Goal: Find specific page/section: Find specific page/section

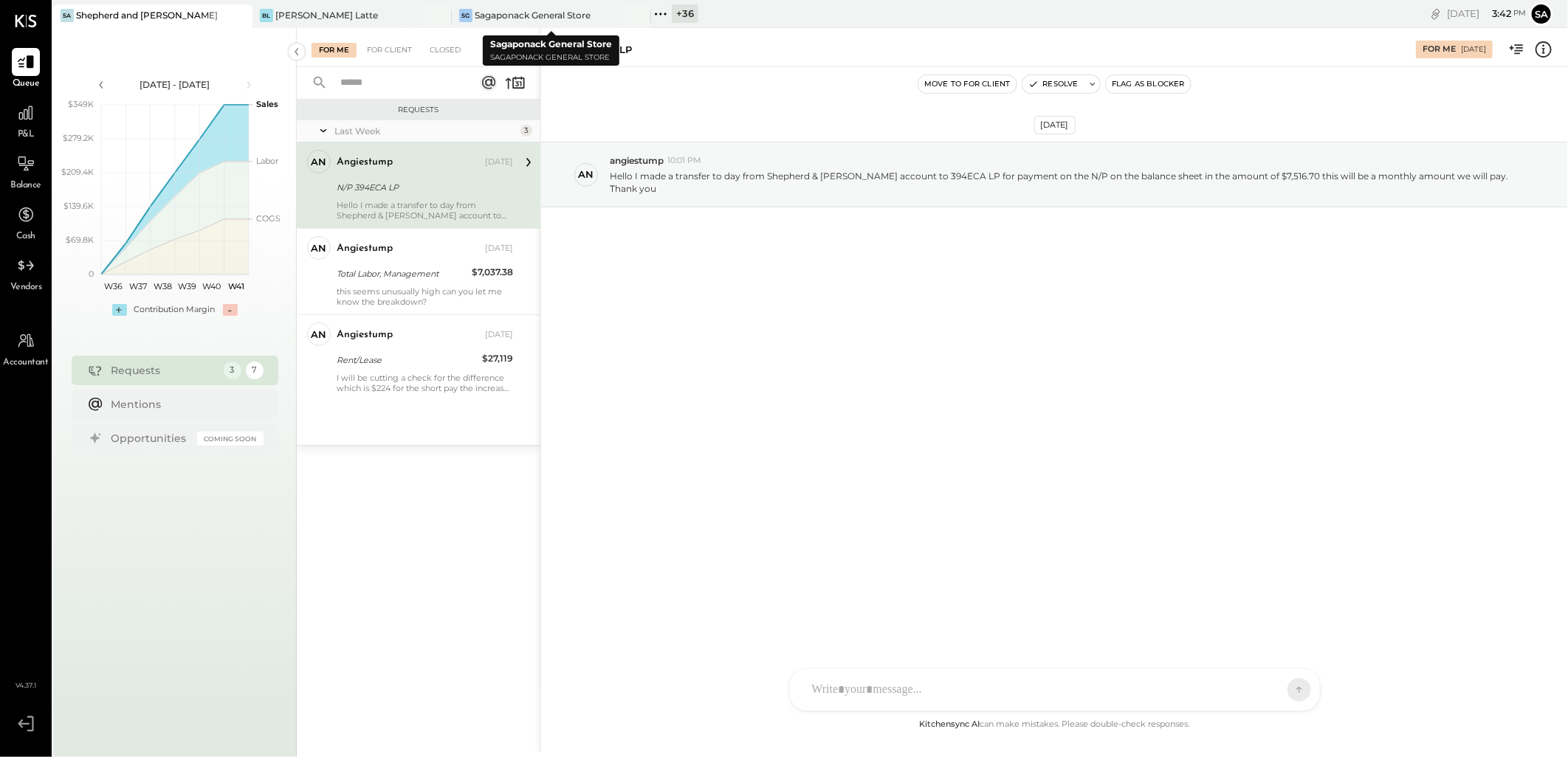
click at [679, 16] on div "+ 36" at bounding box center [685, 14] width 26 height 19
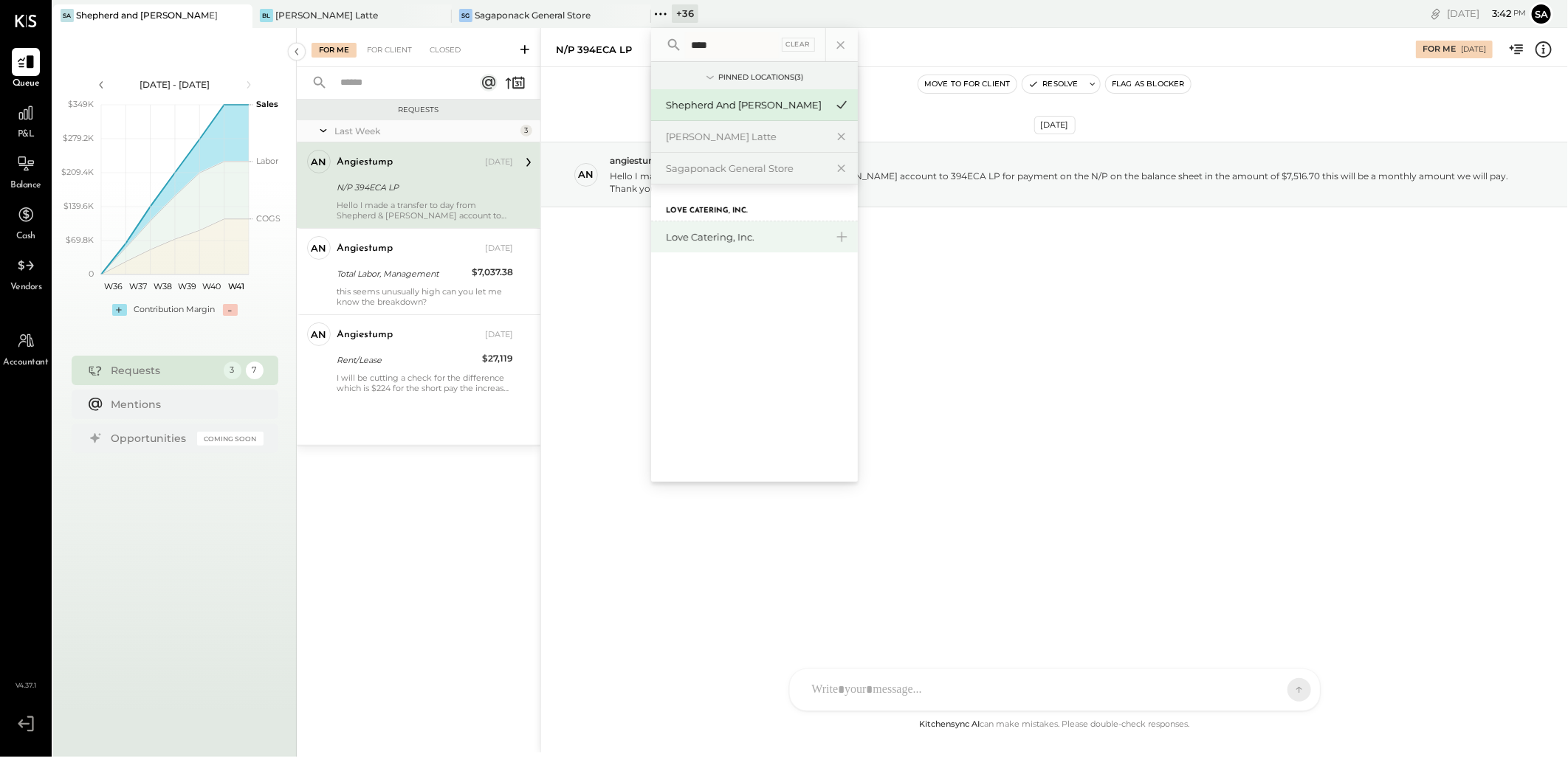
type input "****"
click at [740, 241] on div "Love Catering, Inc." at bounding box center [746, 237] width 160 height 14
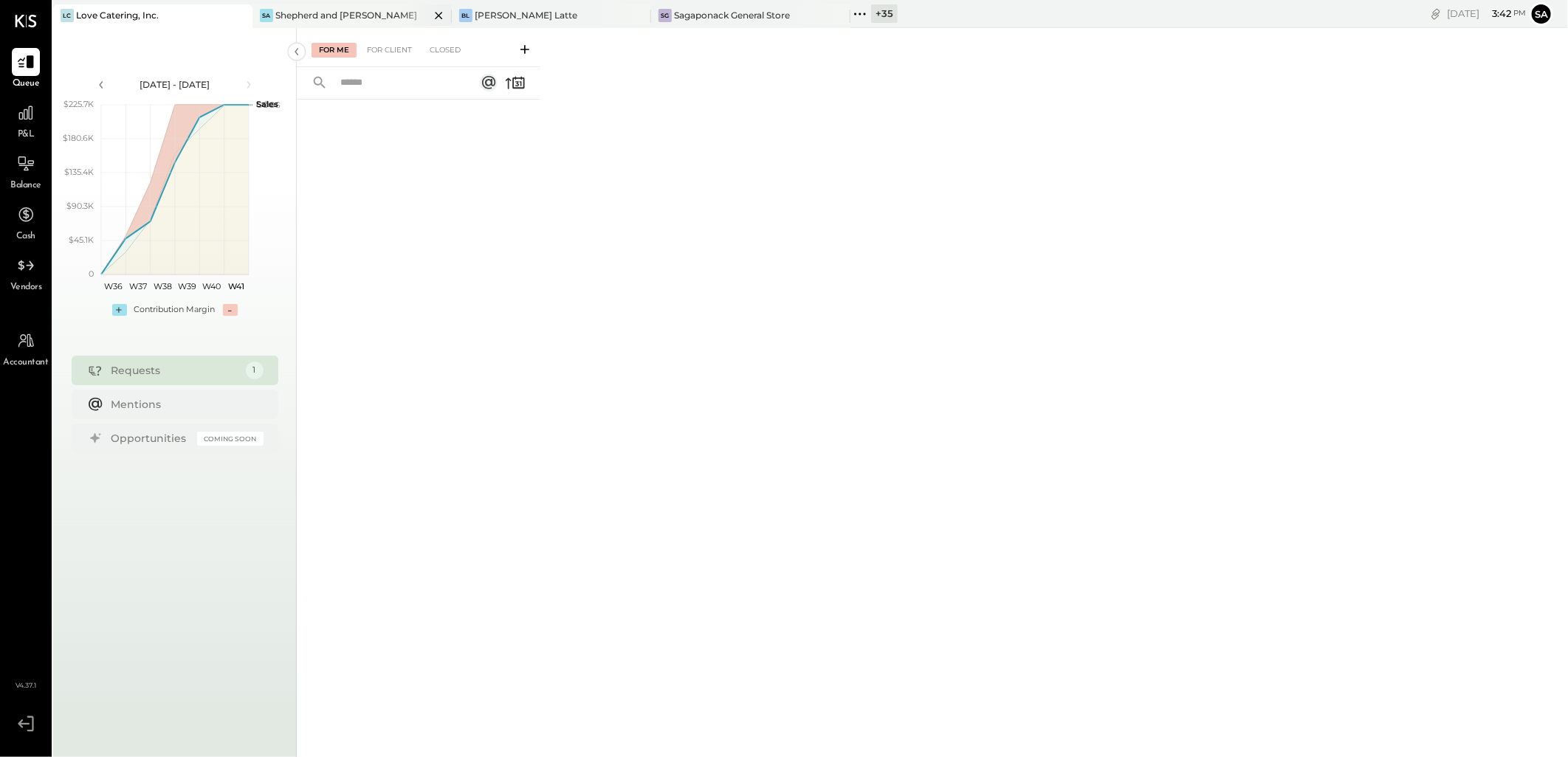
click at [441, 15] on icon at bounding box center [439, 15] width 19 height 18
click at [438, 48] on div "Closed" at bounding box center [446, 49] width 46 height 14
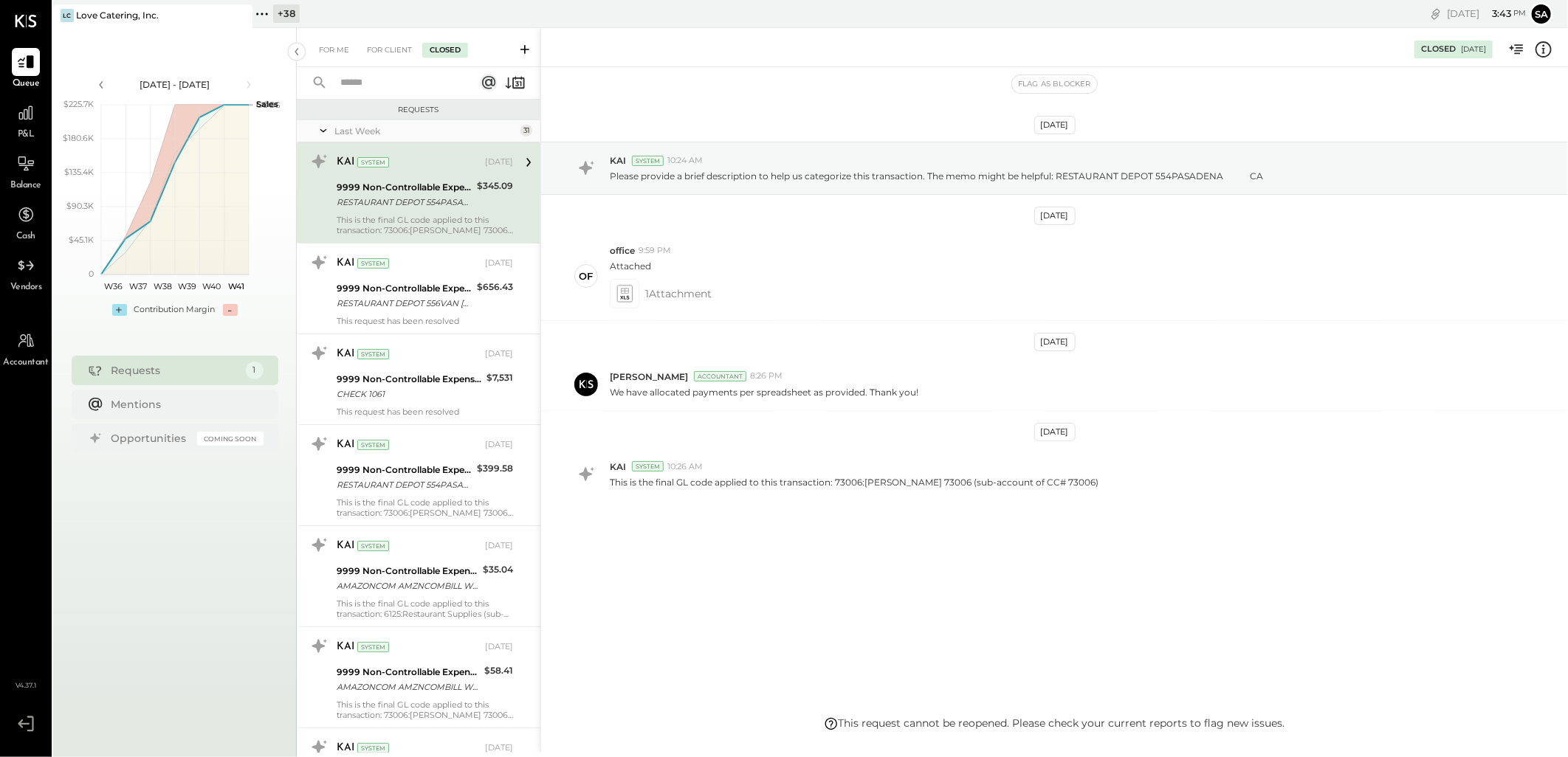
click at [323, 127] on icon at bounding box center [323, 130] width 14 height 36
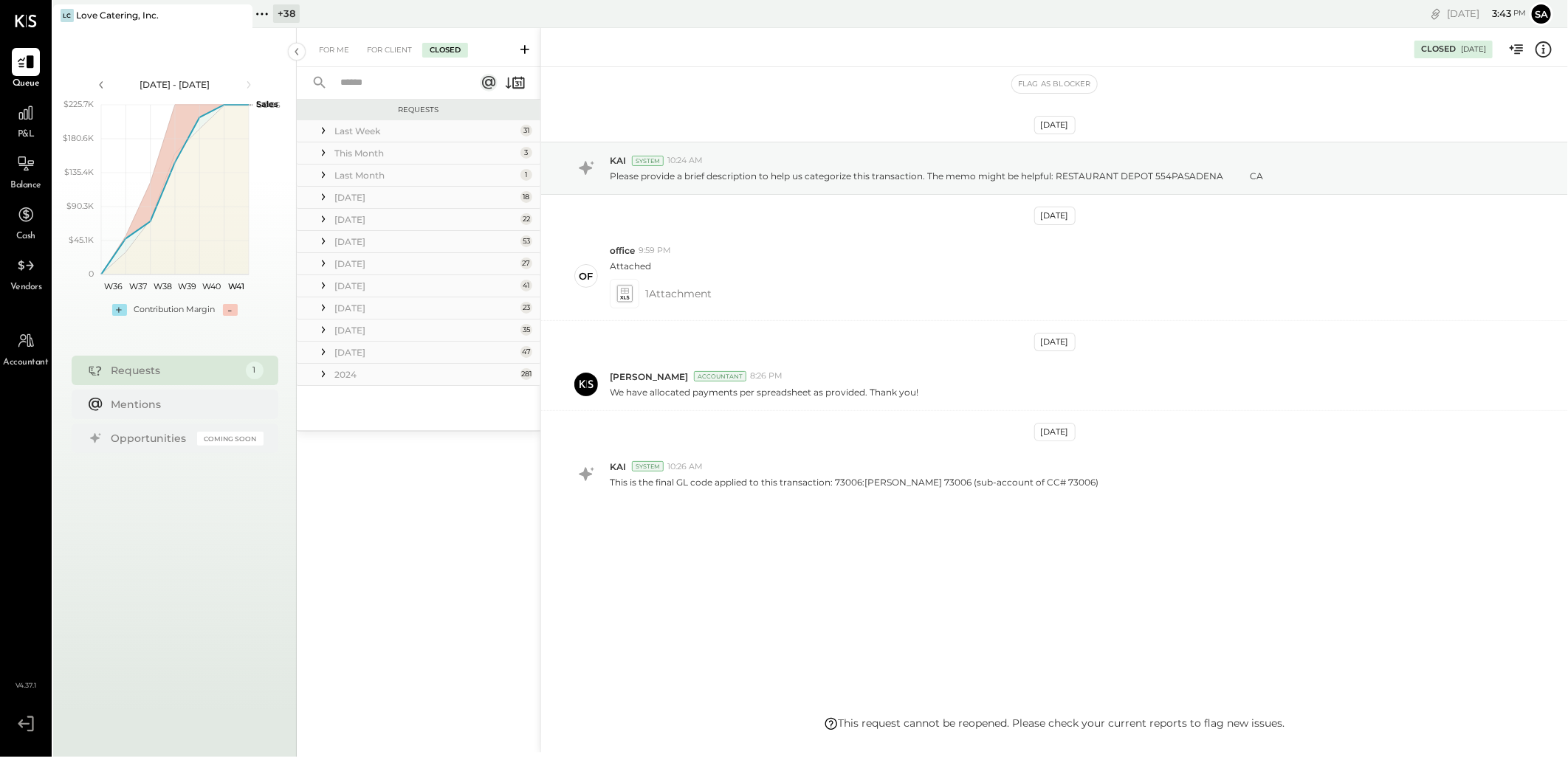
click at [323, 127] on icon at bounding box center [323, 130] width 14 height 14
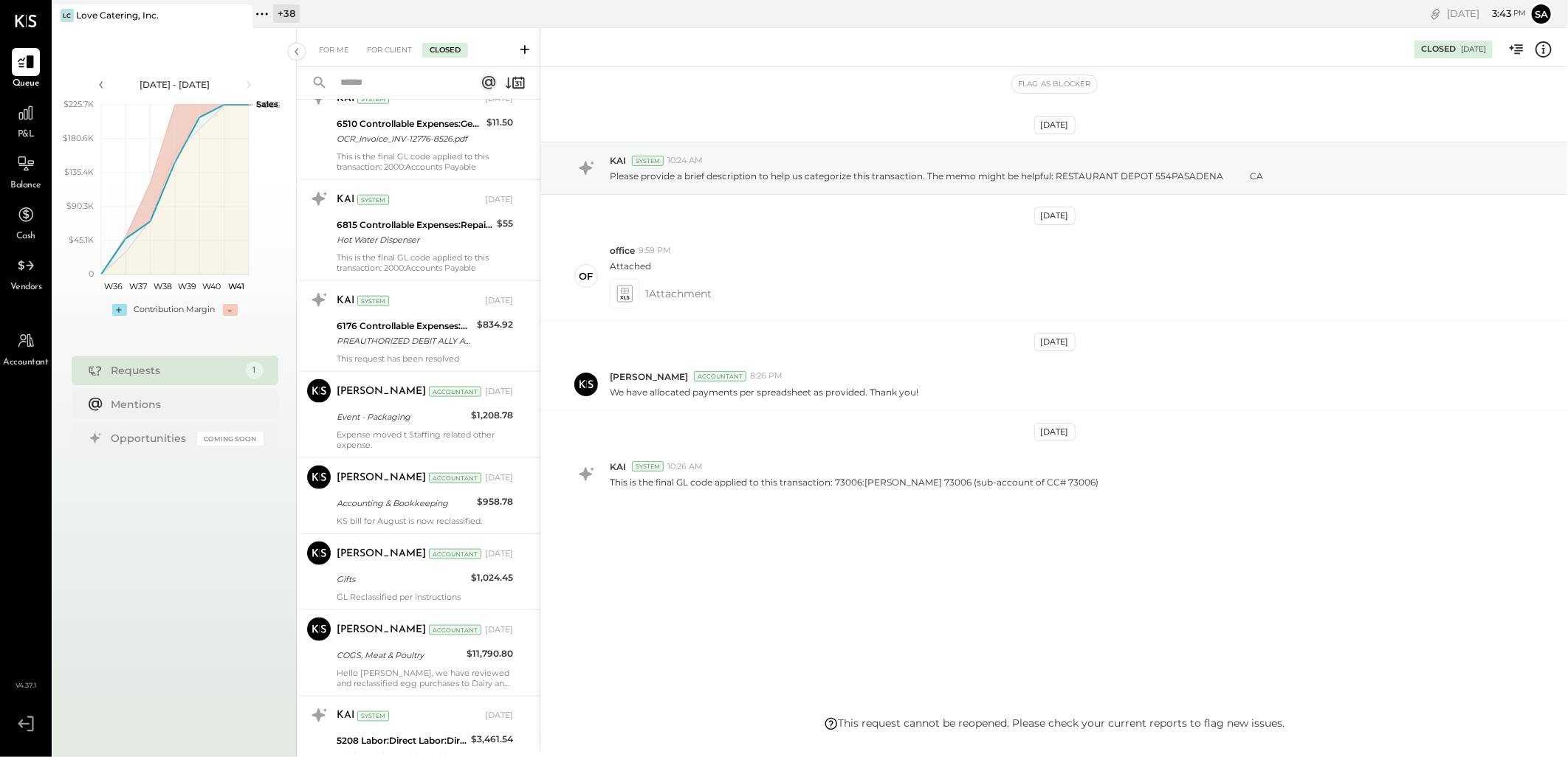
scroll to position [1148, 0]
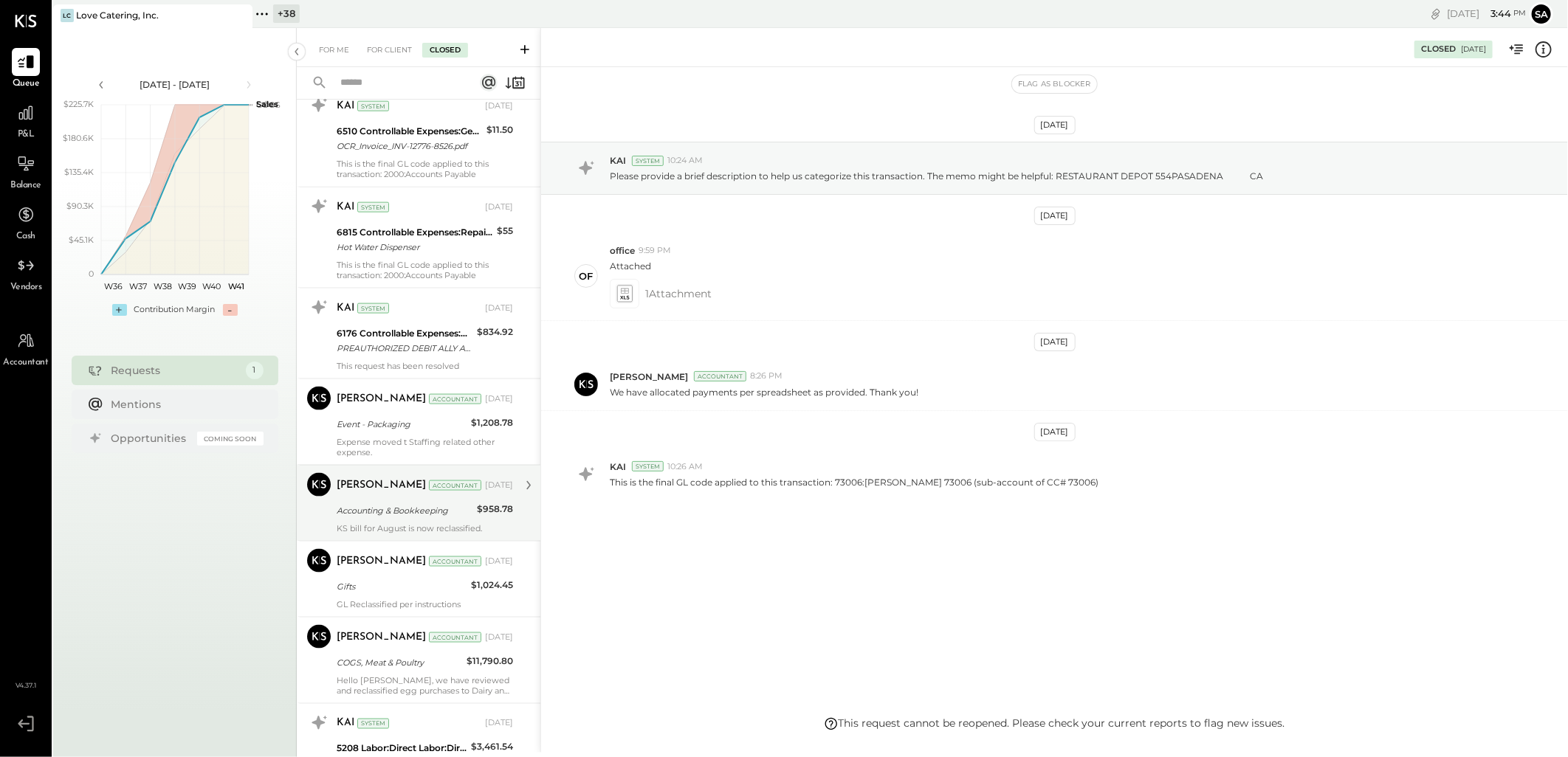
click at [387, 503] on div "Accounting & Bookkeeping" at bounding box center [405, 510] width 136 height 14
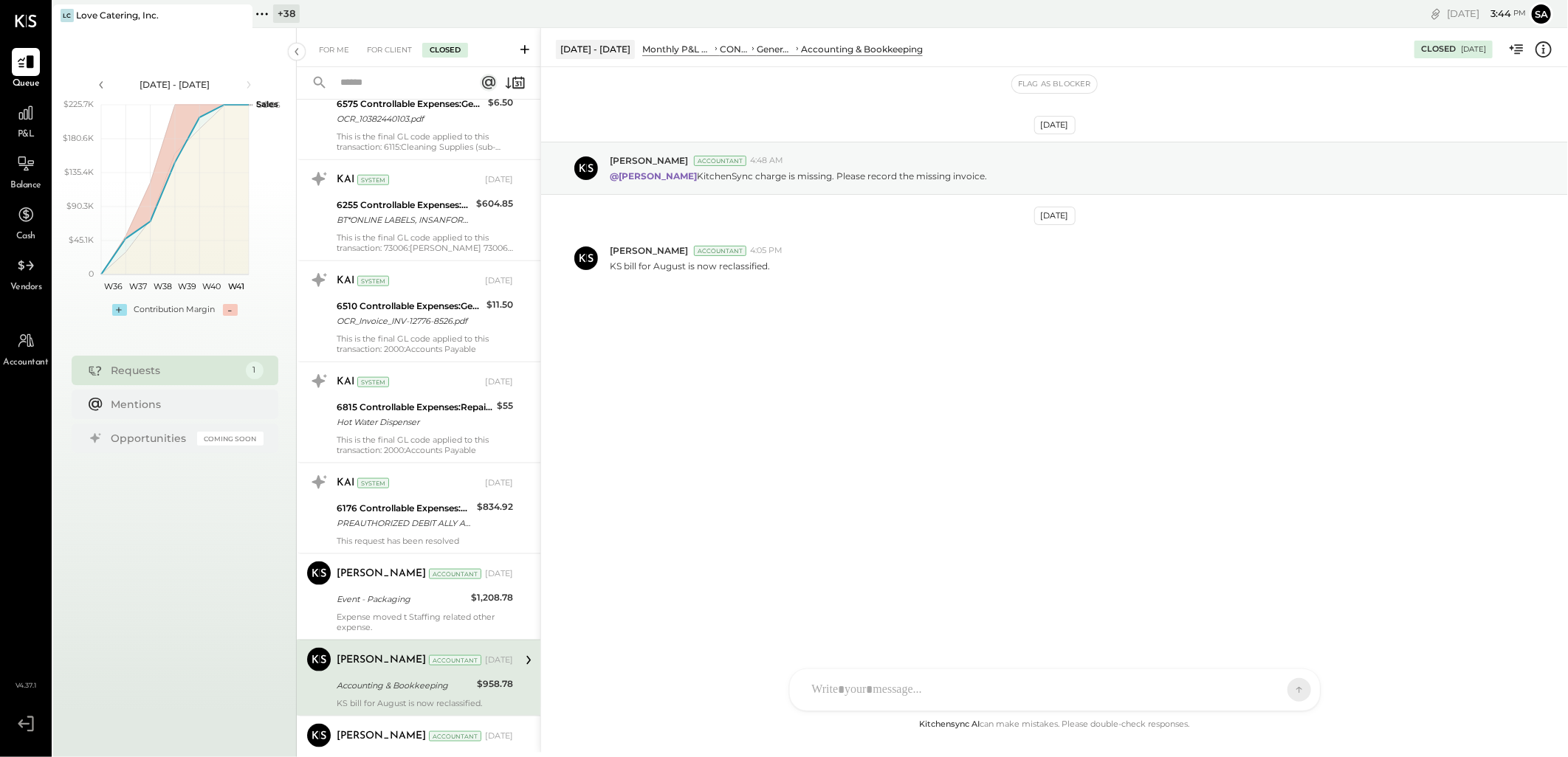
scroll to position [902, 0]
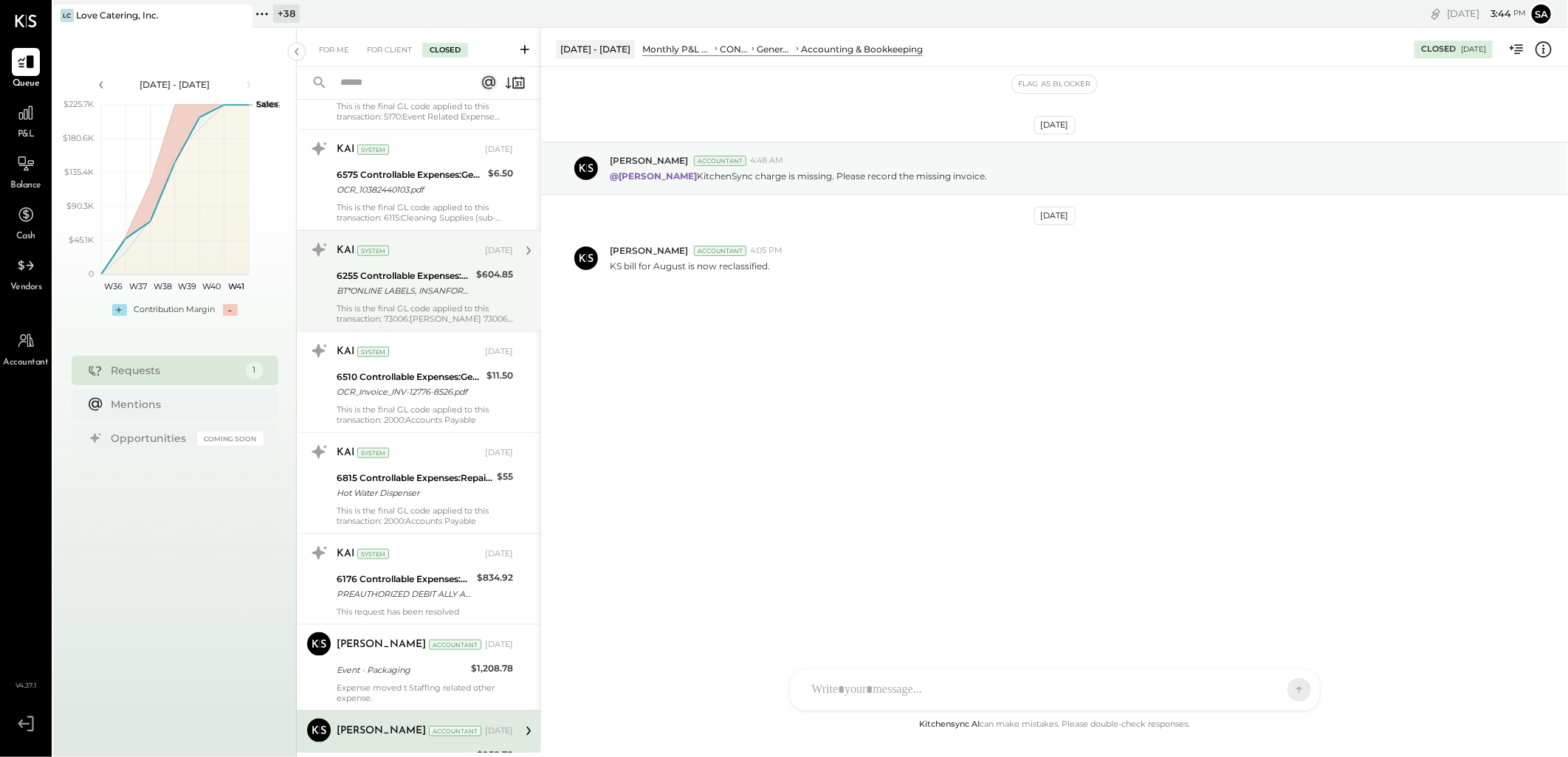
click at [394, 318] on div "This is the final GL code applied to this transaction: 73006:[PERSON_NAME] 7300…" at bounding box center [425, 313] width 177 height 20
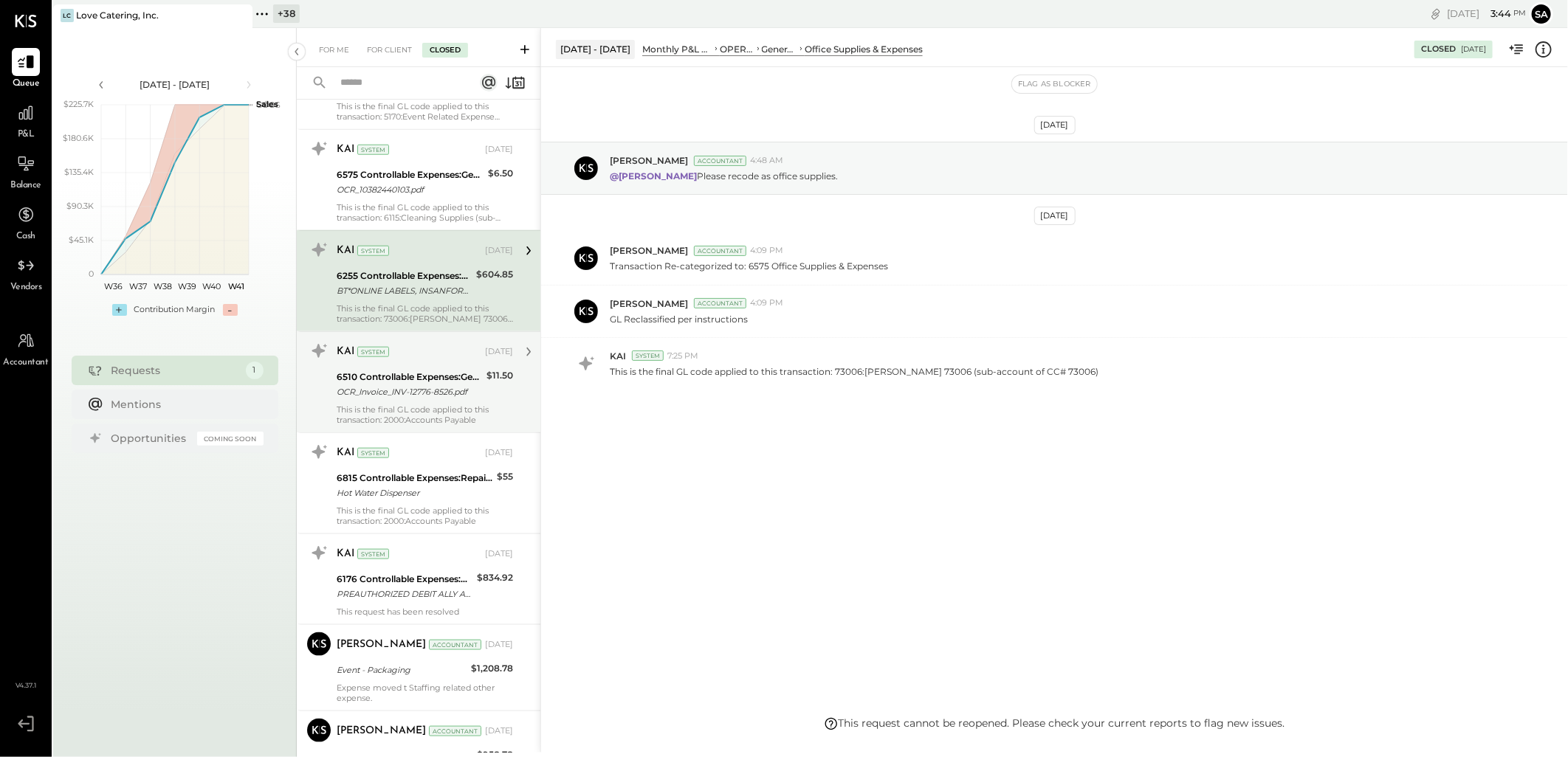
click at [390, 393] on div "OCR_Invoice_INV-12776-8526.pdf" at bounding box center [409, 391] width 145 height 14
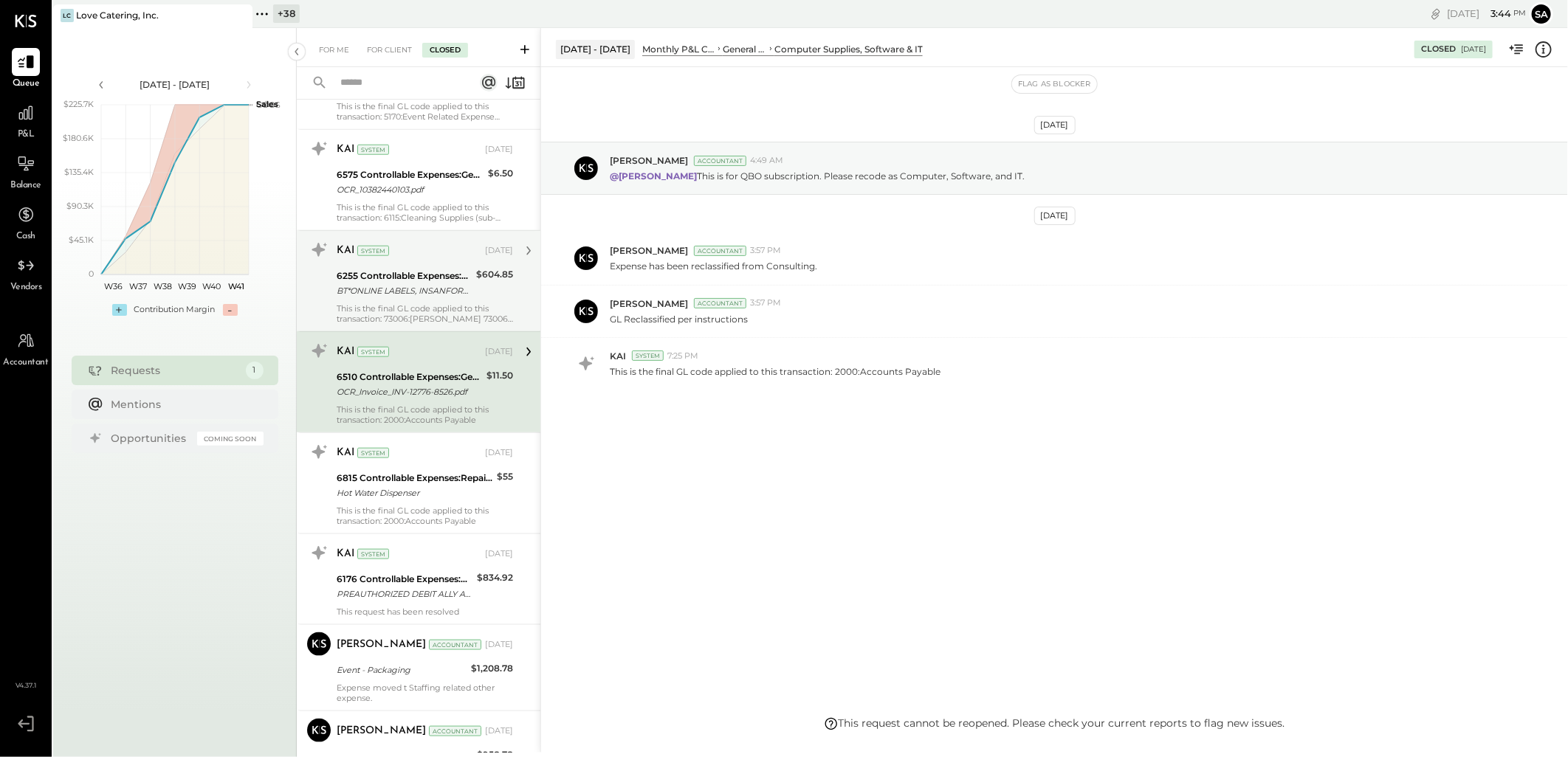
click at [382, 273] on div "6255 Controllable Expenses:Marketing & Advertising:Marketing & Public Relations" at bounding box center [404, 276] width 135 height 14
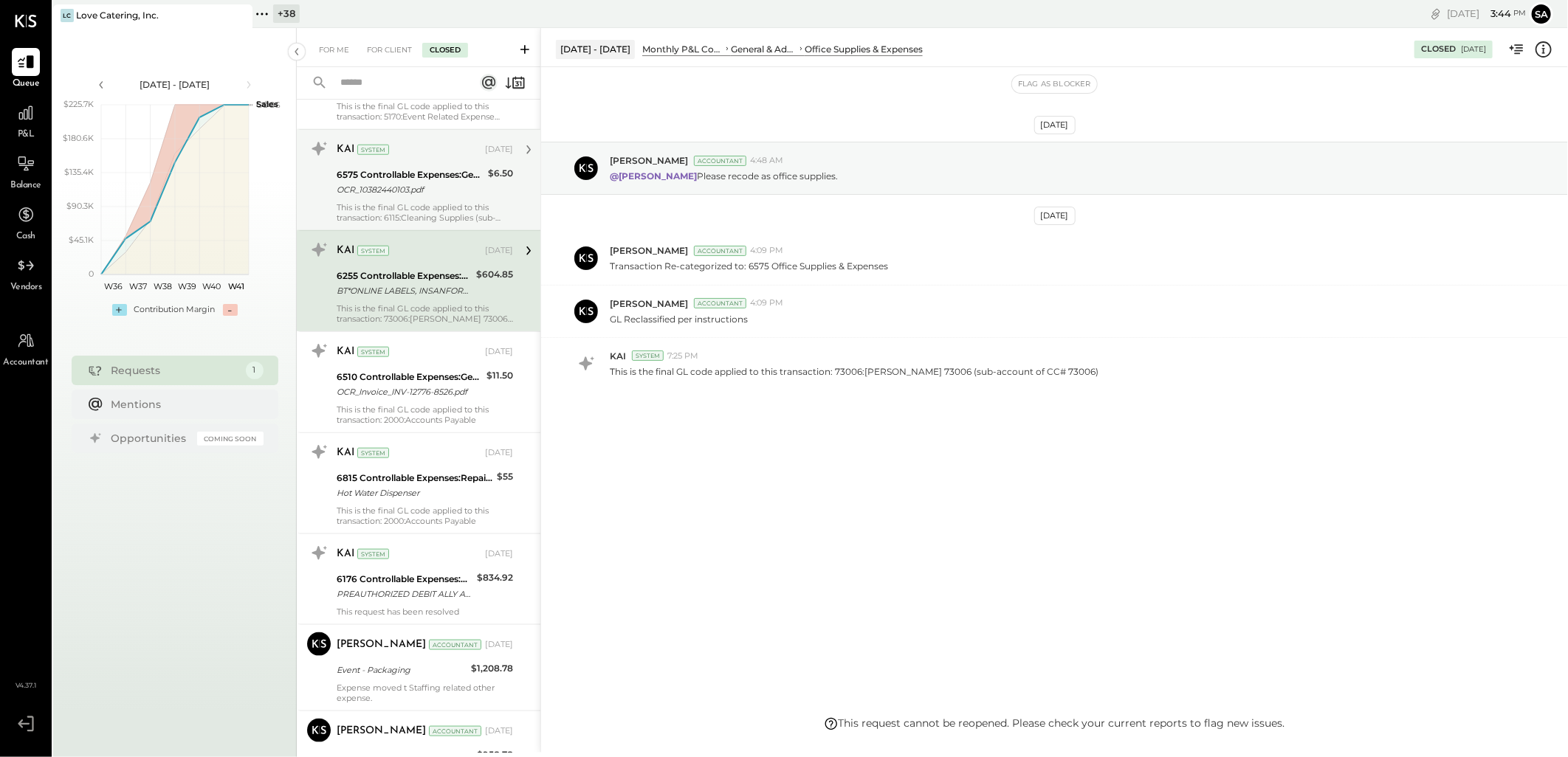
click at [396, 189] on div "OCR_10382440103.pdf" at bounding box center [410, 189] width 147 height 14
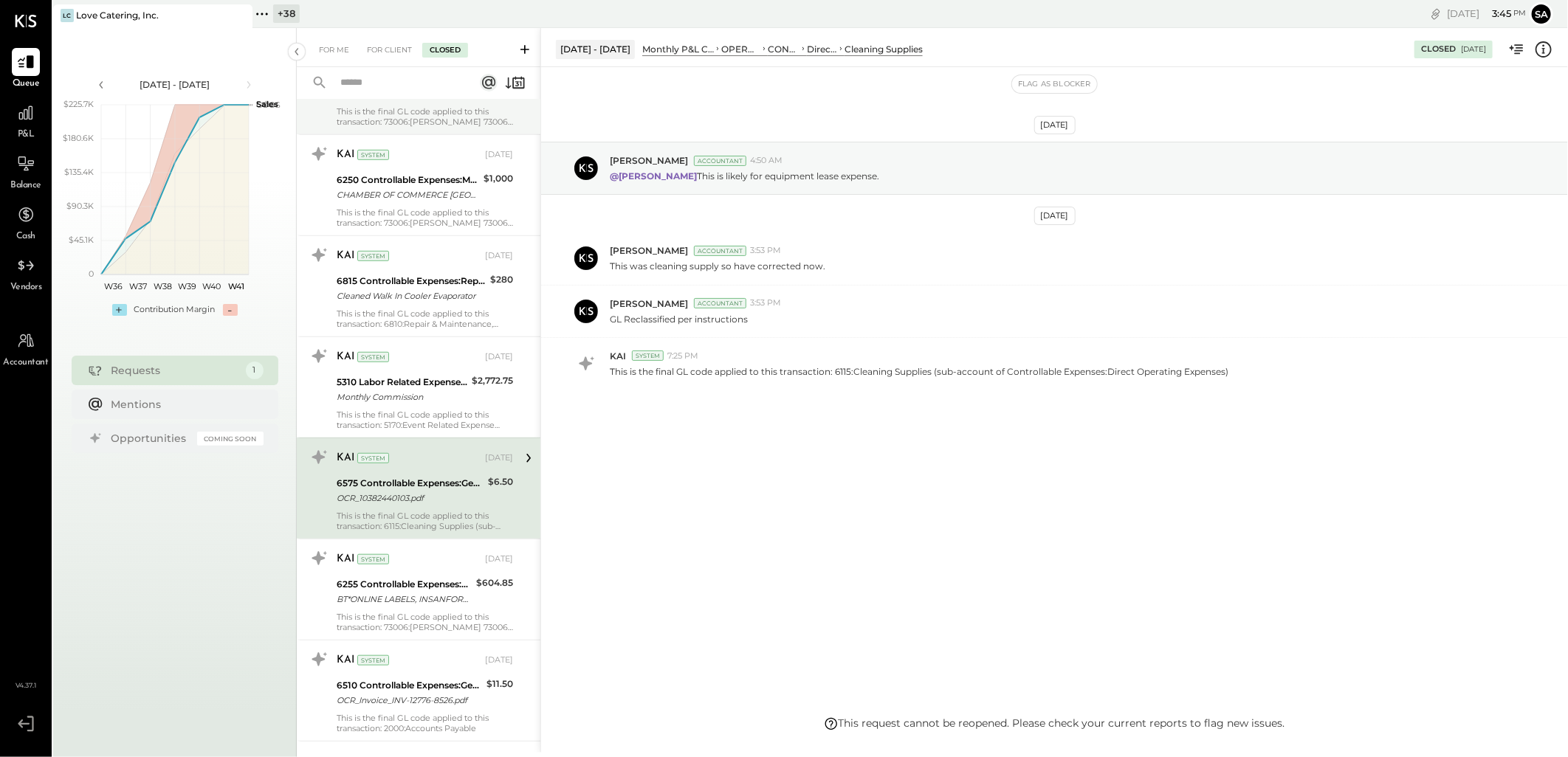
scroll to position [491, 0]
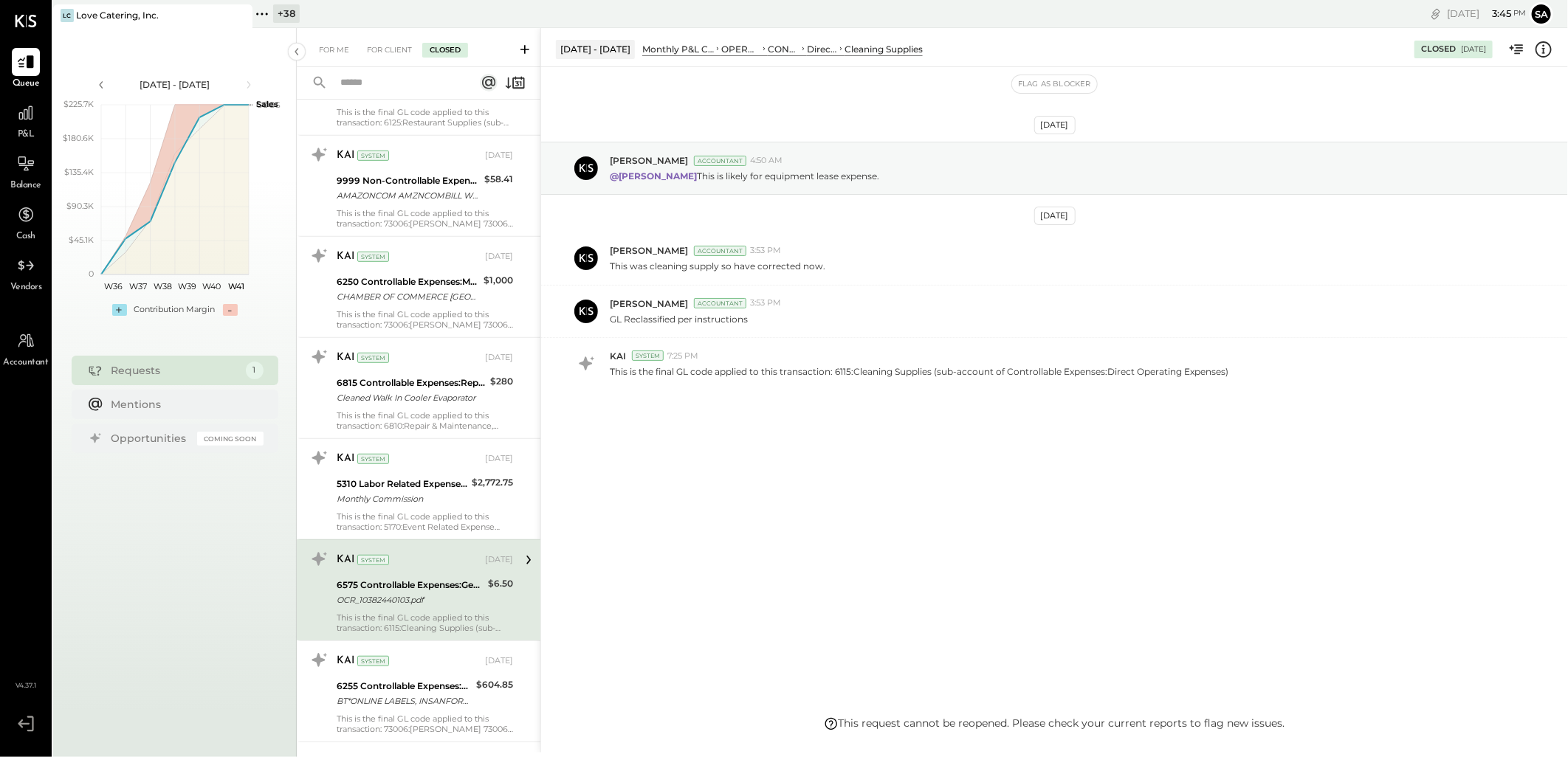
click at [374, 89] on input "text" at bounding box center [398, 83] width 133 height 25
click at [374, 89] on input "****" at bounding box center [398, 83] width 133 height 25
click at [396, 76] on input "****" at bounding box center [398, 83] width 133 height 25
type input "****"
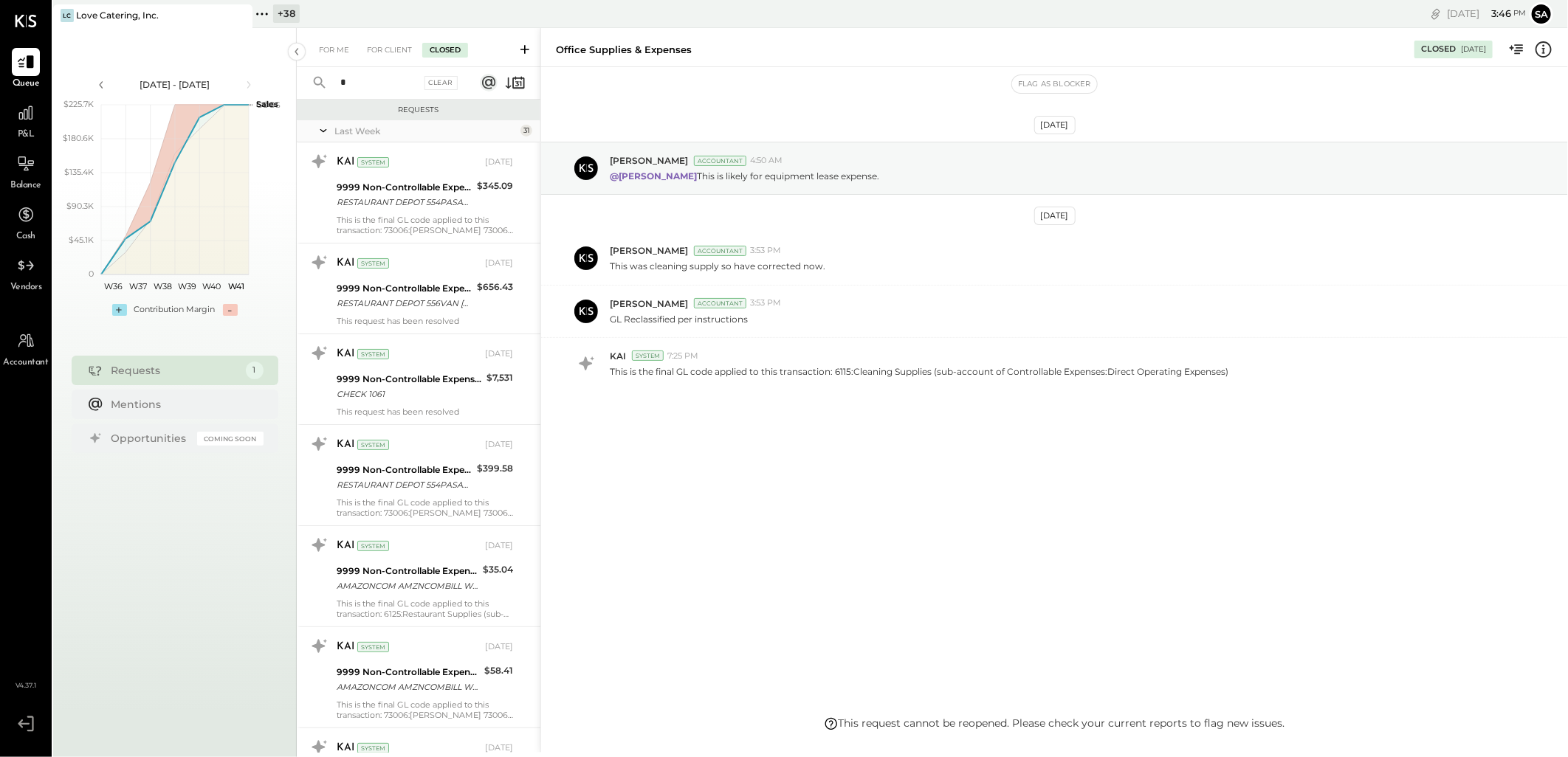
scroll to position [655, 0]
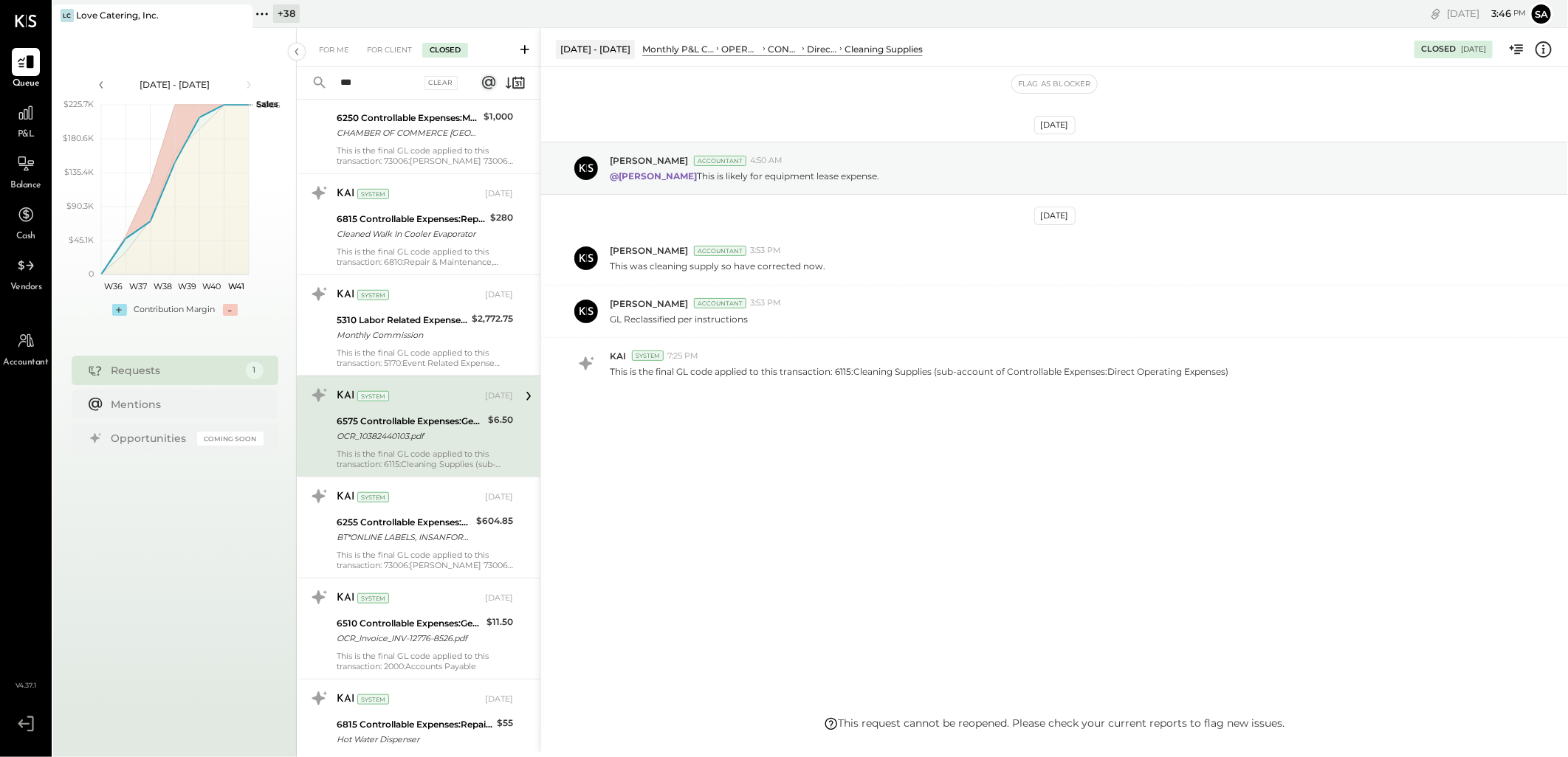
type input "***"
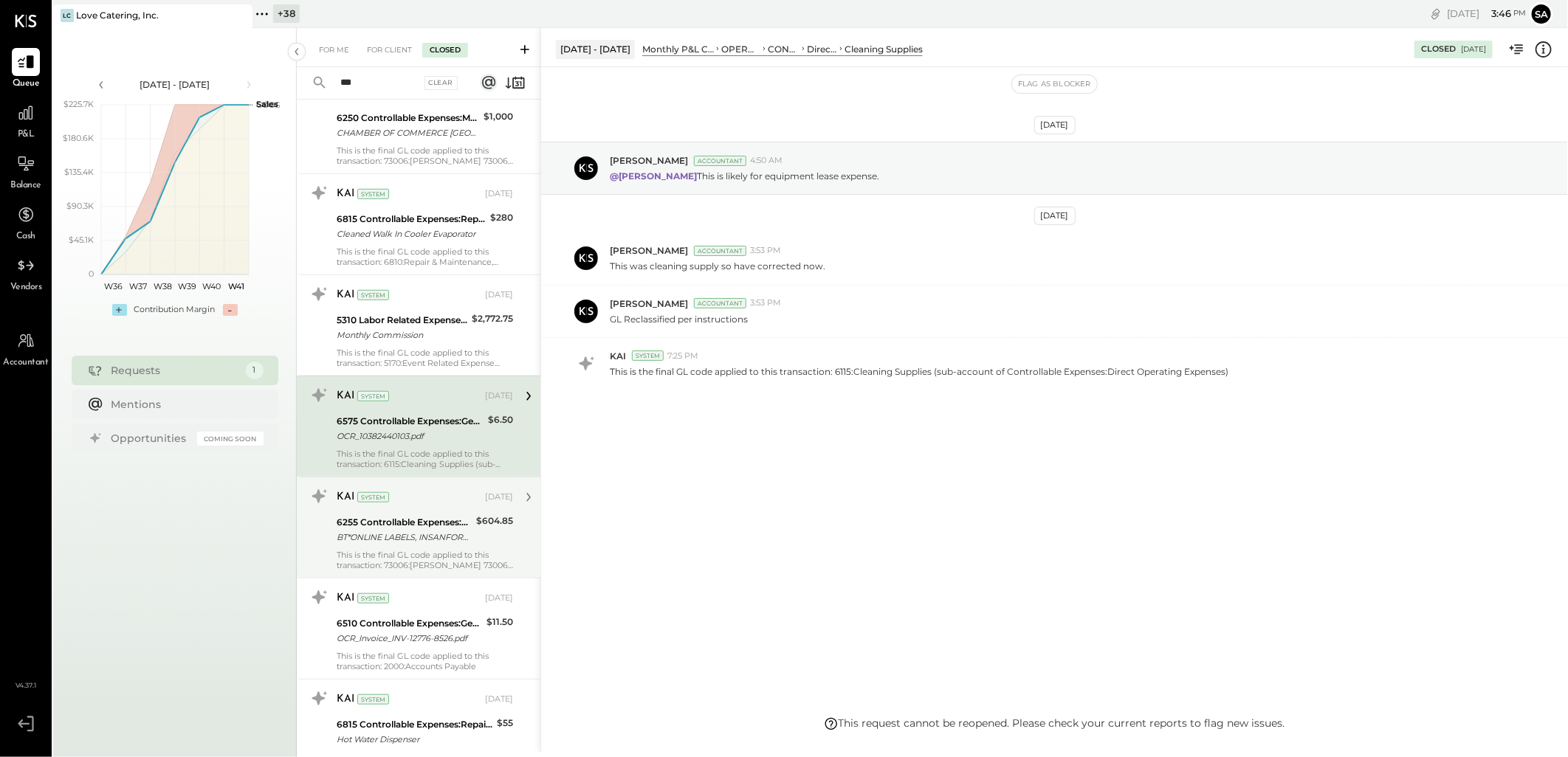
click at [370, 541] on div "BT*ONLINE LABELS, INSANFORD FL" at bounding box center [404, 537] width 135 height 14
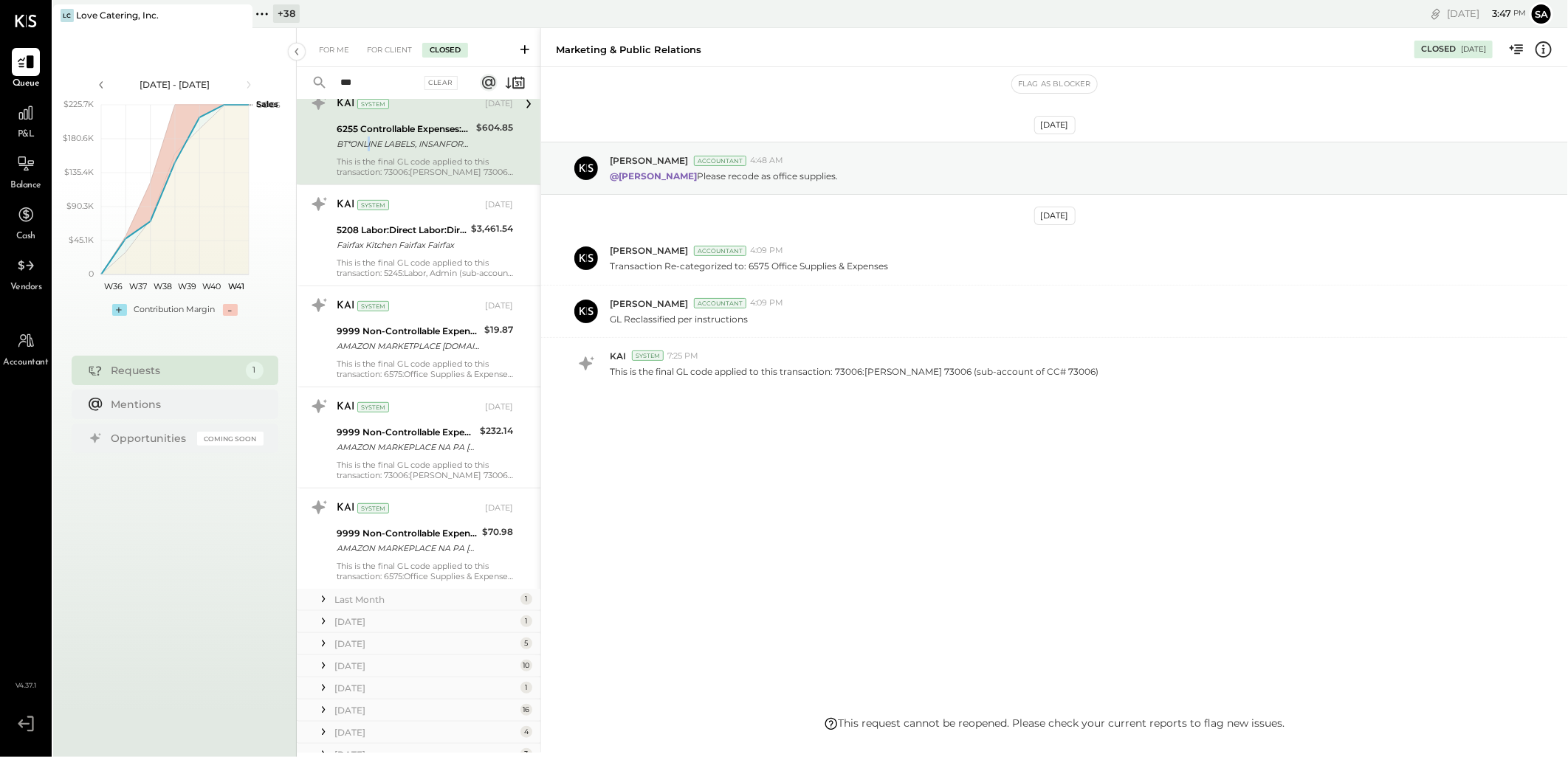
scroll to position [362, 0]
click at [424, 155] on div "KAI System [DATE] 6255 Controllable Expenses:Marketing & Advertising:Marketing …" at bounding box center [425, 134] width 177 height 86
click at [1548, 47] on icon at bounding box center [1543, 49] width 20 height 20
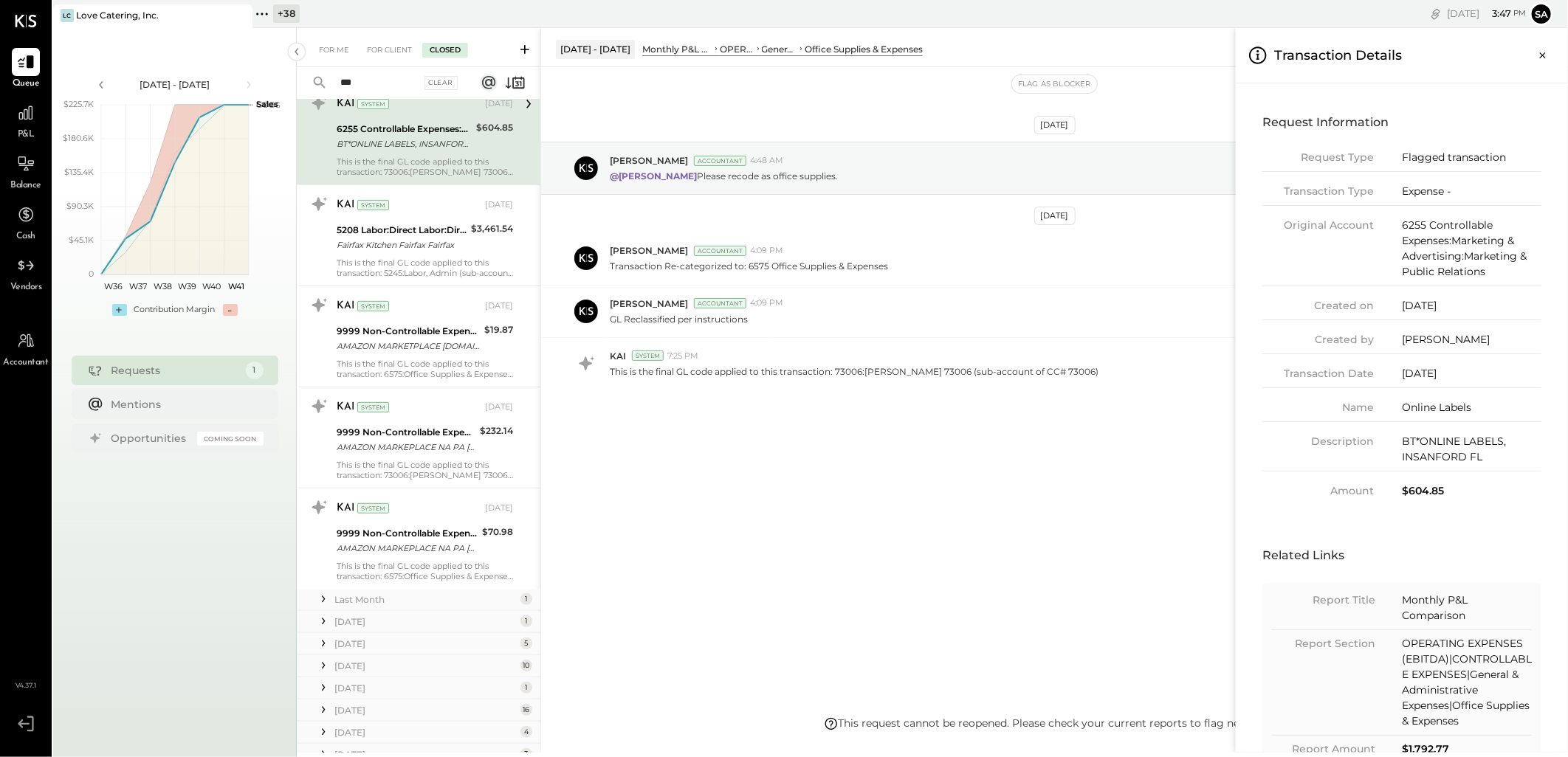
click at [1227, 483] on div "For Me For Client Closed *** Clear Requests Last Week 8 KAI System [DATE] 9999 …" at bounding box center [933, 390] width 1272 height 725
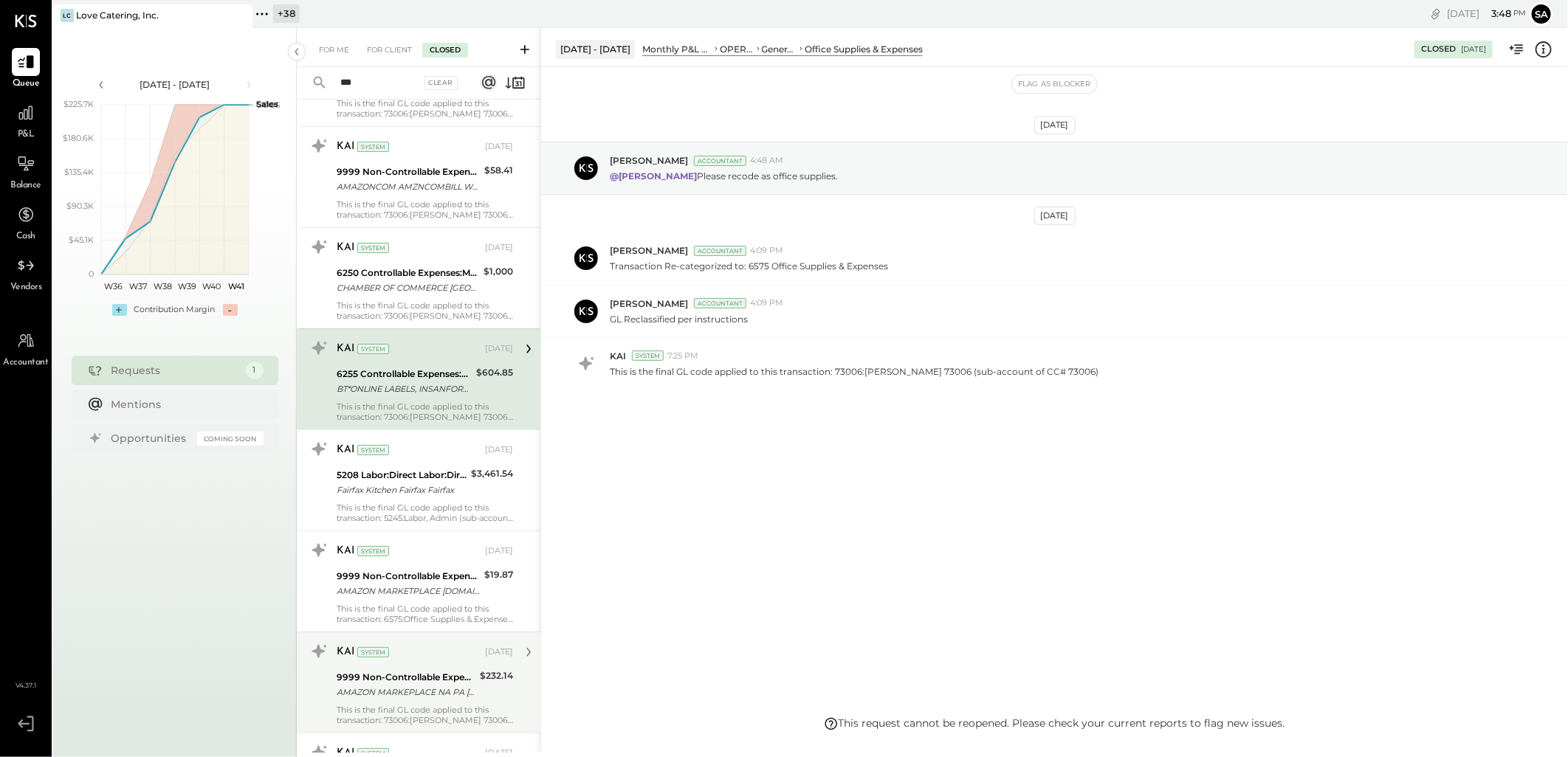
scroll to position [115, 0]
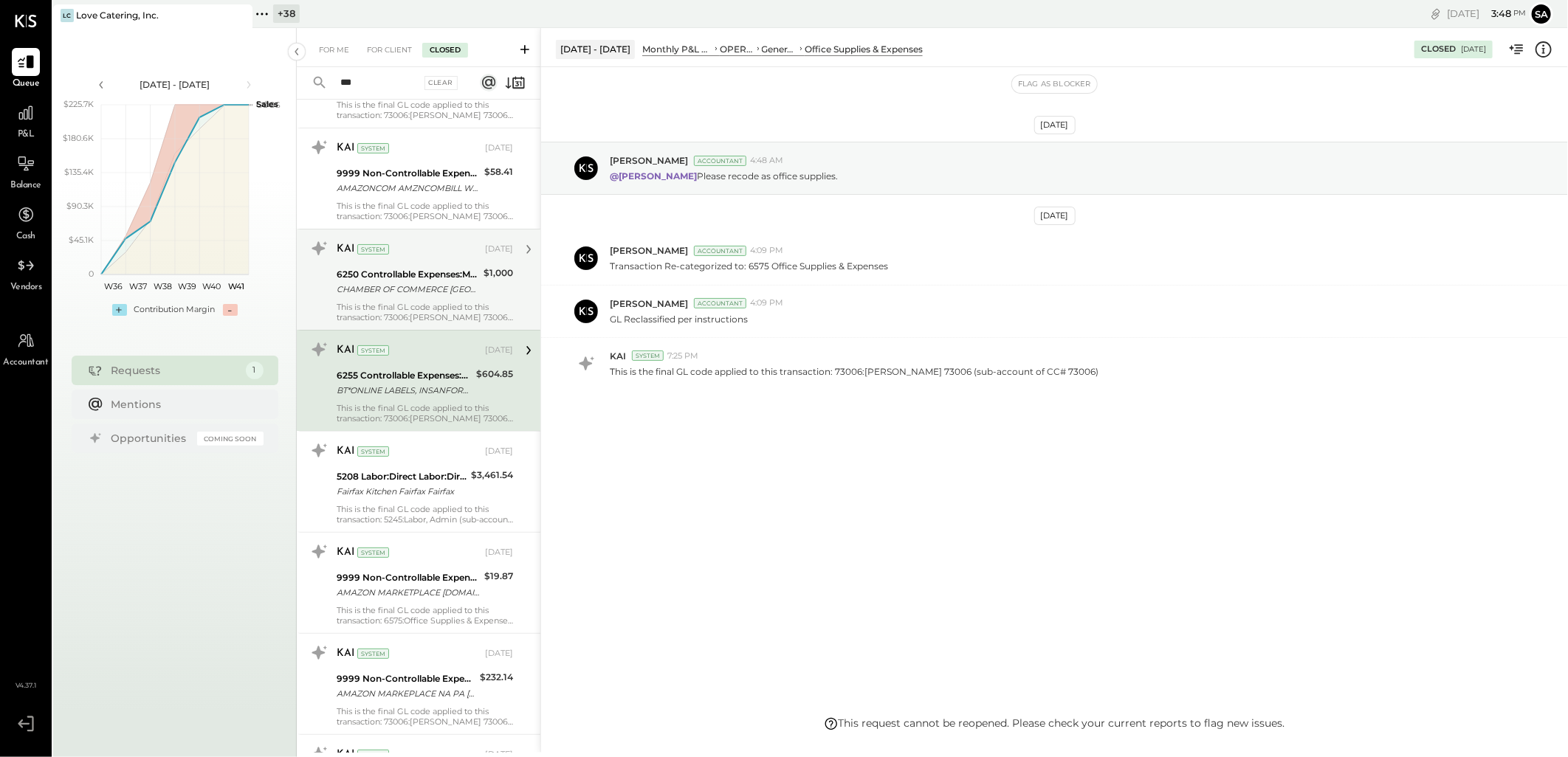
click at [385, 300] on div "KAI System [DATE] 6250 Controllable Expenses:Marketing & Advertising CHAMBER OF…" at bounding box center [425, 279] width 177 height 86
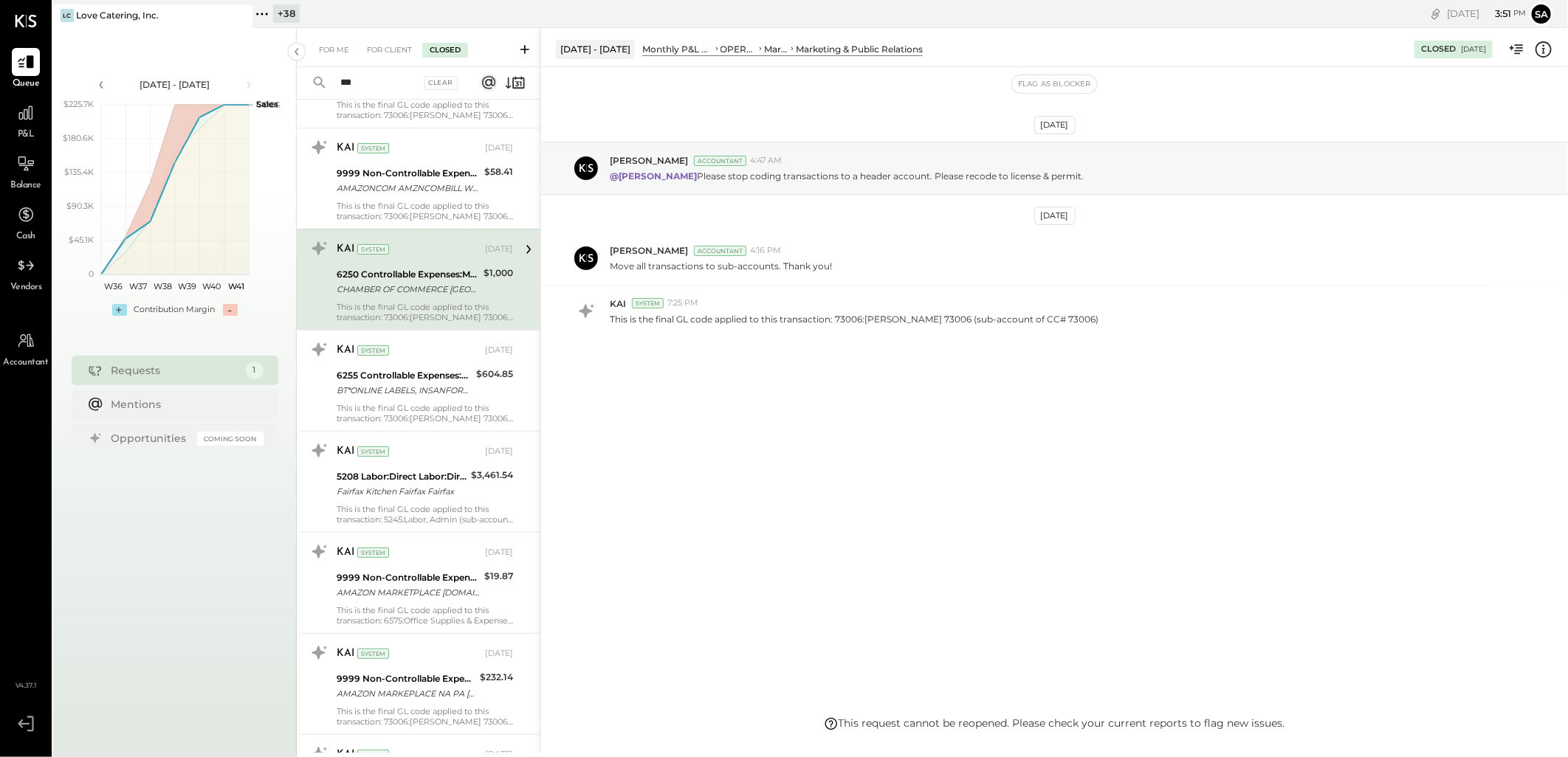
click at [1543, 48] on icon at bounding box center [1543, 49] width 20 height 20
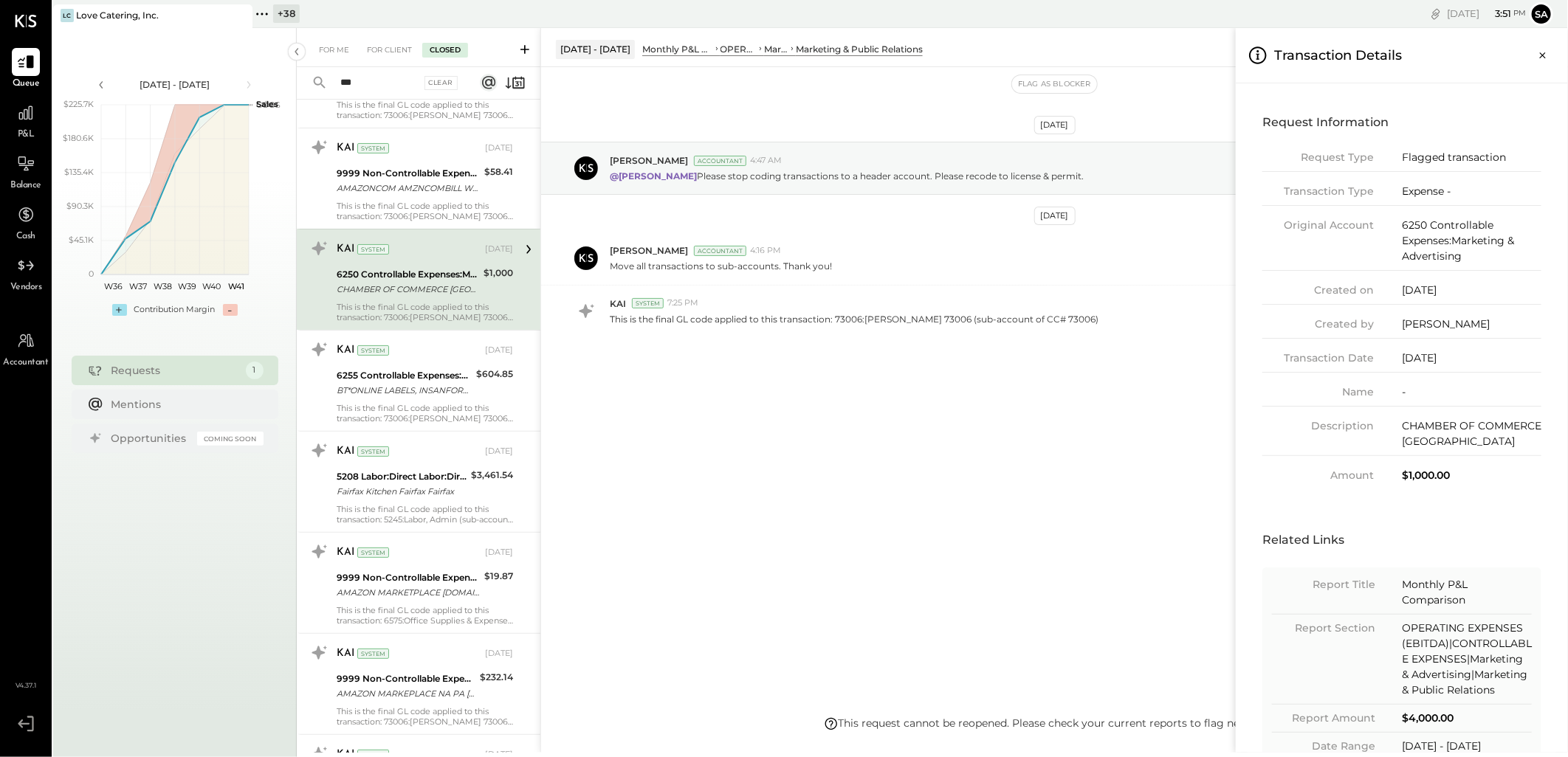
click at [1104, 491] on div "For Me For Client Closed *** Clear Requests Last Week 8 KAI System [DATE] 9999 …" at bounding box center [933, 390] width 1272 height 725
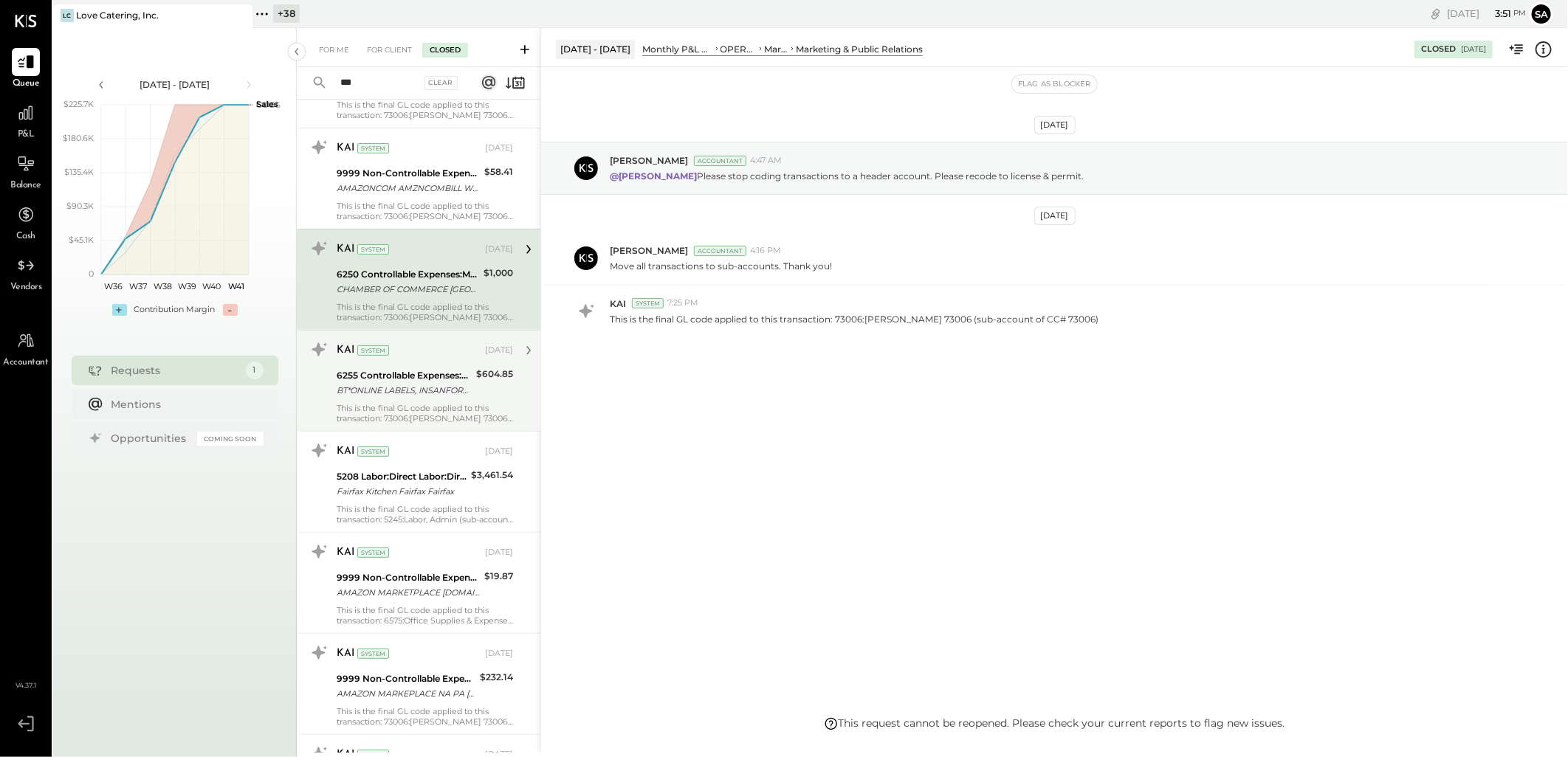
click at [400, 405] on div "This is the final GL code applied to this transaction: 73006:[PERSON_NAME] 7300…" at bounding box center [425, 413] width 177 height 20
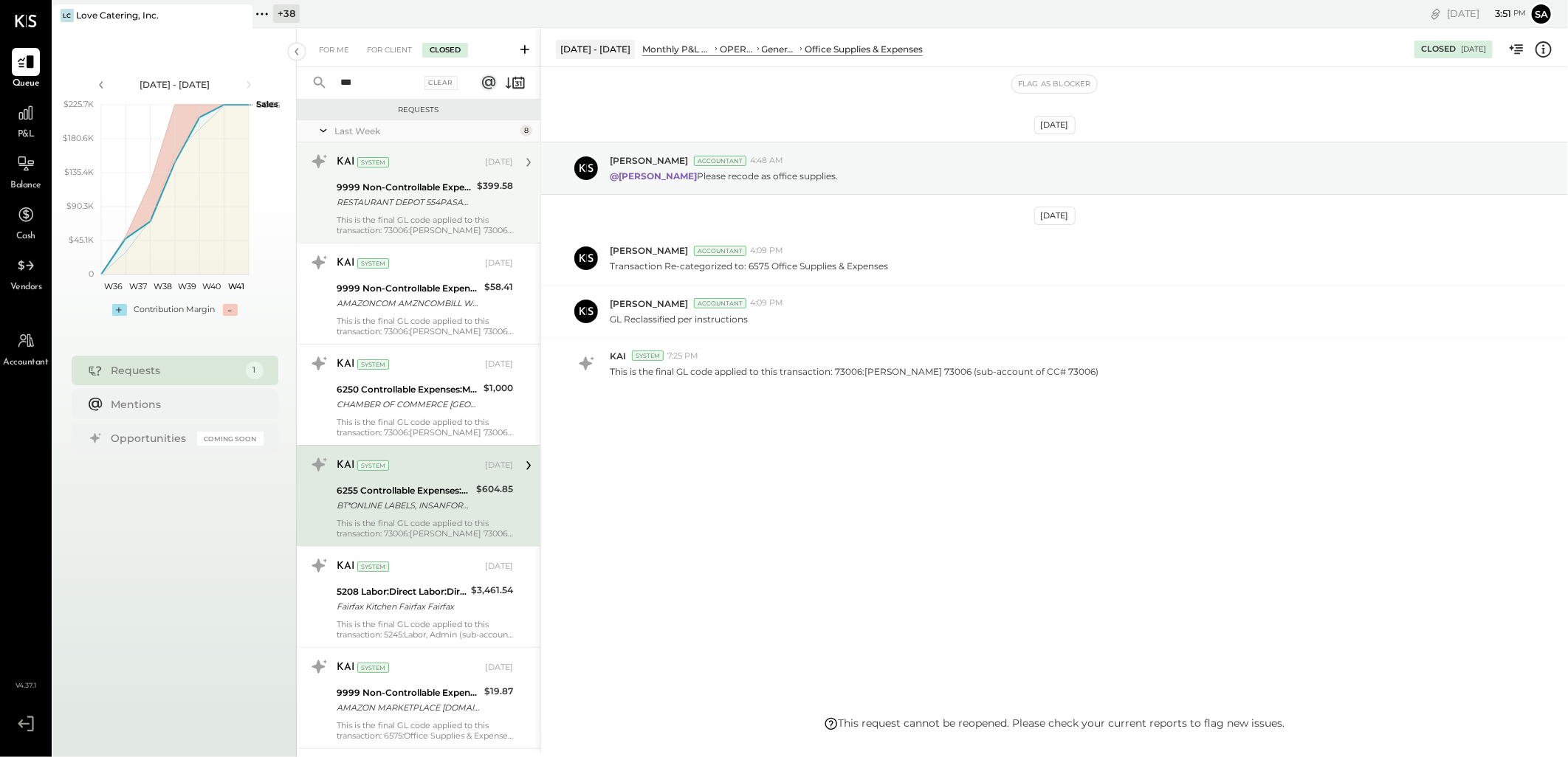
click at [423, 201] on div "RESTAURANT DEPOT 554PASADENA [GEOGRAPHIC_DATA][PERSON_NAME]-72057-00325896 [PHO…" at bounding box center [405, 202] width 136 height 14
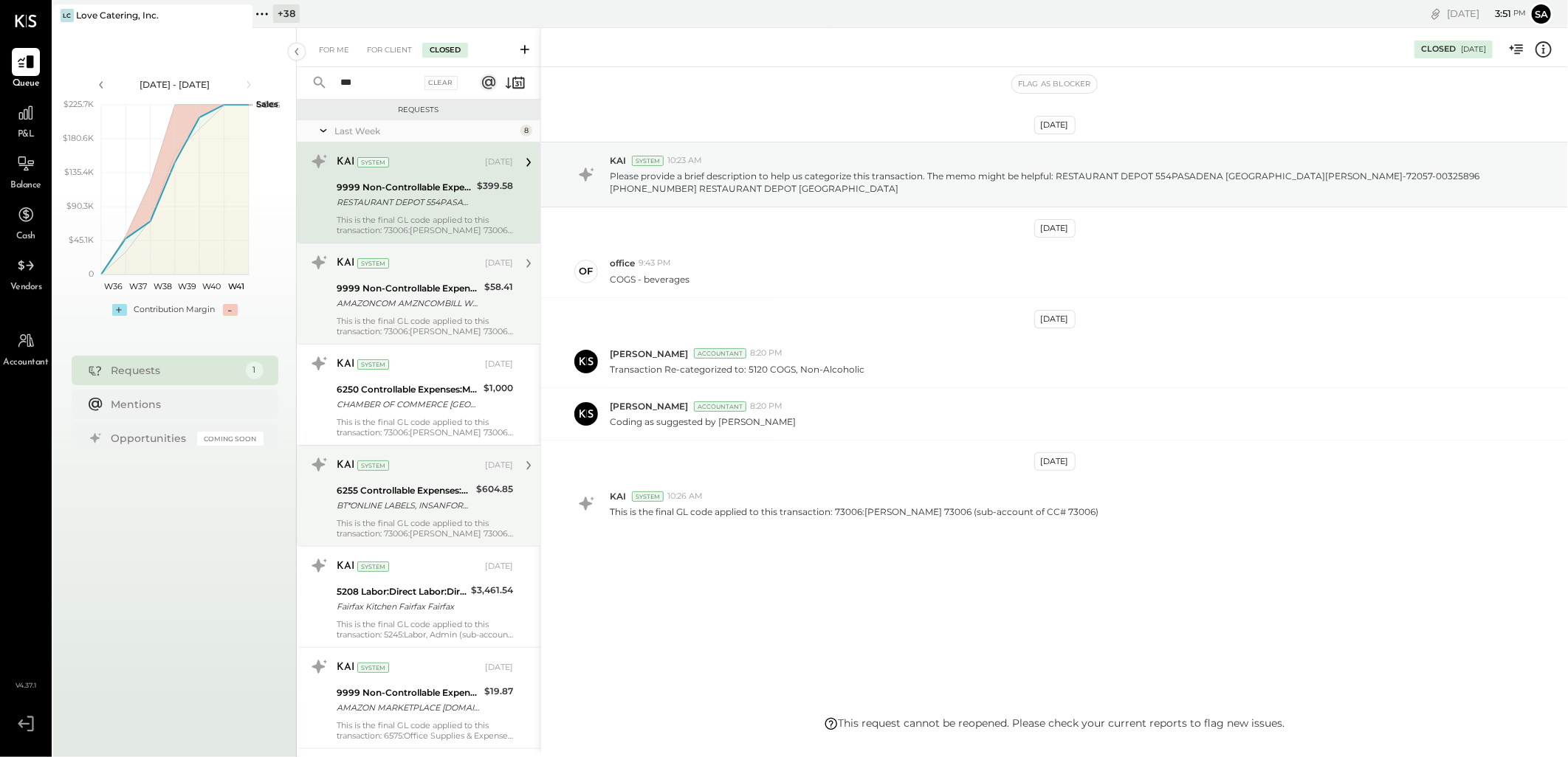
click at [421, 276] on div "KAI System [DATE] 9999 Non-Controllable Expenses:Other Income and Expenses:To B…" at bounding box center [425, 294] width 177 height 86
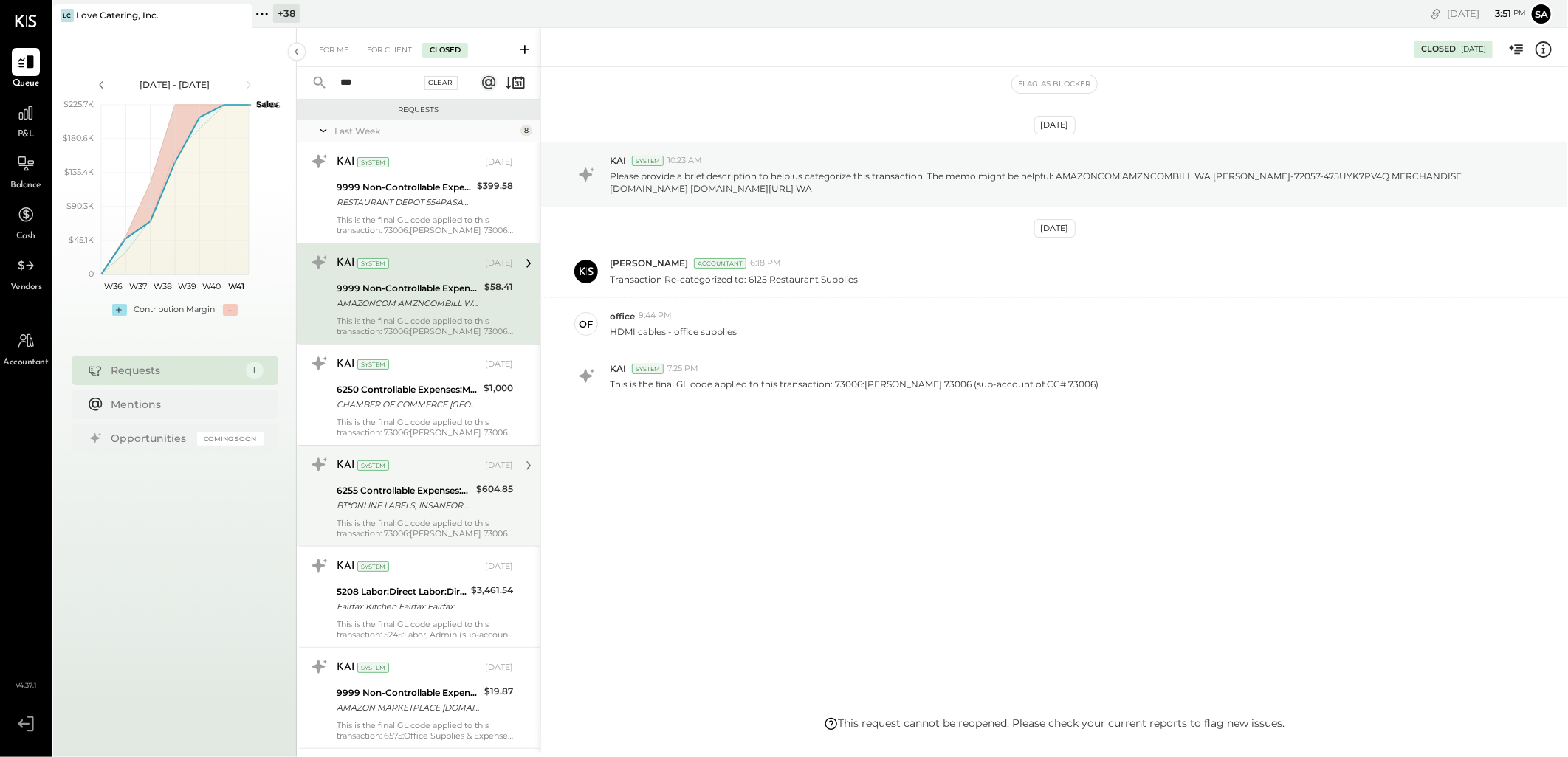
click at [438, 81] on div "Clear" at bounding box center [441, 83] width 34 height 14
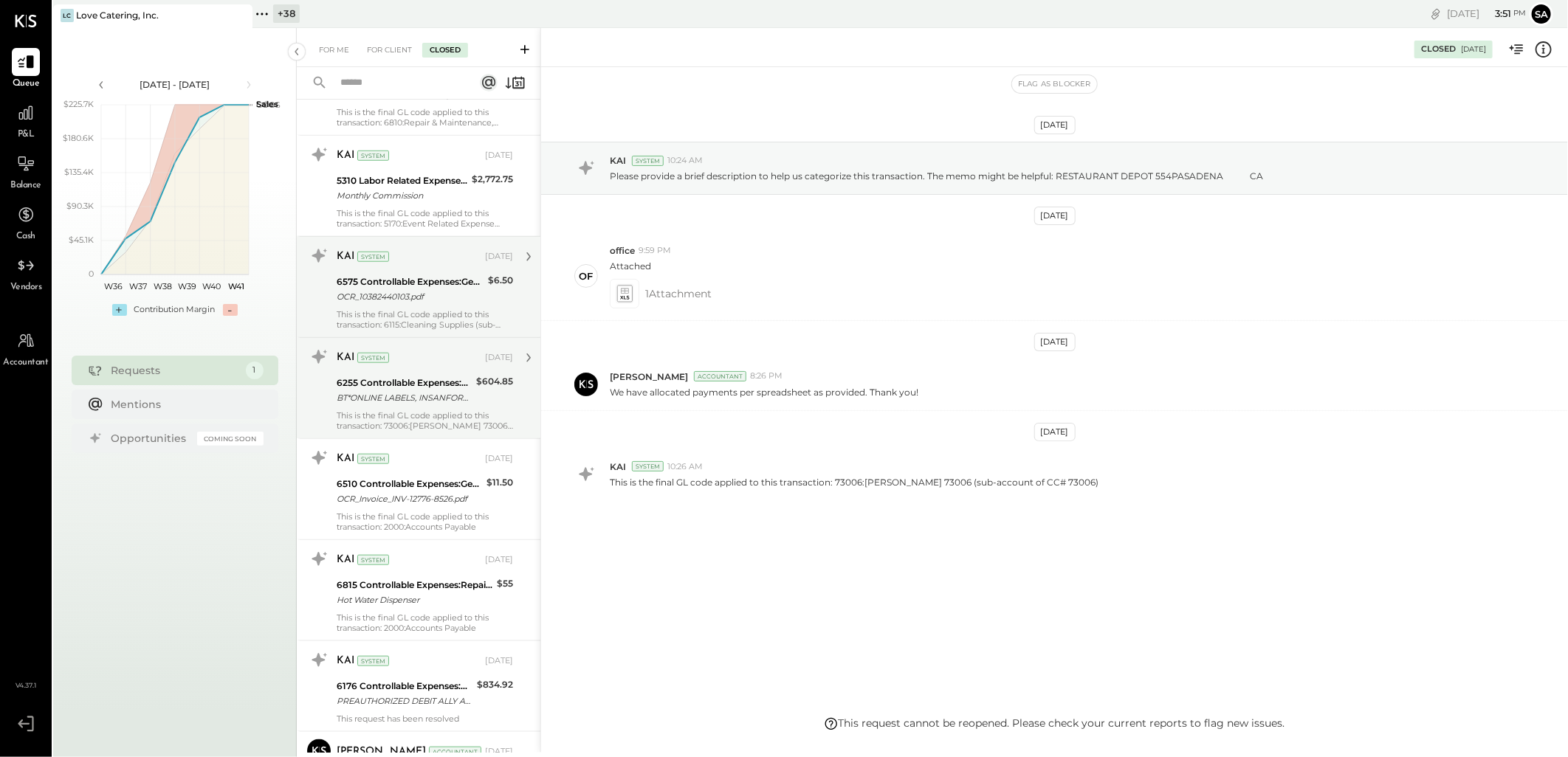
scroll to position [820, 0]
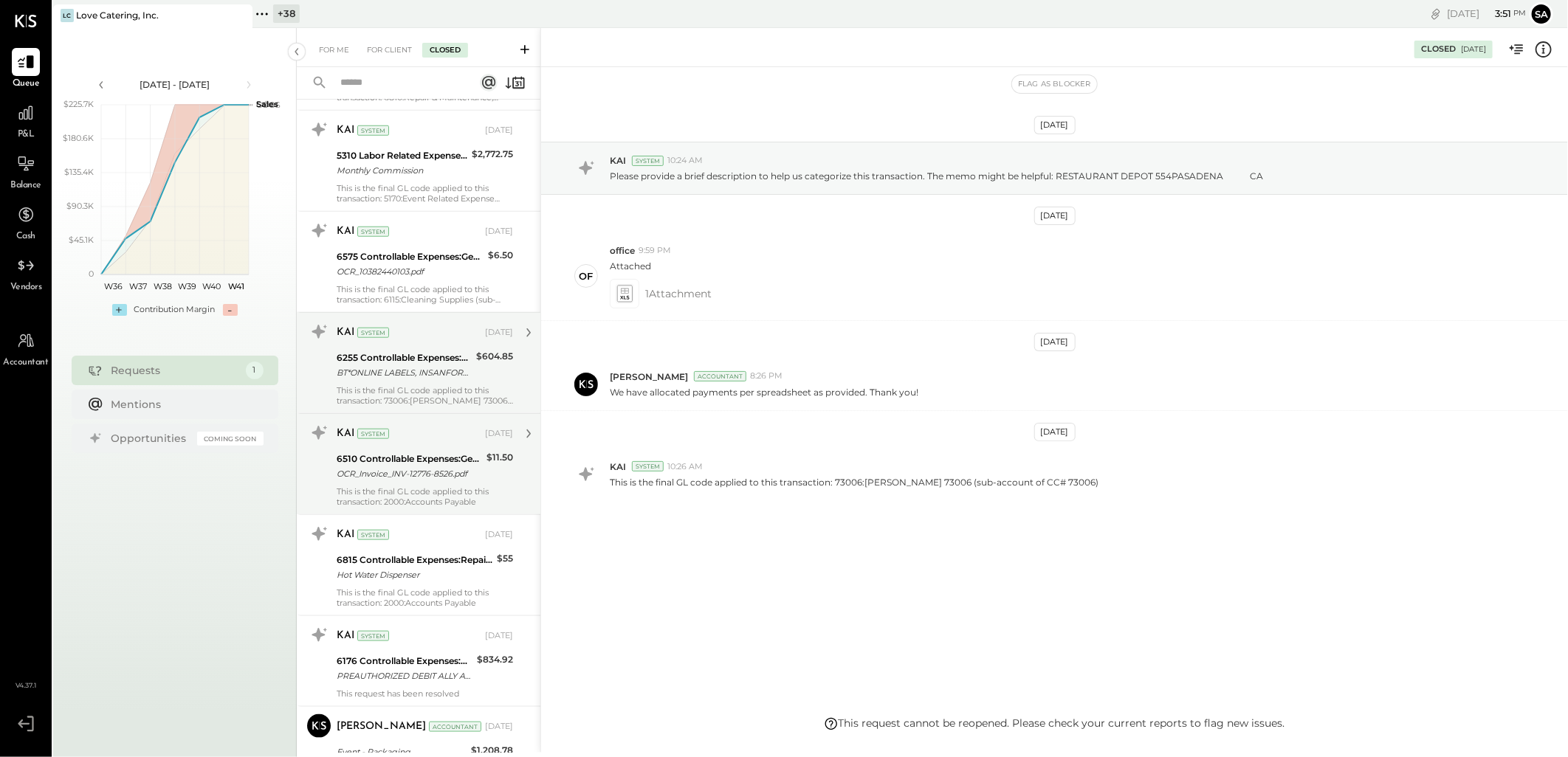
click at [436, 495] on div "This is the final GL code applied to this transaction: 2000:Accounts Payable" at bounding box center [425, 496] width 177 height 20
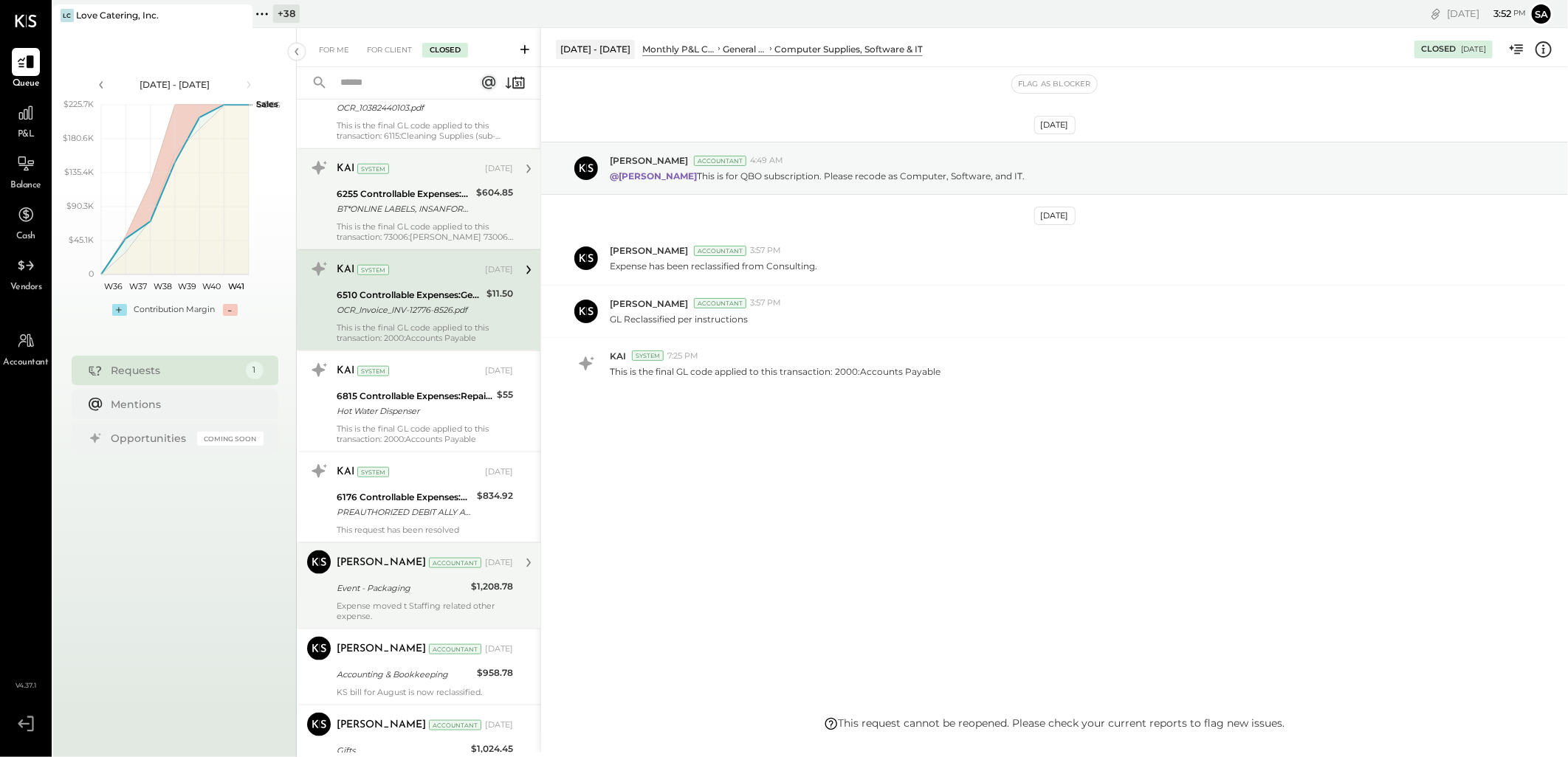
scroll to position [1066, 0]
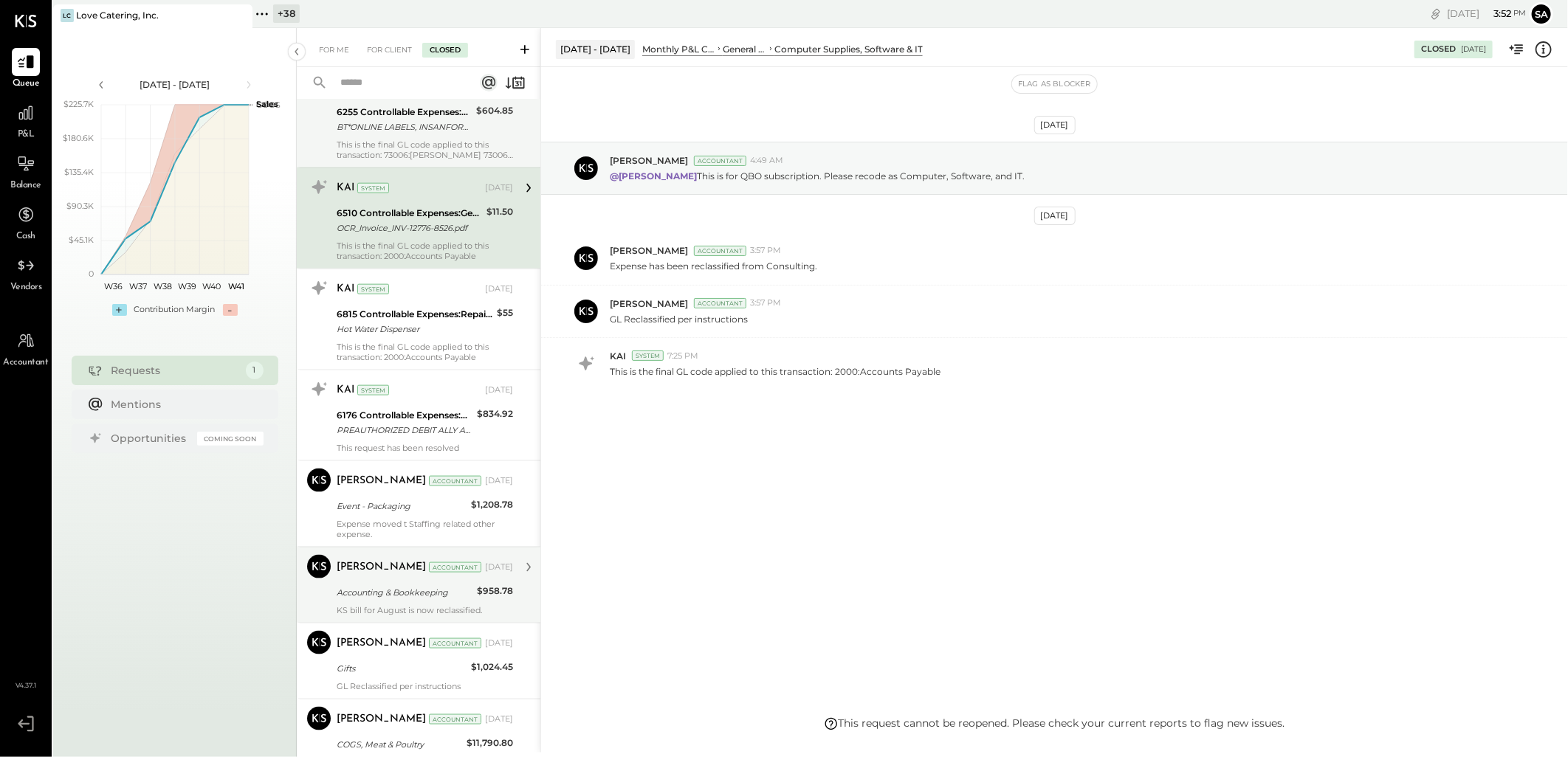
click at [412, 587] on div "Accounting & Bookkeeping" at bounding box center [405, 592] width 136 height 14
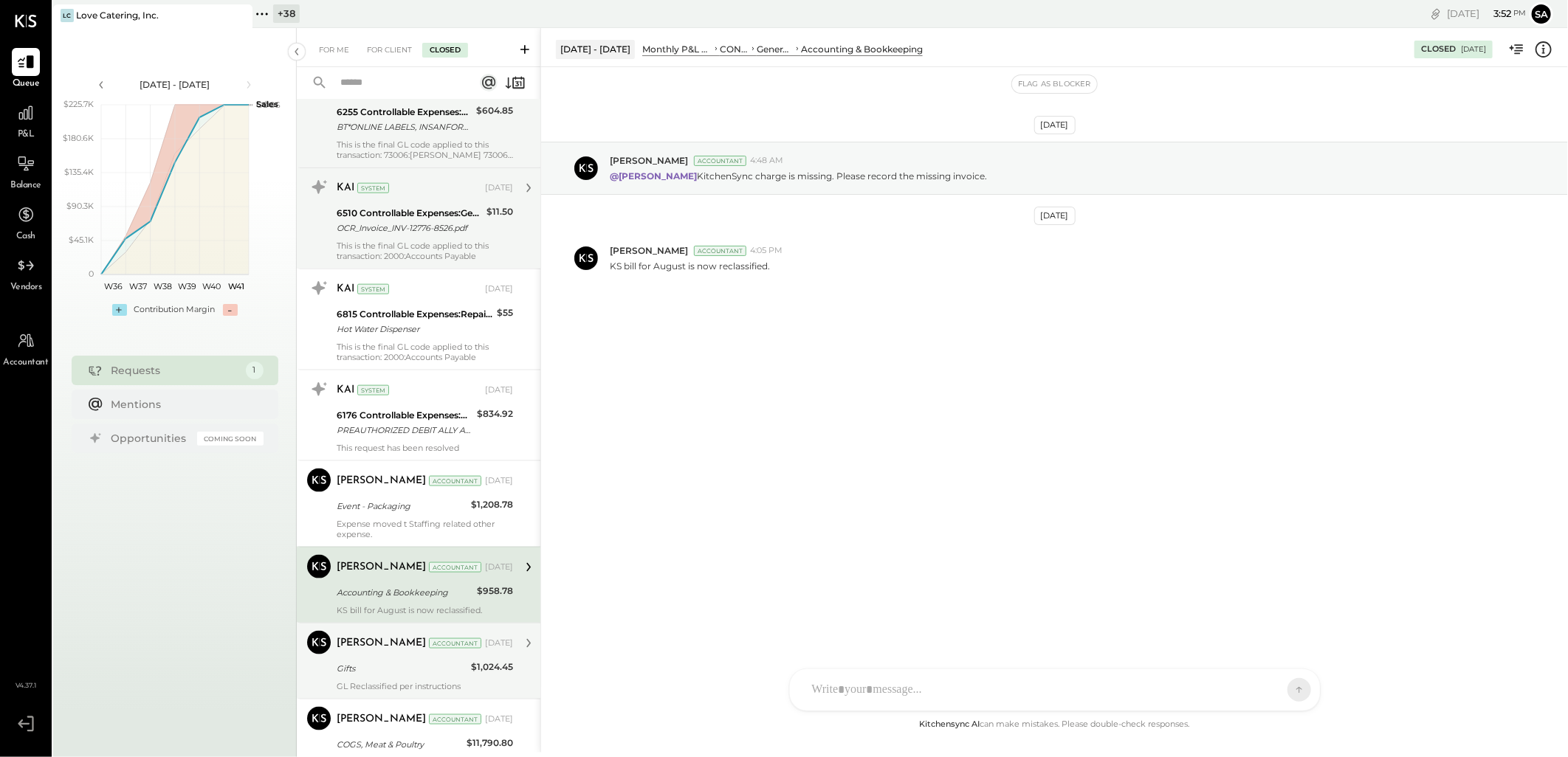
click at [381, 655] on div "[PERSON_NAME] Accountant [DATE]" at bounding box center [425, 644] width 177 height 25
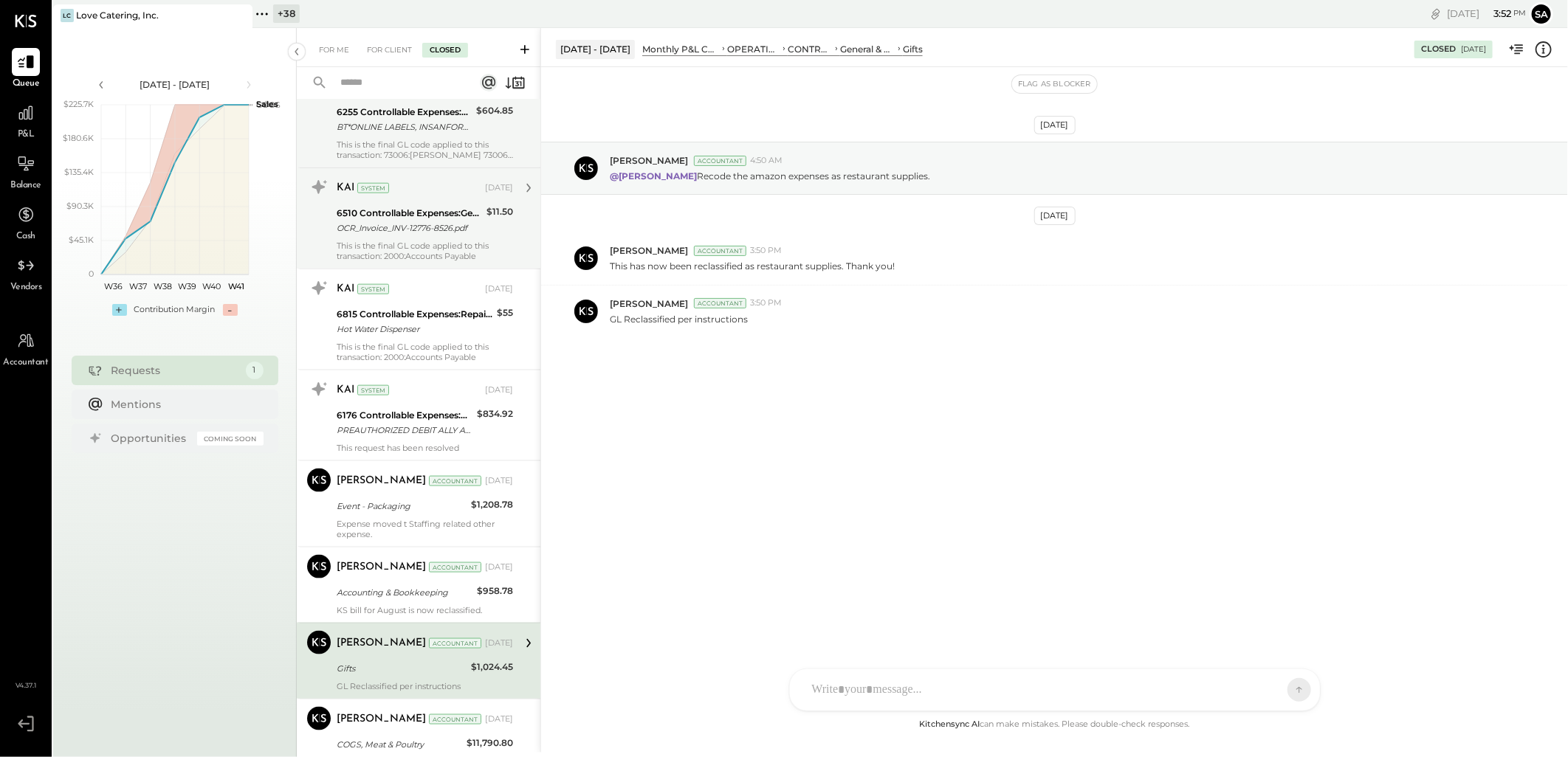
click at [393, 221] on div "OCR_Invoice_INV-12776-8526.pdf" at bounding box center [409, 227] width 145 height 14
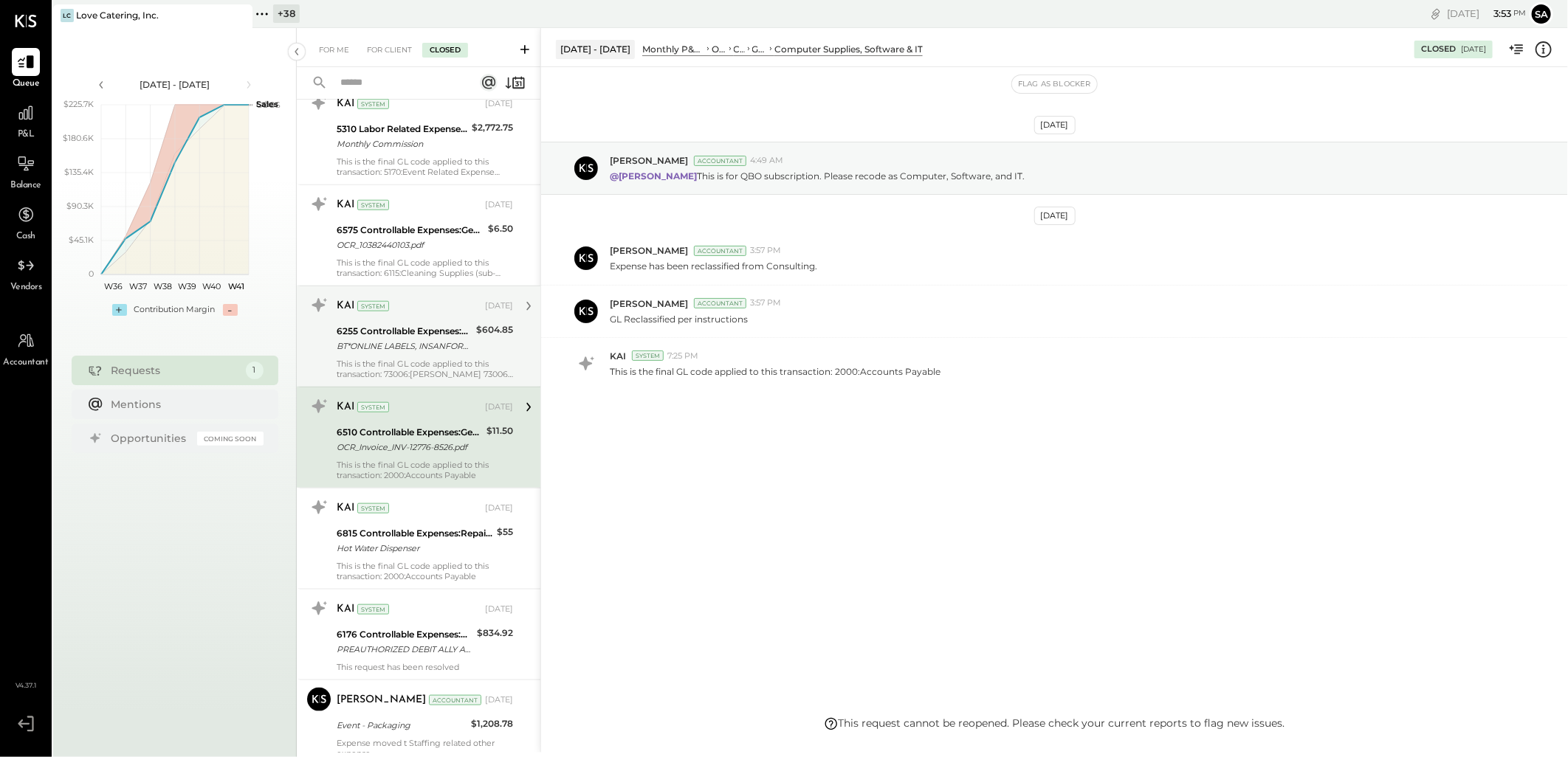
scroll to position [820, 0]
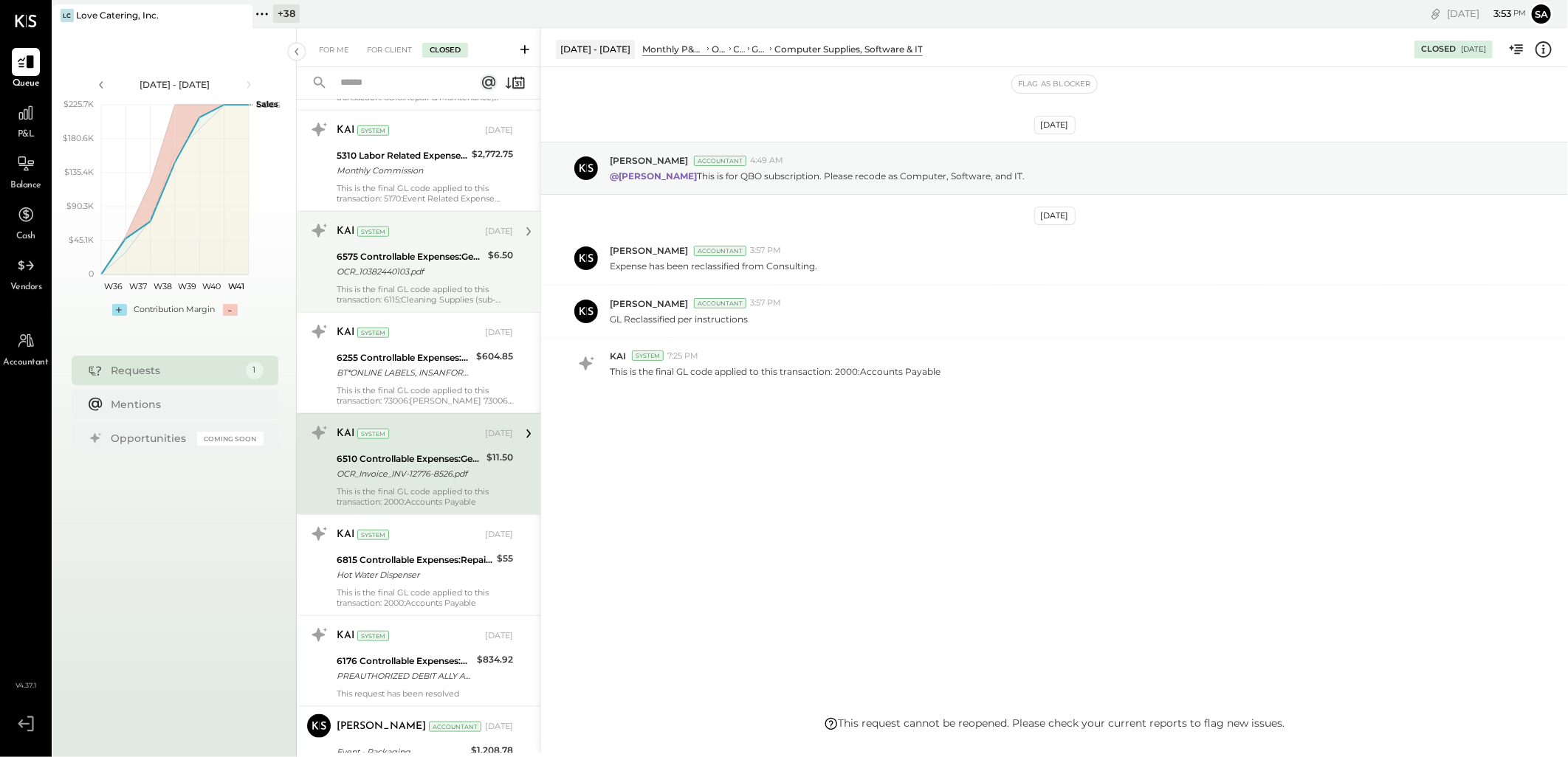
click at [422, 275] on div "OCR_10382440103.pdf" at bounding box center [410, 271] width 147 height 14
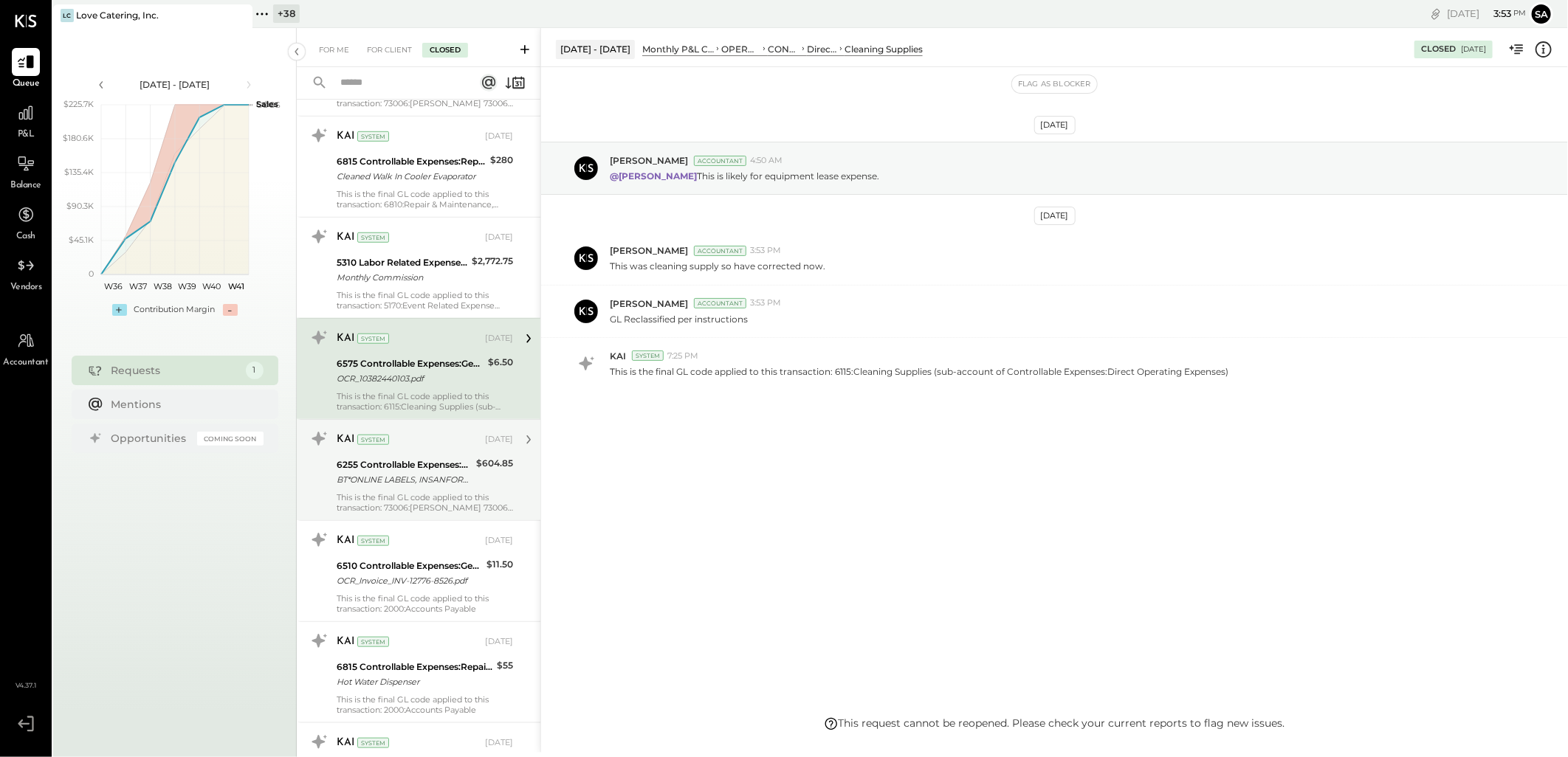
scroll to position [738, 0]
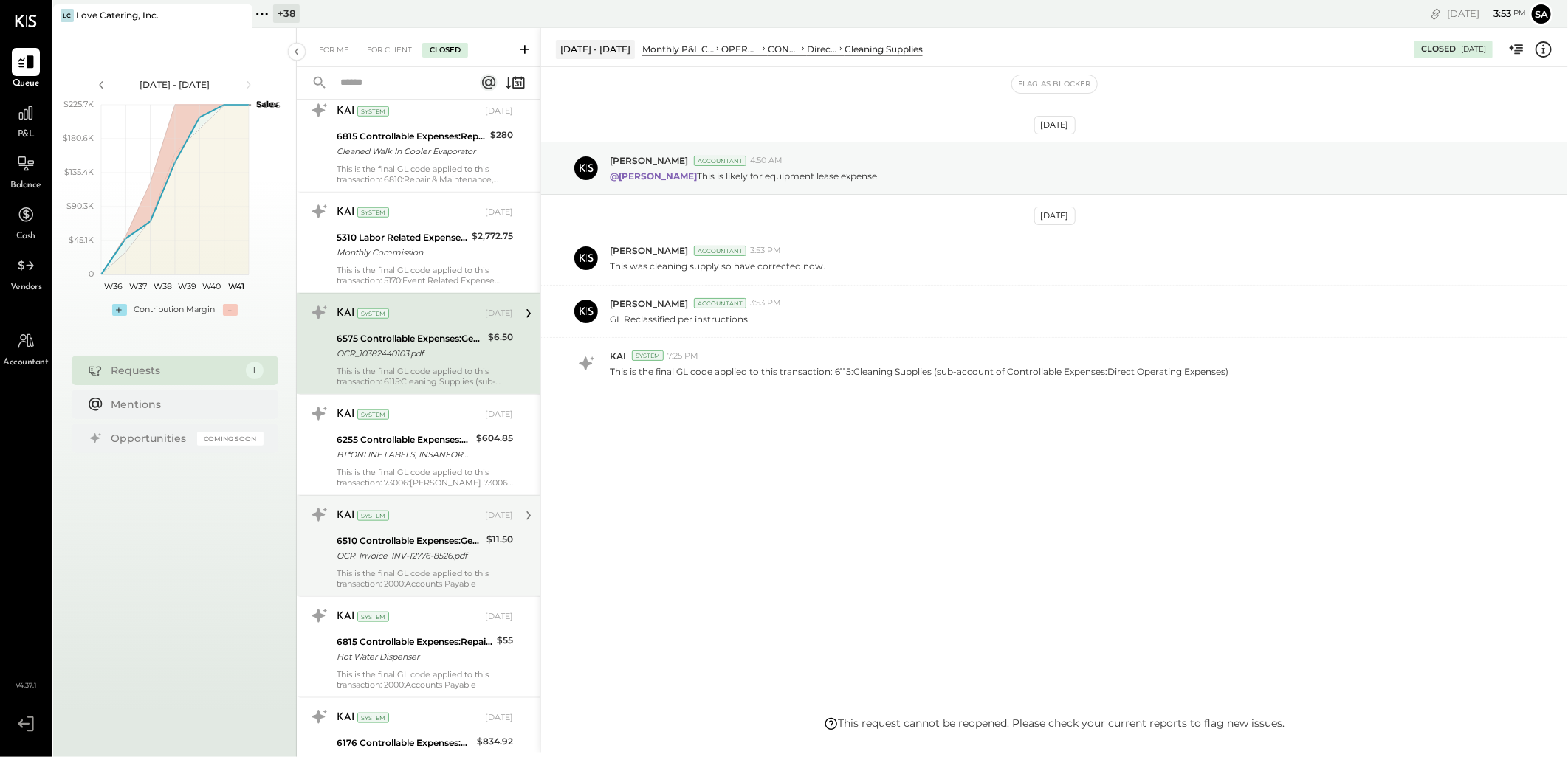
click at [408, 553] on div "OCR_Invoice_INV-12776-8526.pdf" at bounding box center [409, 555] width 145 height 14
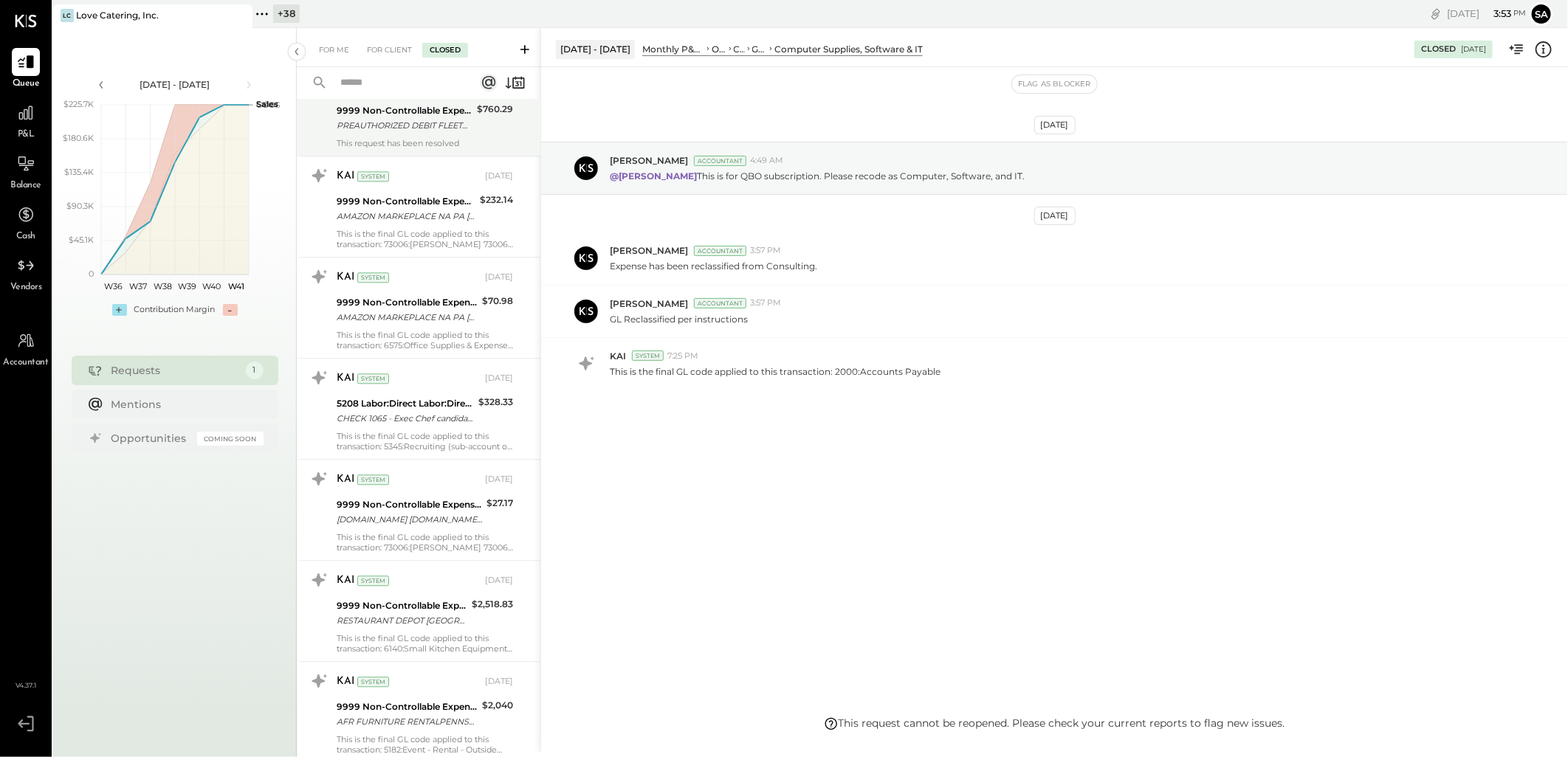
scroll to position [2132, 0]
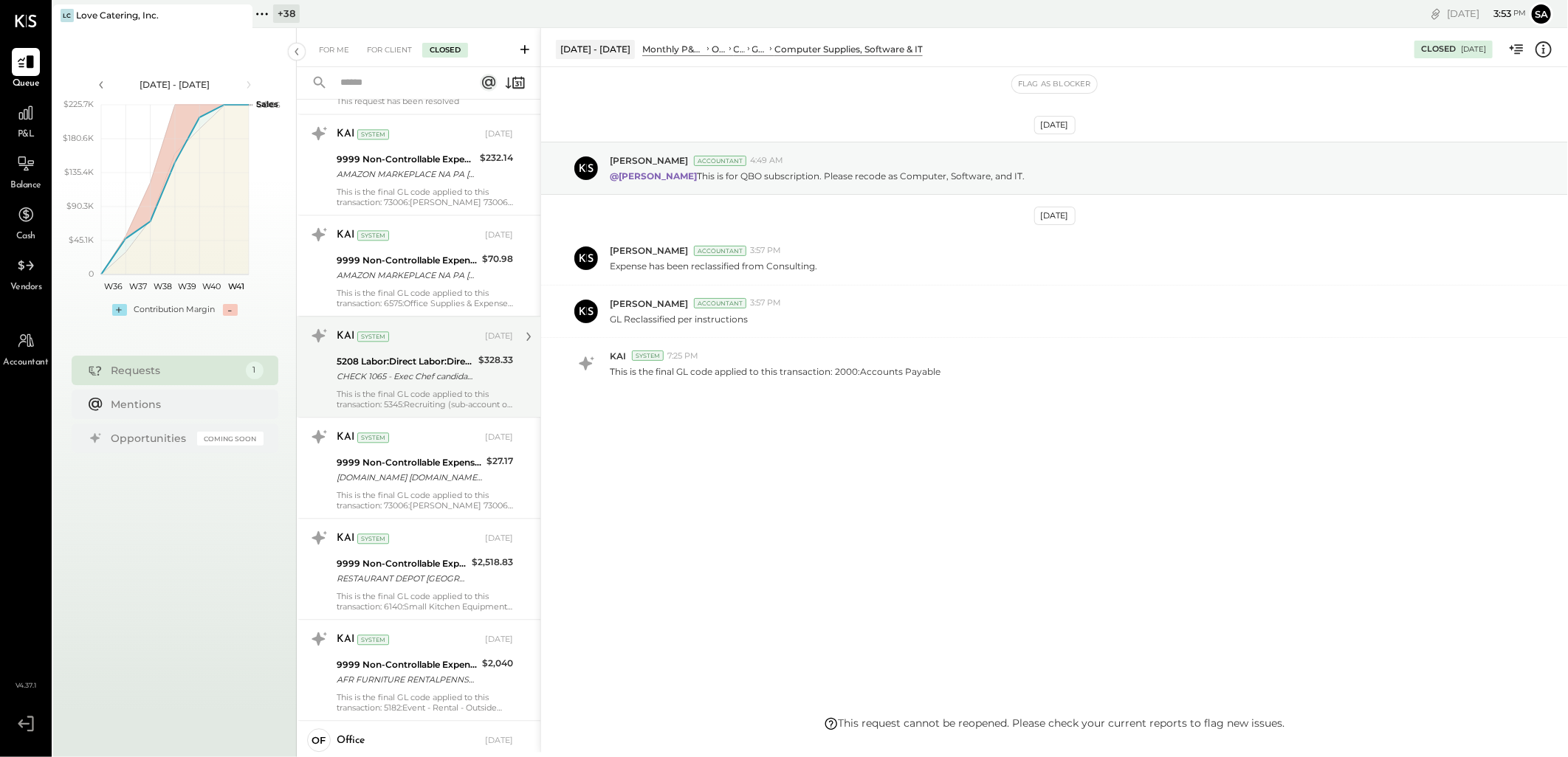
click at [395, 378] on div "CHECK 1065 - Exec Chef candidate tasting time compensation [URL][DOMAIN_NAME]" at bounding box center [406, 376] width 138 height 14
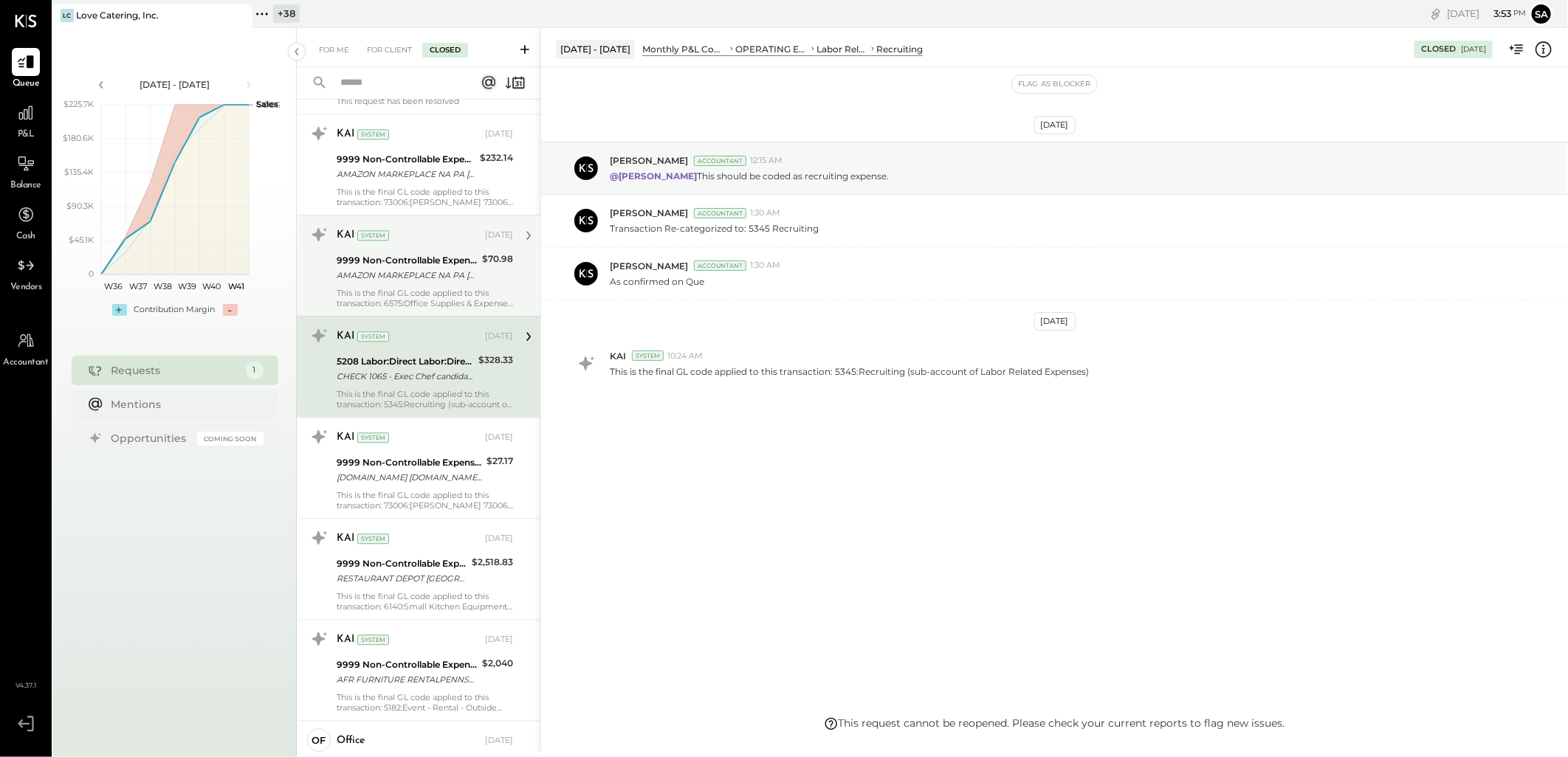
click at [407, 286] on div "KAI System [DATE] 9999 Non-Controllable Expenses:Other Income and Expenses:To B…" at bounding box center [425, 266] width 177 height 86
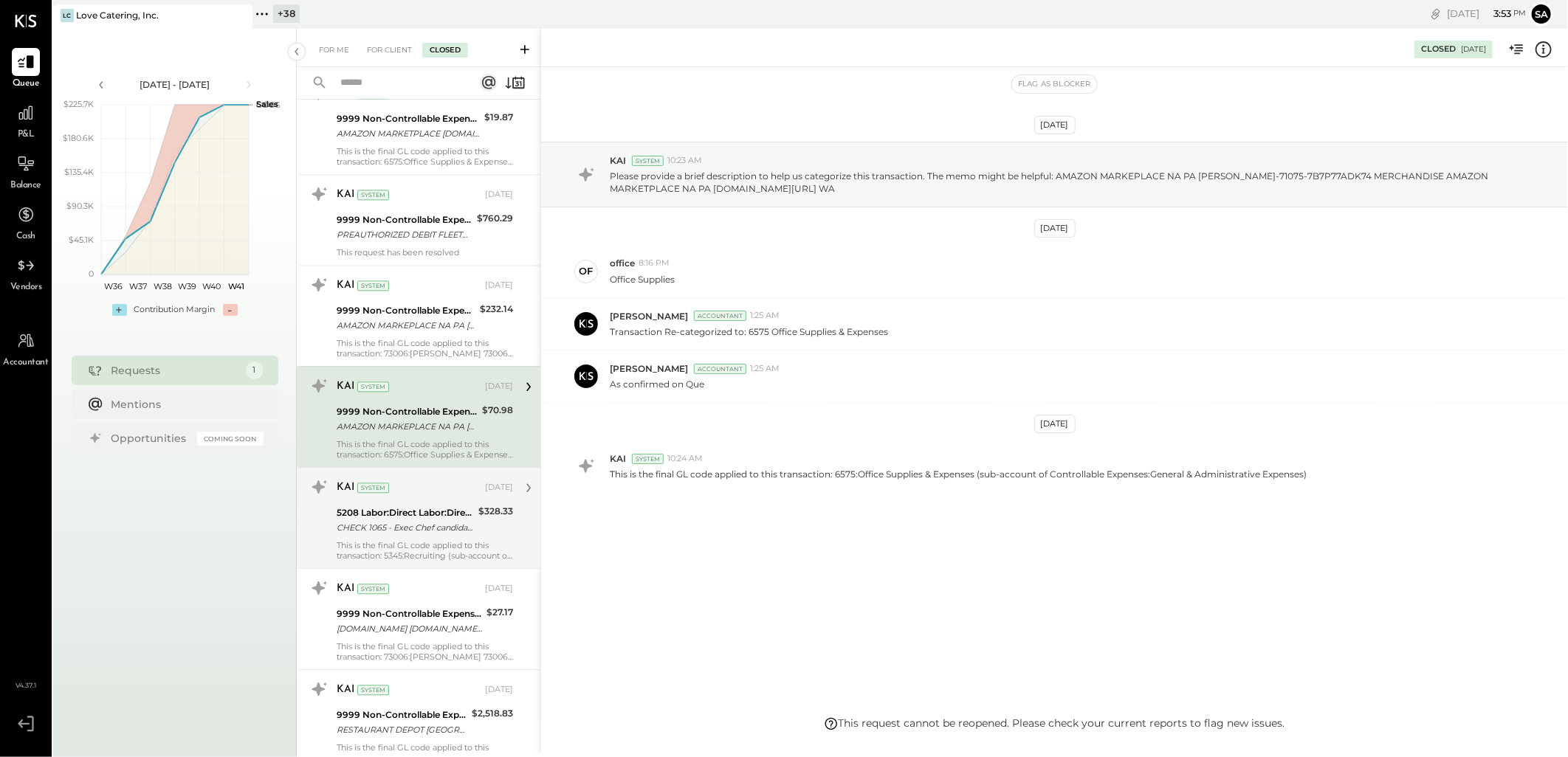
scroll to position [1968, 0]
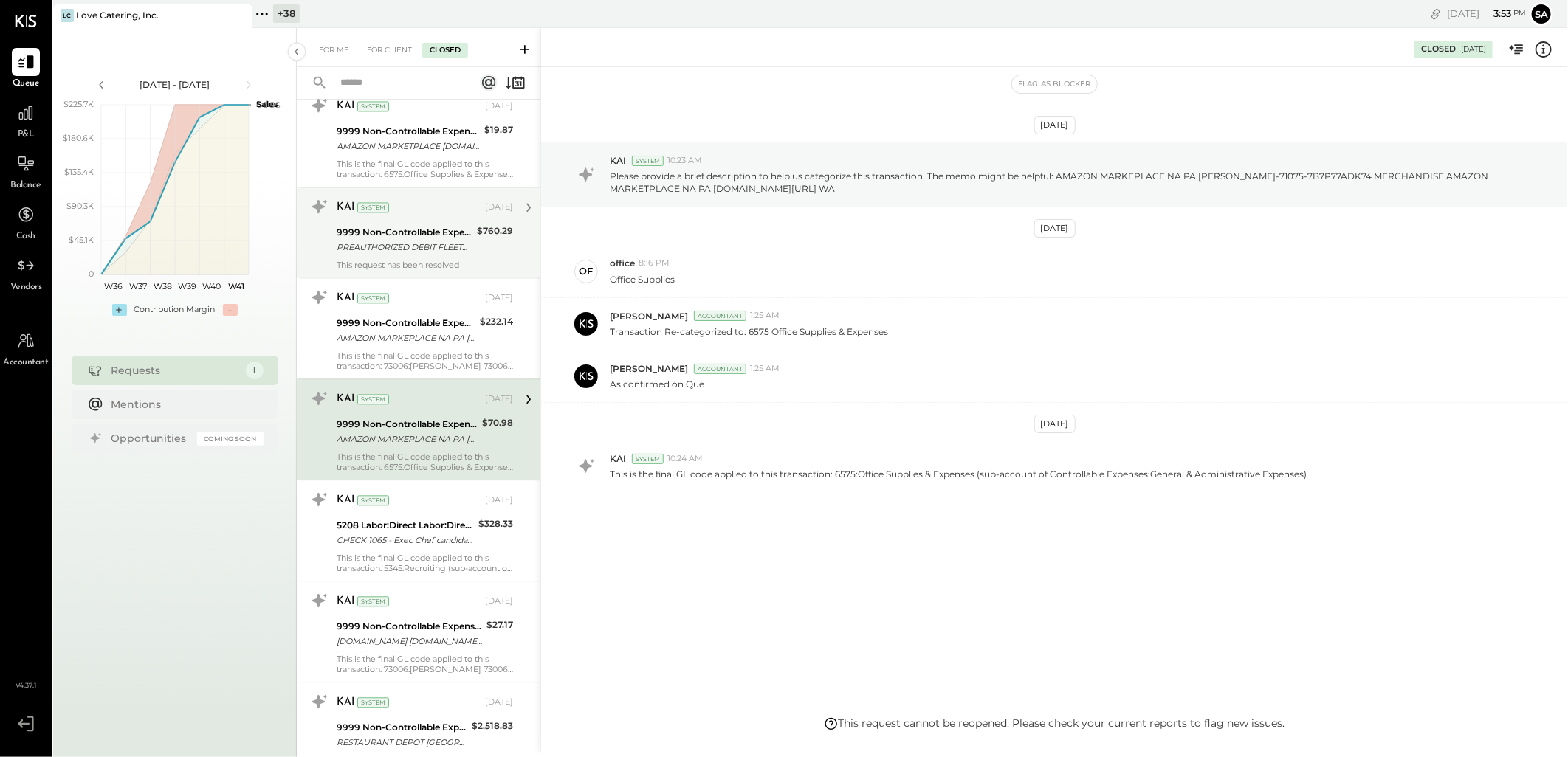
click at [405, 261] on div "This request has been resolved" at bounding box center [425, 265] width 177 height 10
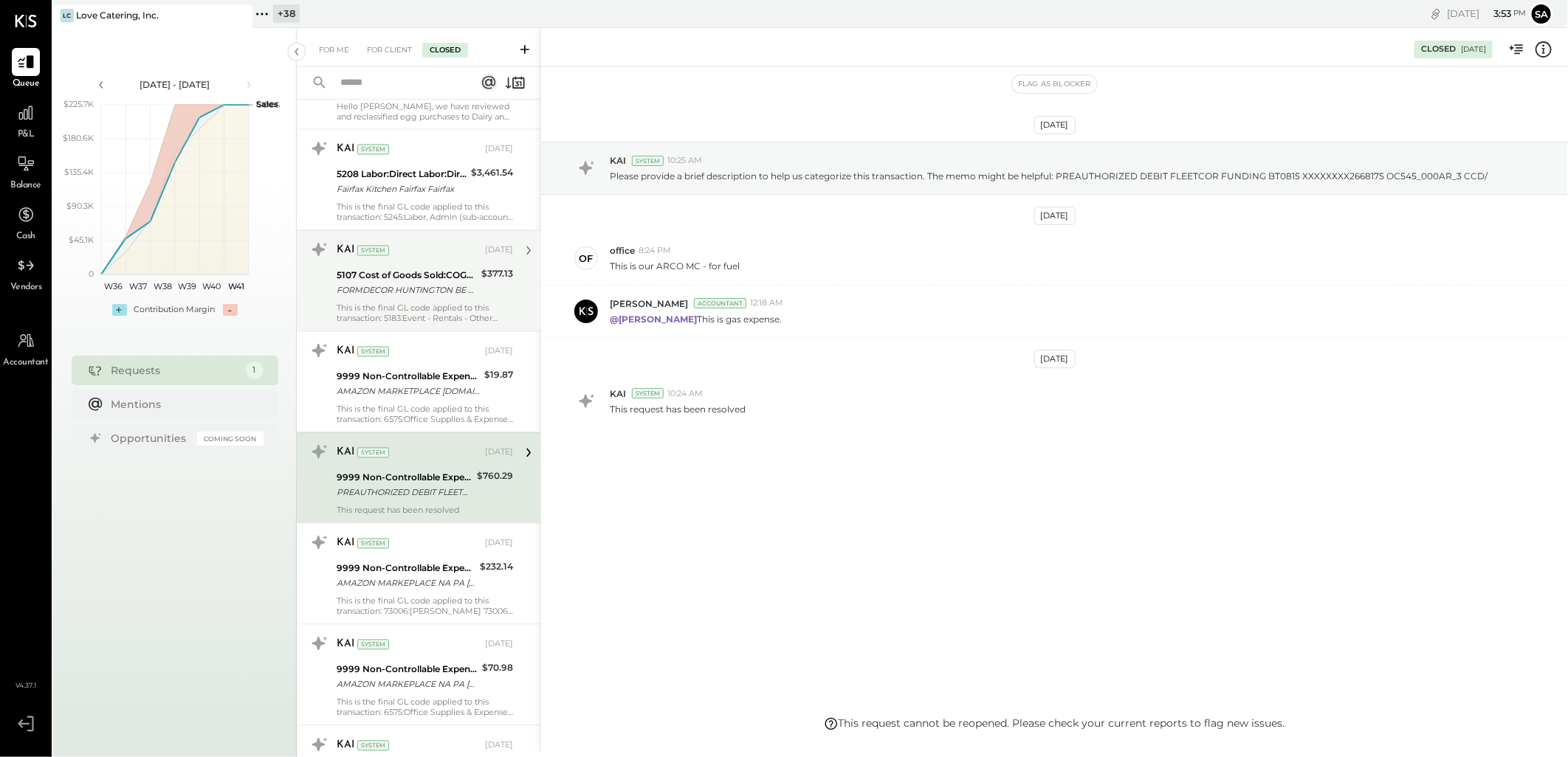
scroll to position [1640, 0]
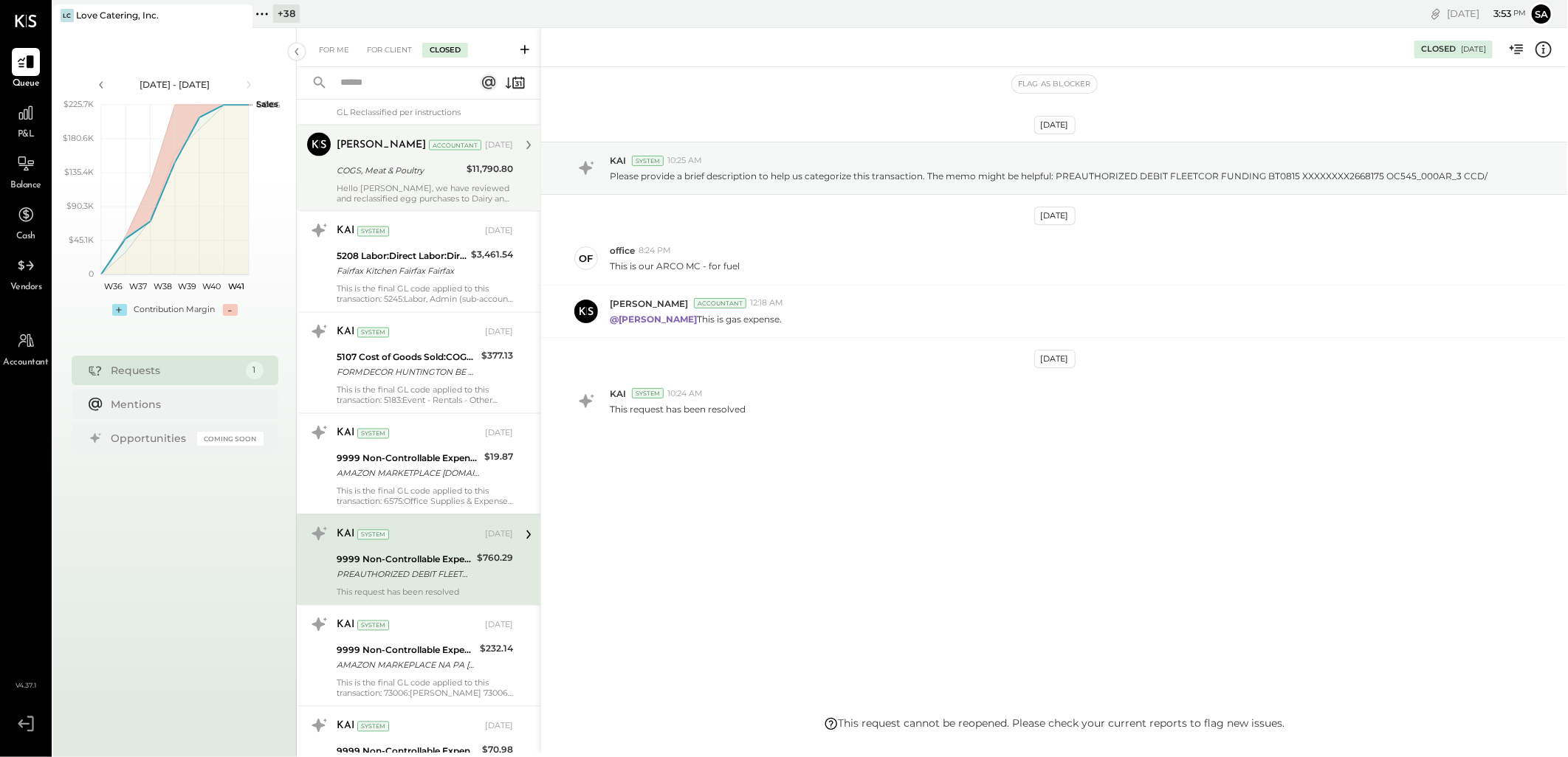
click at [415, 180] on div "[PERSON_NAME] Accountant [DATE] COGS, Meat & Poultry $11,790.80 Hello [PERSON_N…" at bounding box center [425, 169] width 177 height 71
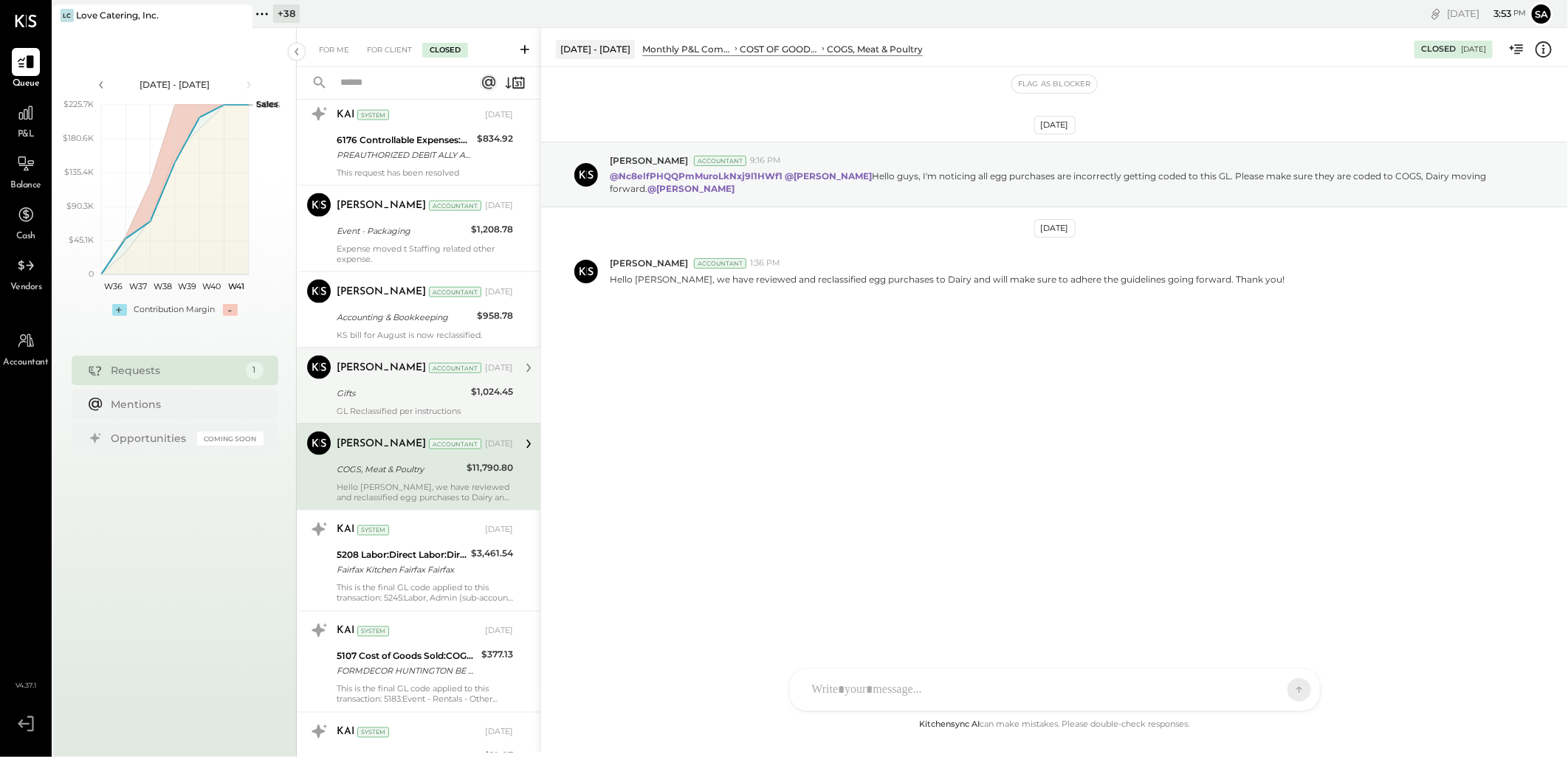
scroll to position [1312, 0]
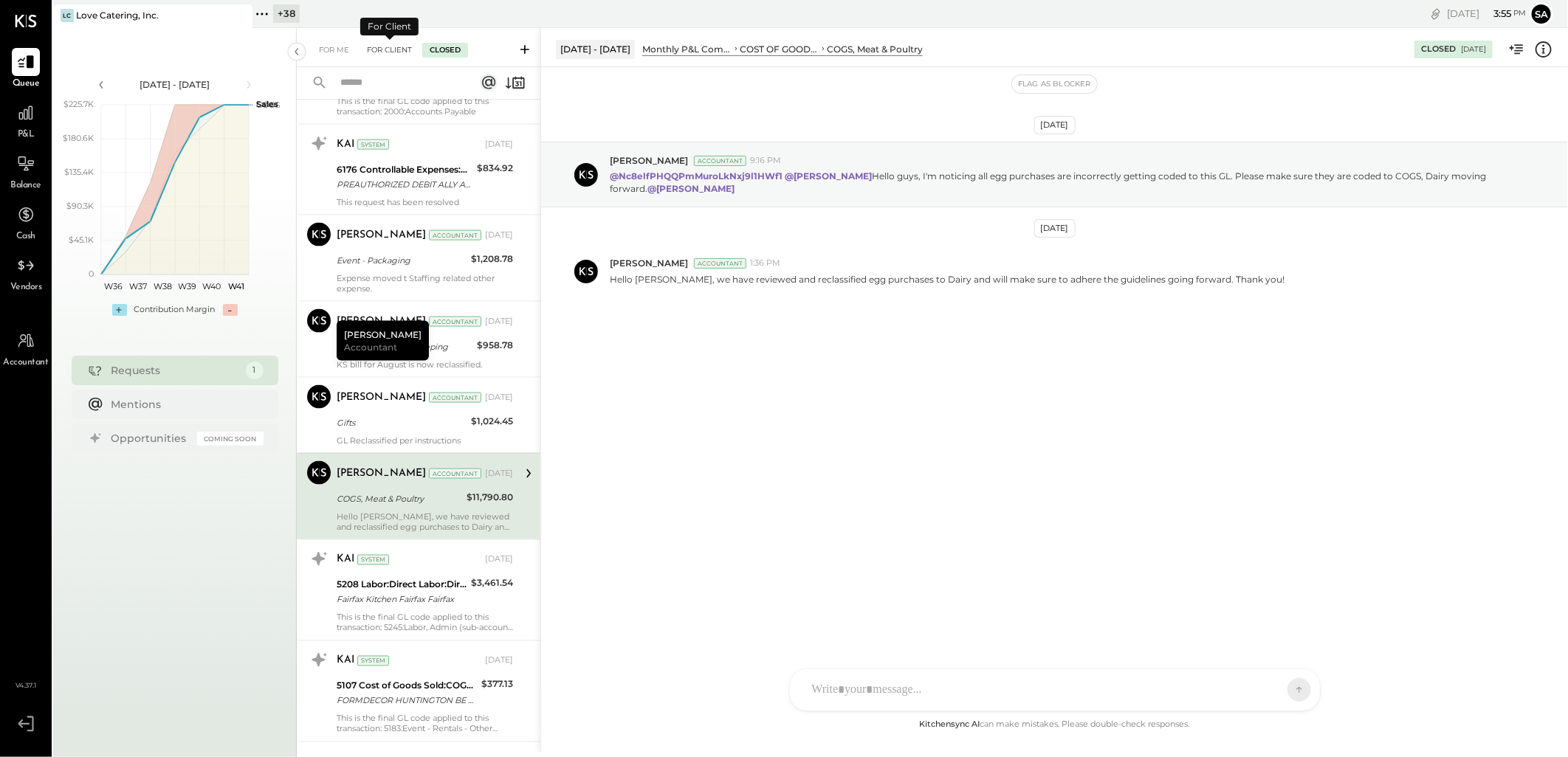
click at [383, 49] on div "For Client" at bounding box center [390, 49] width 59 height 14
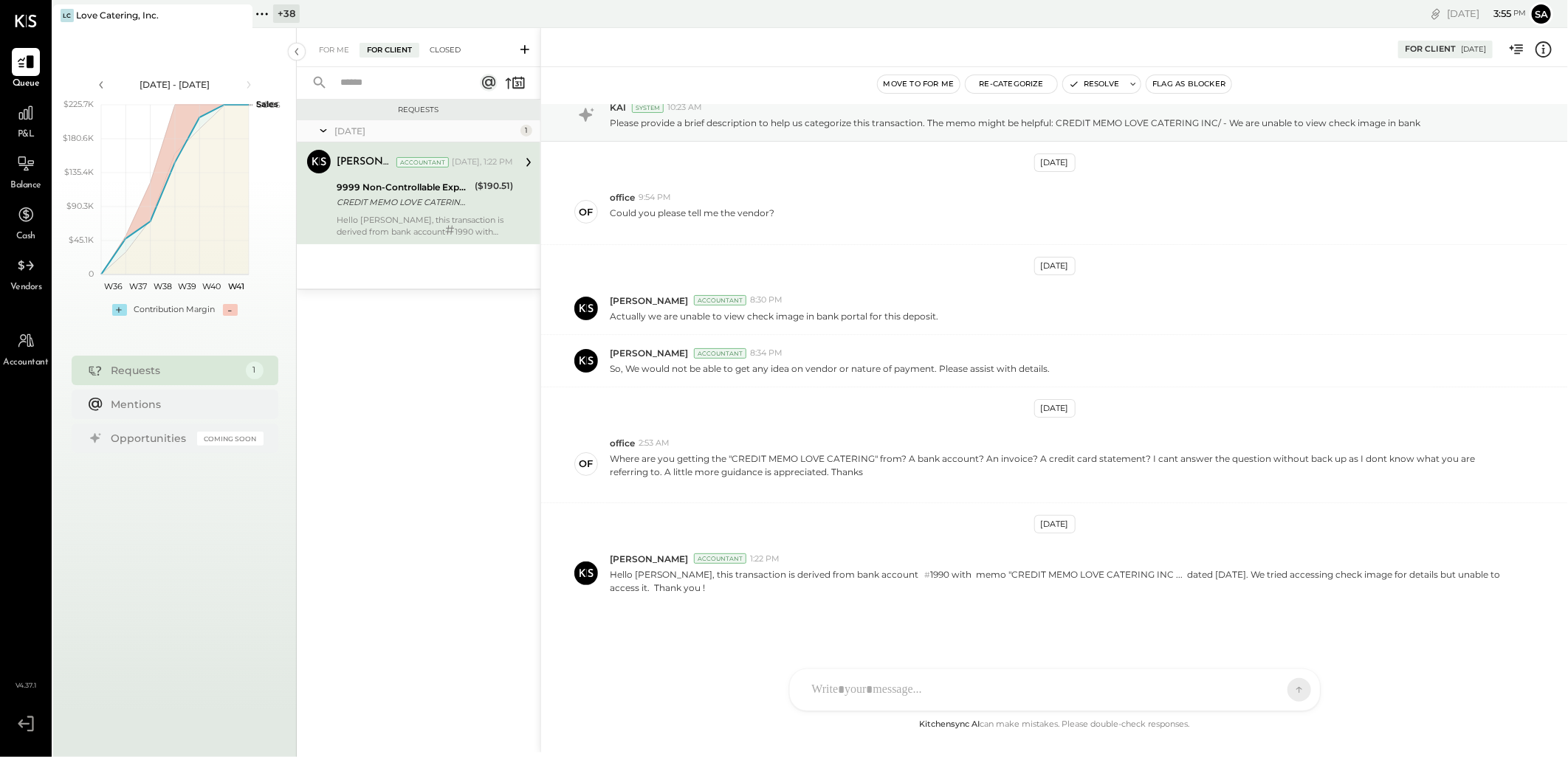
click at [451, 48] on div "Closed" at bounding box center [446, 49] width 46 height 14
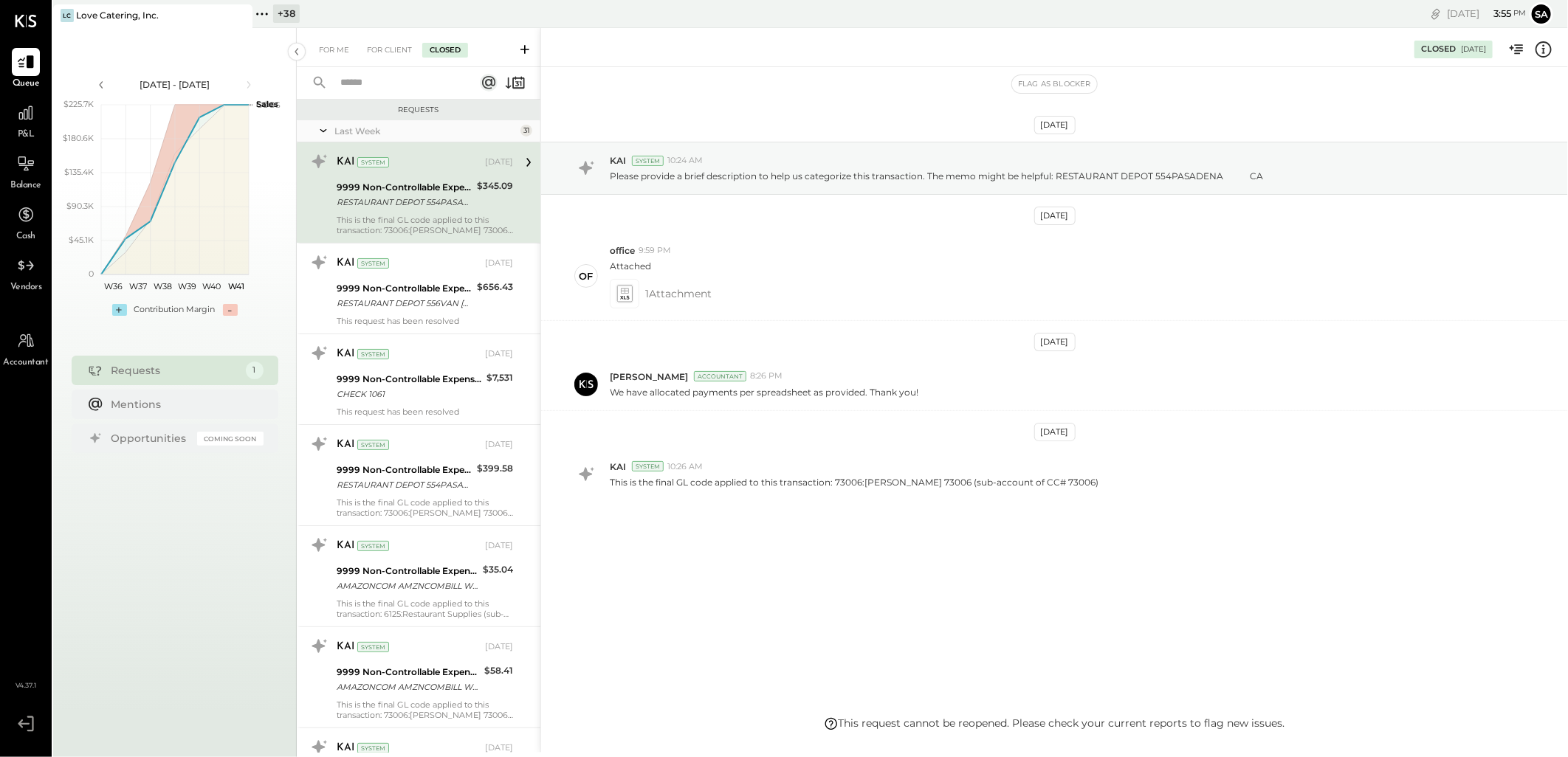
click at [391, 77] on input "text" at bounding box center [398, 83] width 133 height 25
click at [391, 77] on input "****" at bounding box center [398, 83] width 133 height 25
type input "****"
click at [366, 80] on input "****" at bounding box center [398, 83] width 133 height 25
click at [371, 81] on input "****" at bounding box center [398, 83] width 133 height 25
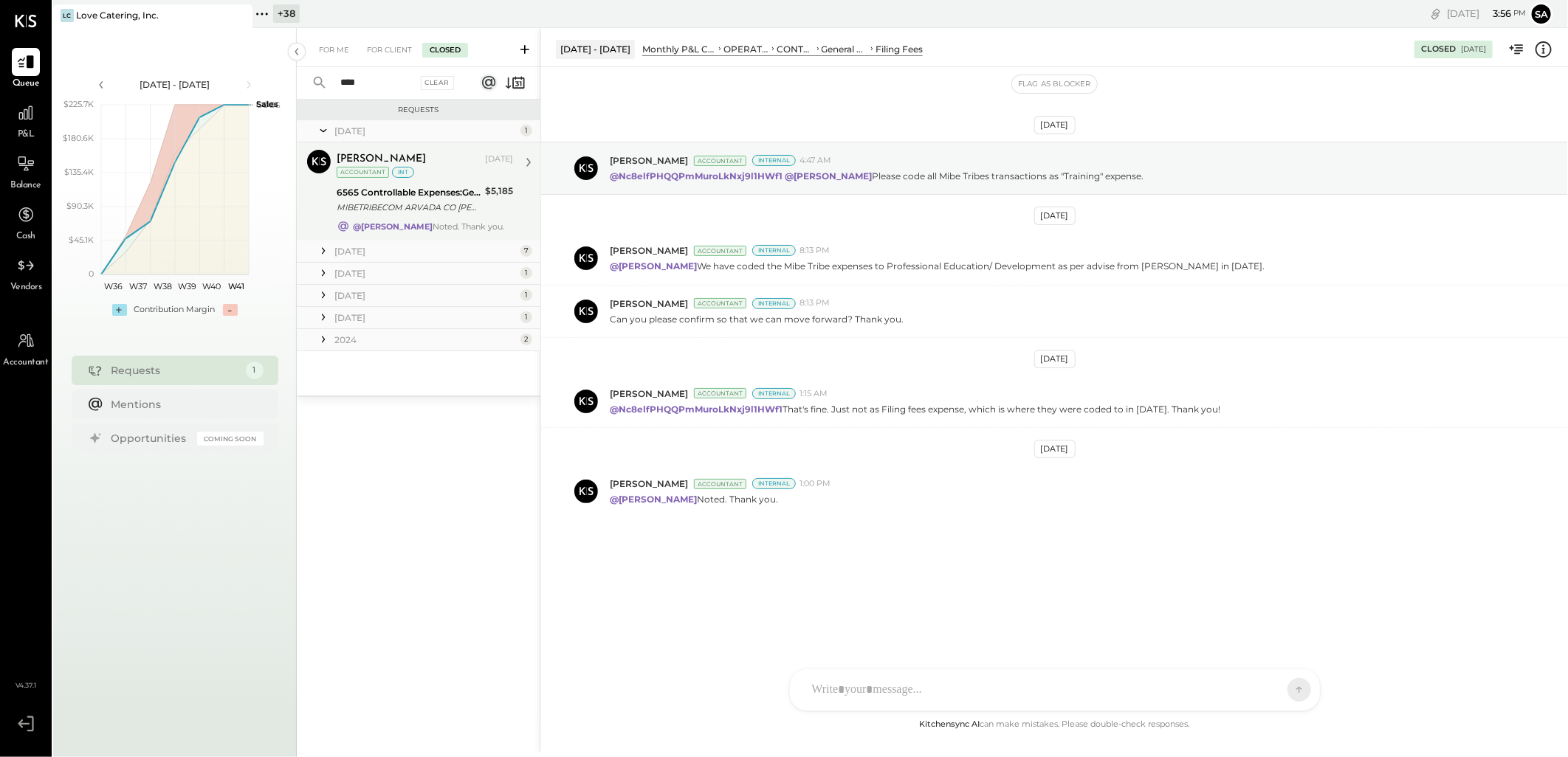
type input "****"
click at [459, 201] on div "MIBETRIBECOM ARVADA CO [PERSON_NAME]-73006-CH_3RLZGJEV [PHONE_NUMBER] [DOMAIN_N…" at bounding box center [409, 207] width 144 height 14
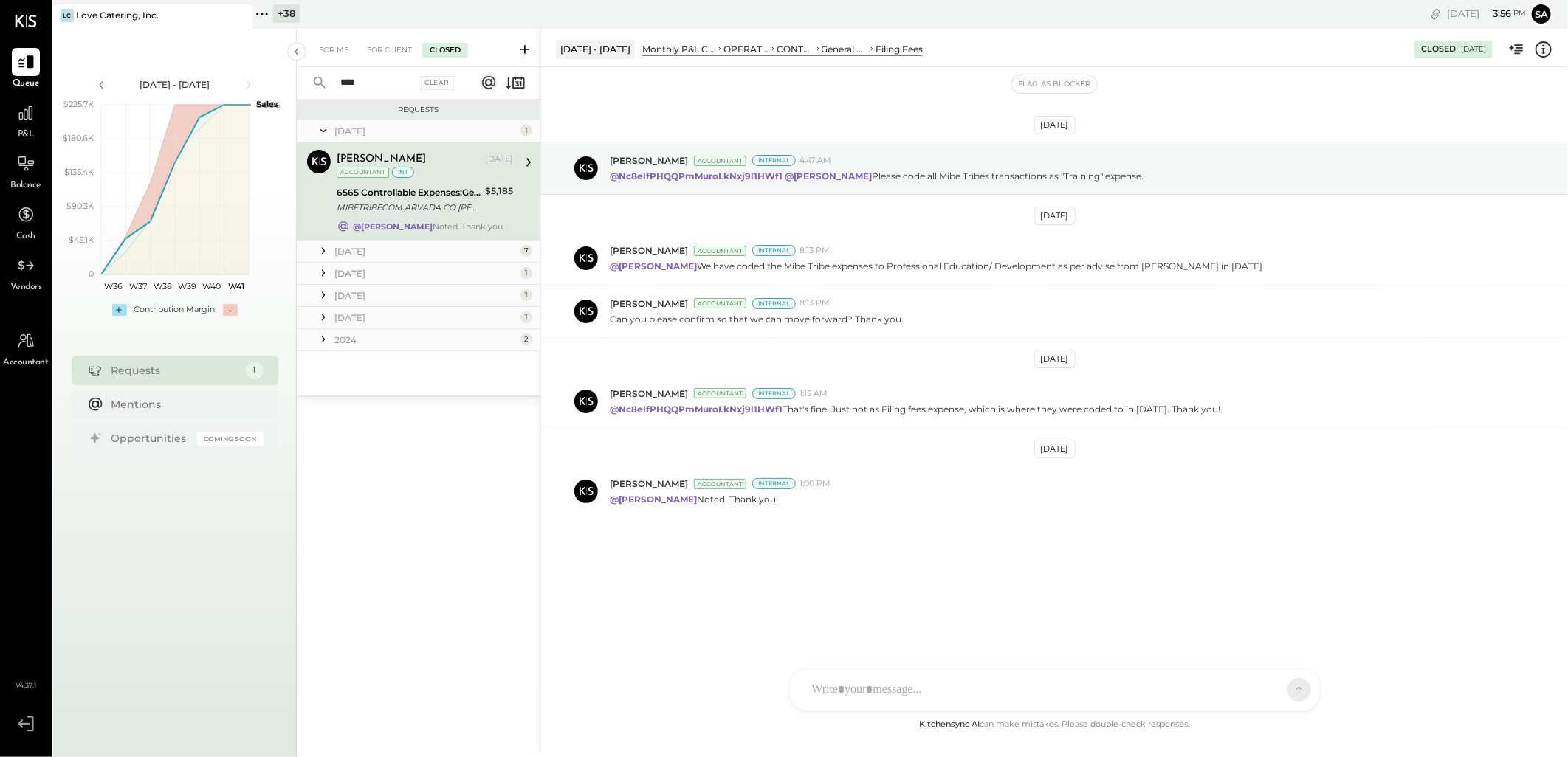
click at [462, 200] on div "MIBETRIBECOM ARVADA CO [PERSON_NAME]-73006-CH_3RLZGJEV [PHONE_NUMBER] [DOMAIN_N…" at bounding box center [409, 207] width 144 height 14
click at [447, 84] on div "Clear" at bounding box center [438, 83] width 34 height 14
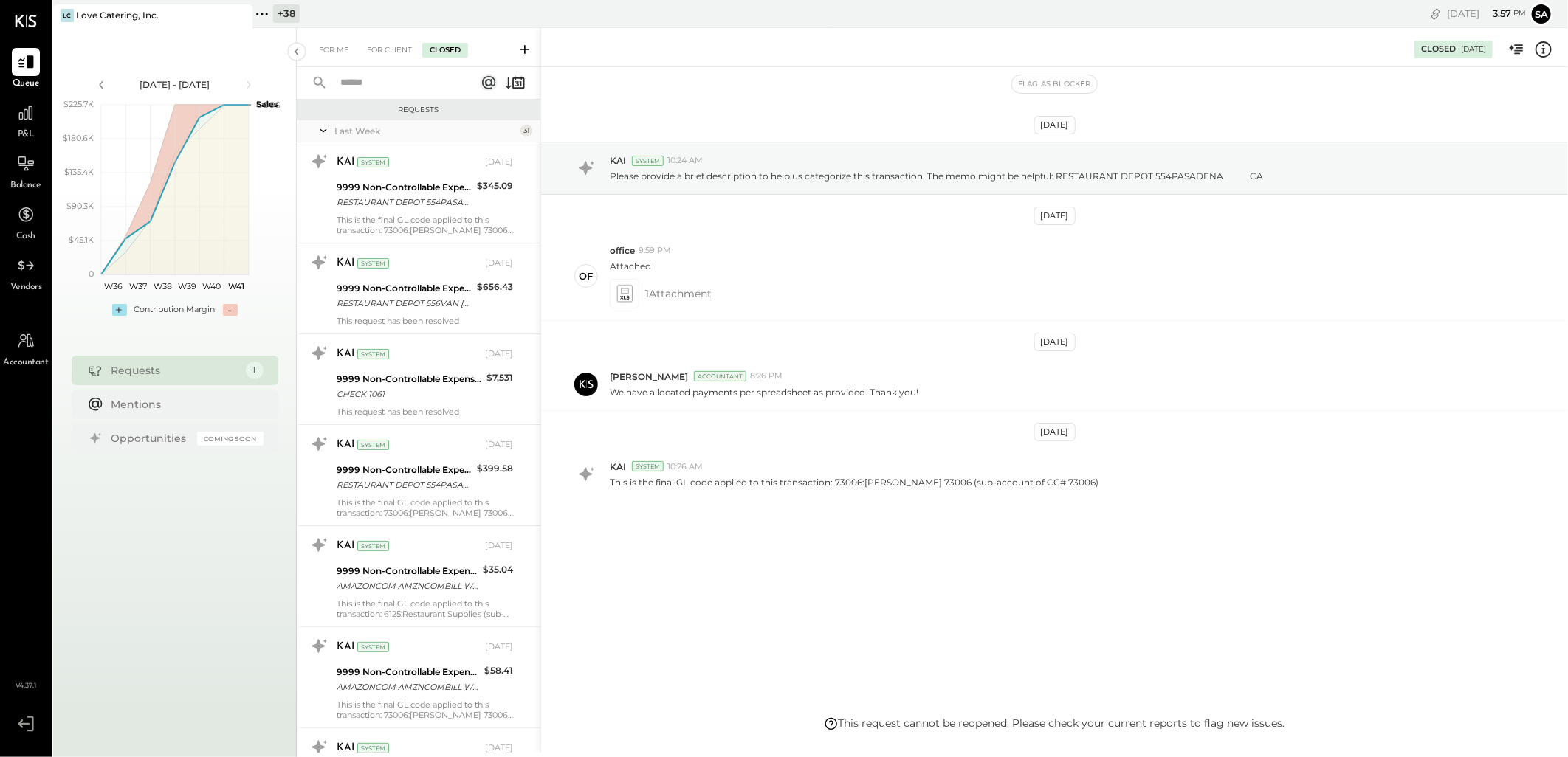
click at [374, 80] on input "text" at bounding box center [396, 83] width 130 height 25
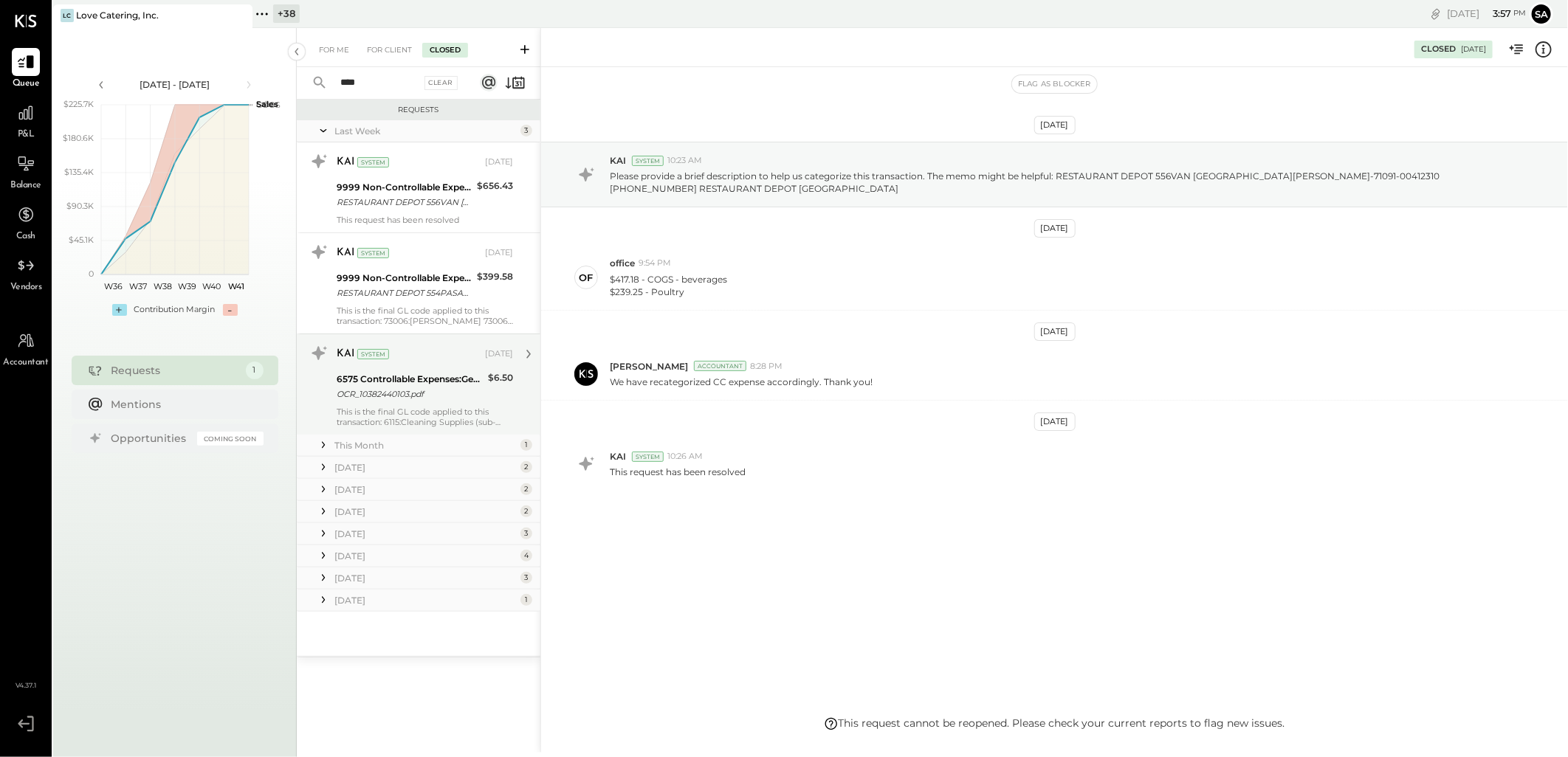
type input "****"
click at [438, 390] on div "OCR_10382440103.pdf" at bounding box center [410, 394] width 147 height 14
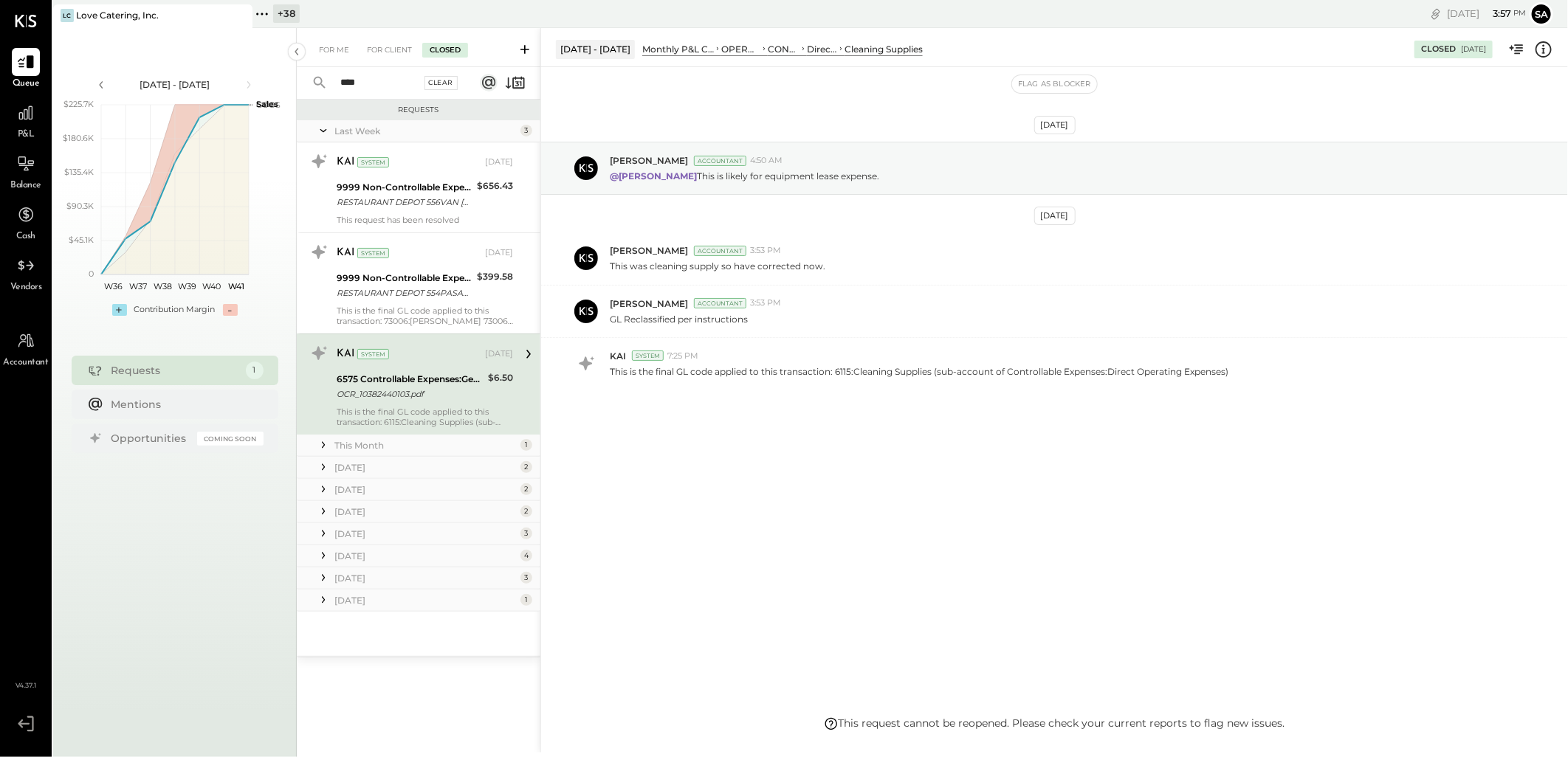
click at [436, 85] on div "Clear" at bounding box center [441, 83] width 34 height 14
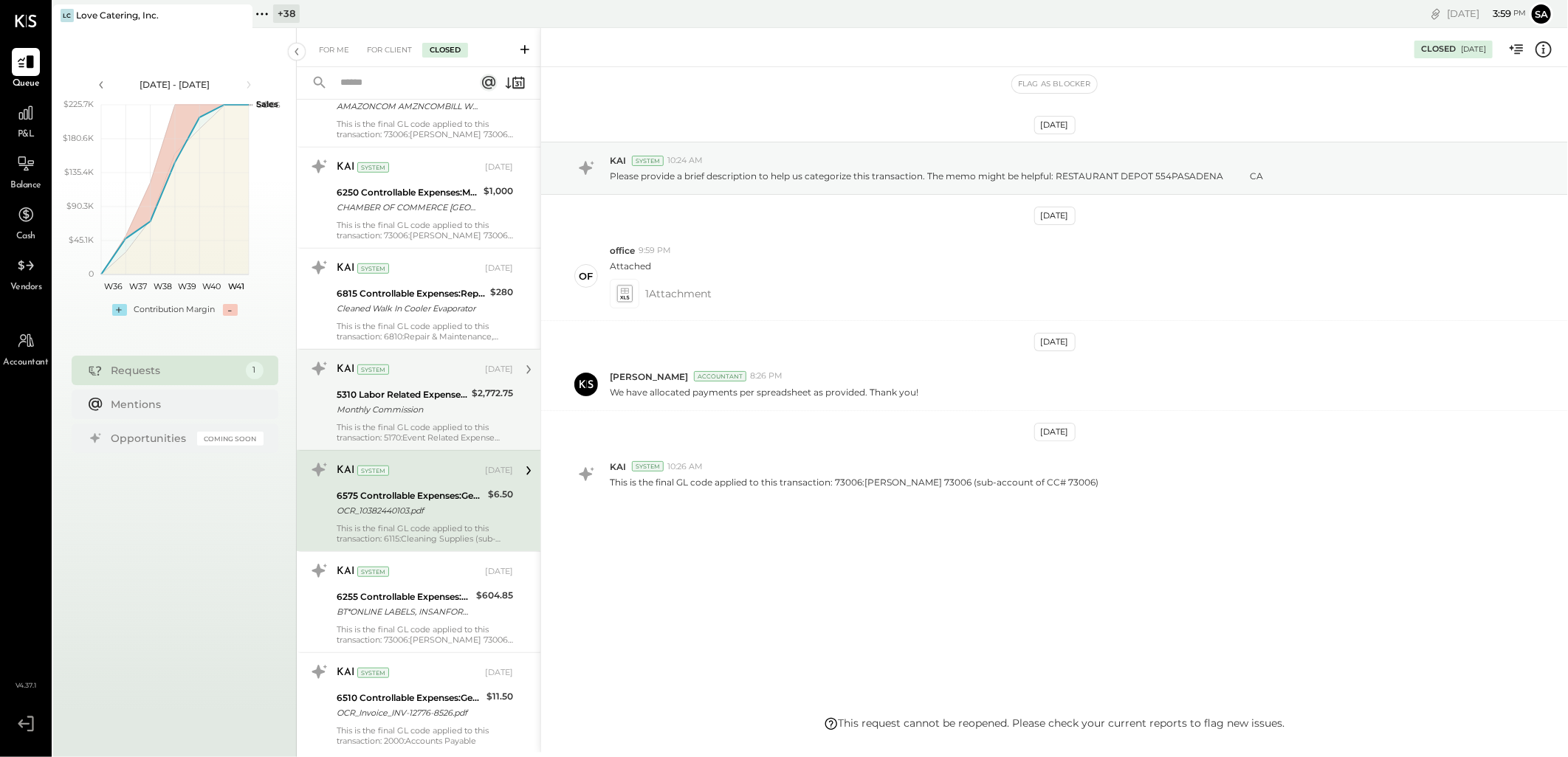
scroll to position [655, 0]
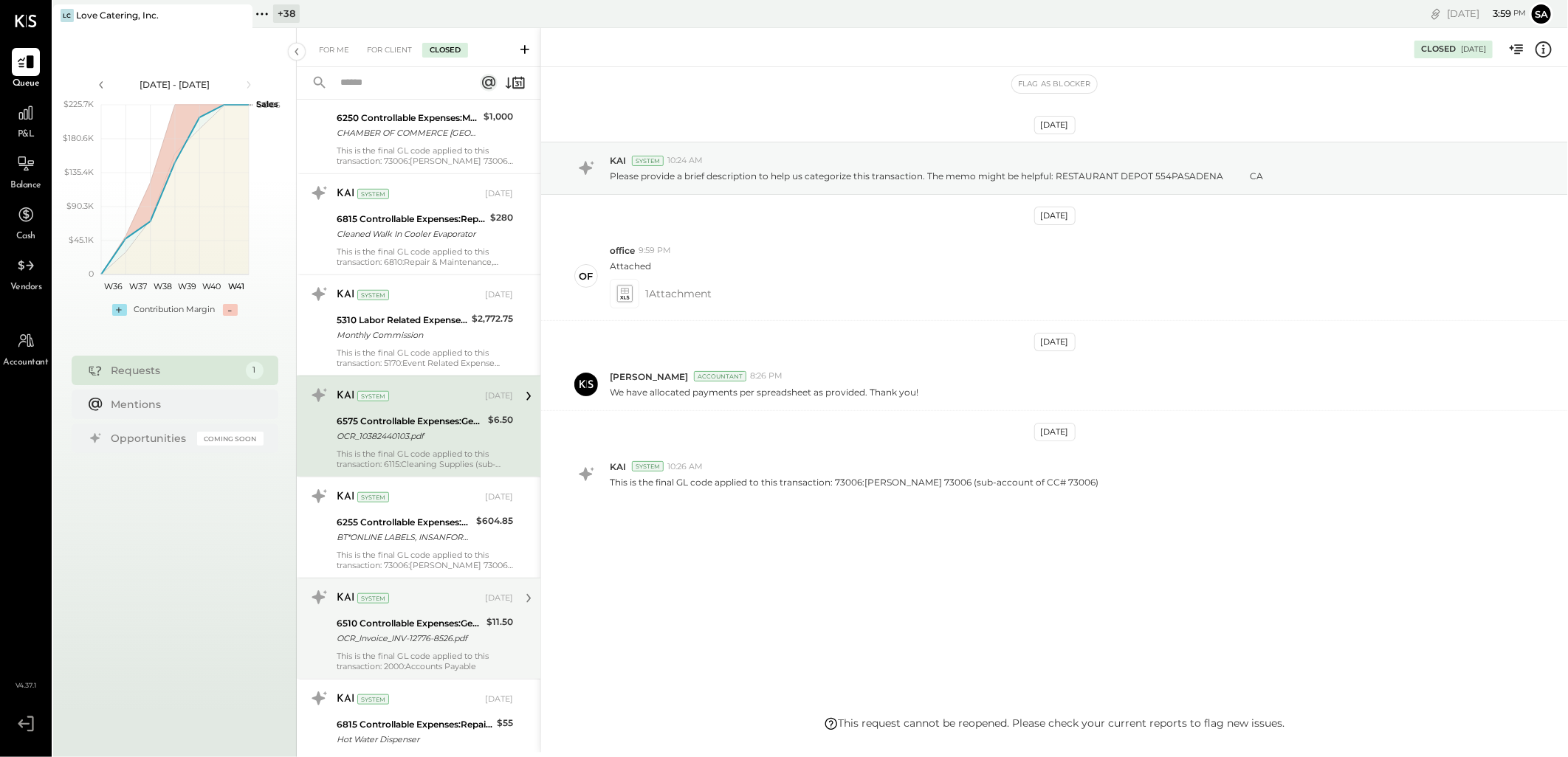
click at [429, 648] on div "KAI System Oct 02, 2025 6510 Controllable Expenses:General & Administrative Exp…" at bounding box center [425, 629] width 177 height 86
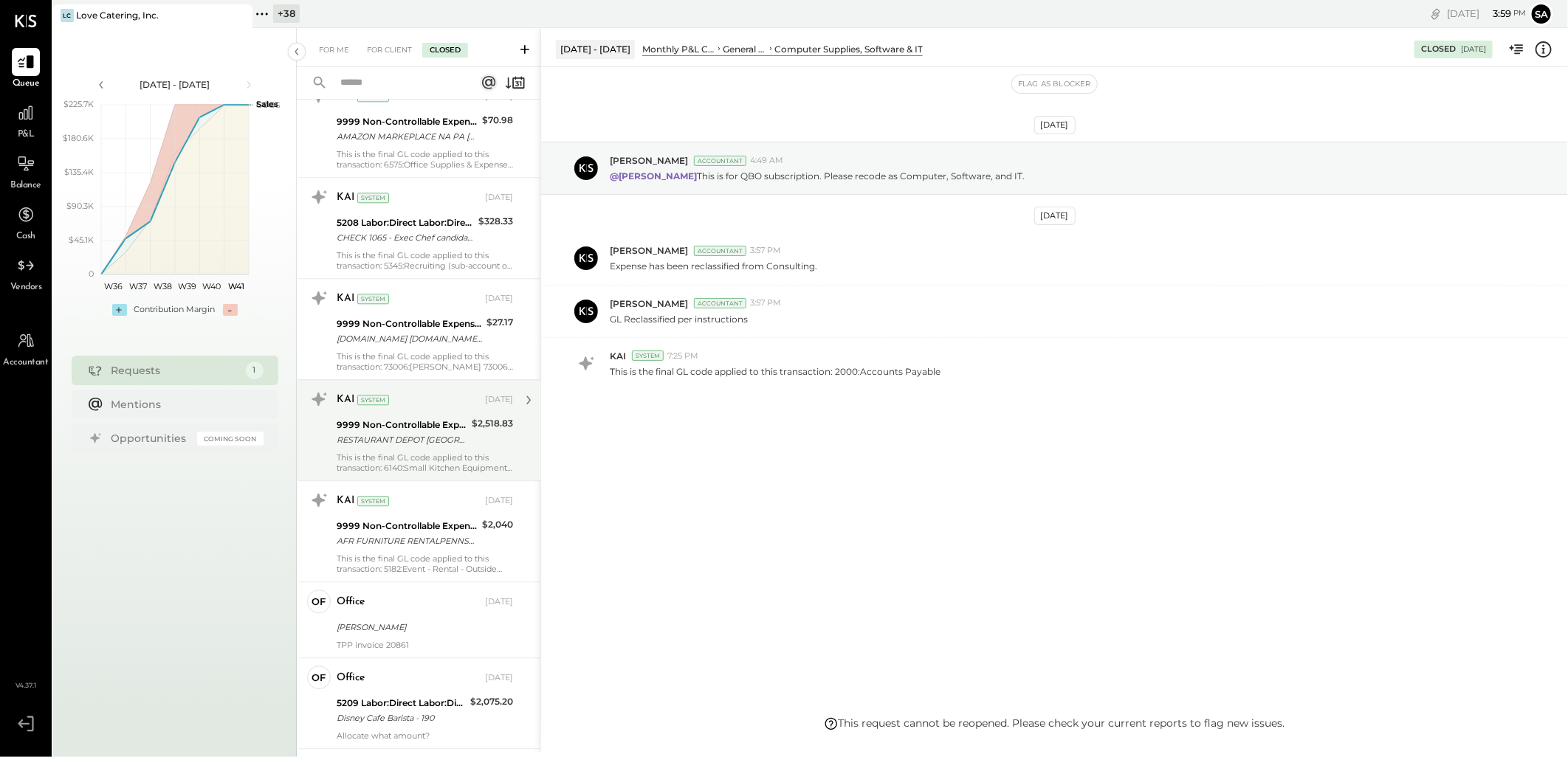
scroll to position [2296, 0]
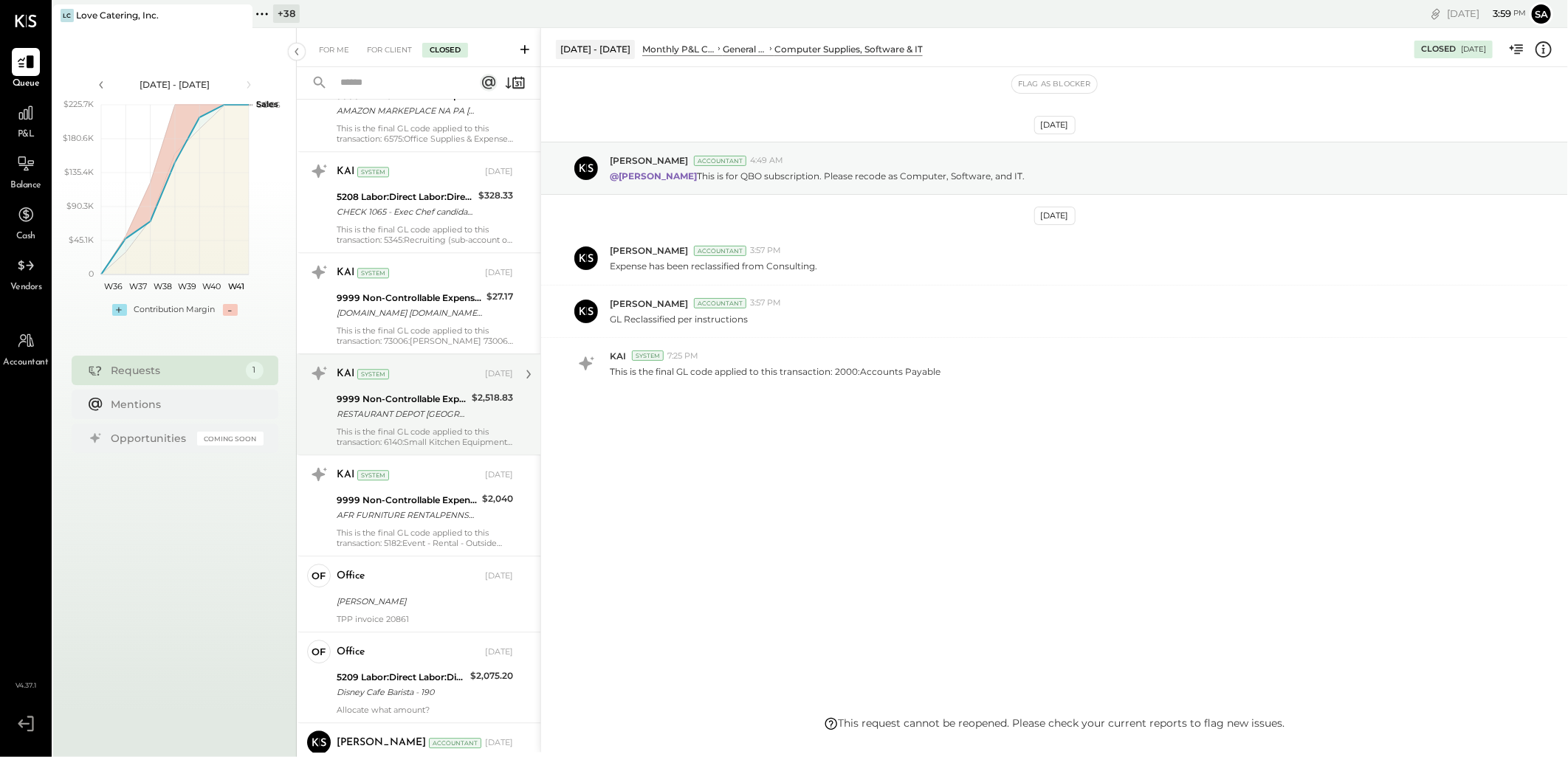
click at [432, 603] on div "[PERSON_NAME]" at bounding box center [423, 601] width 172 height 14
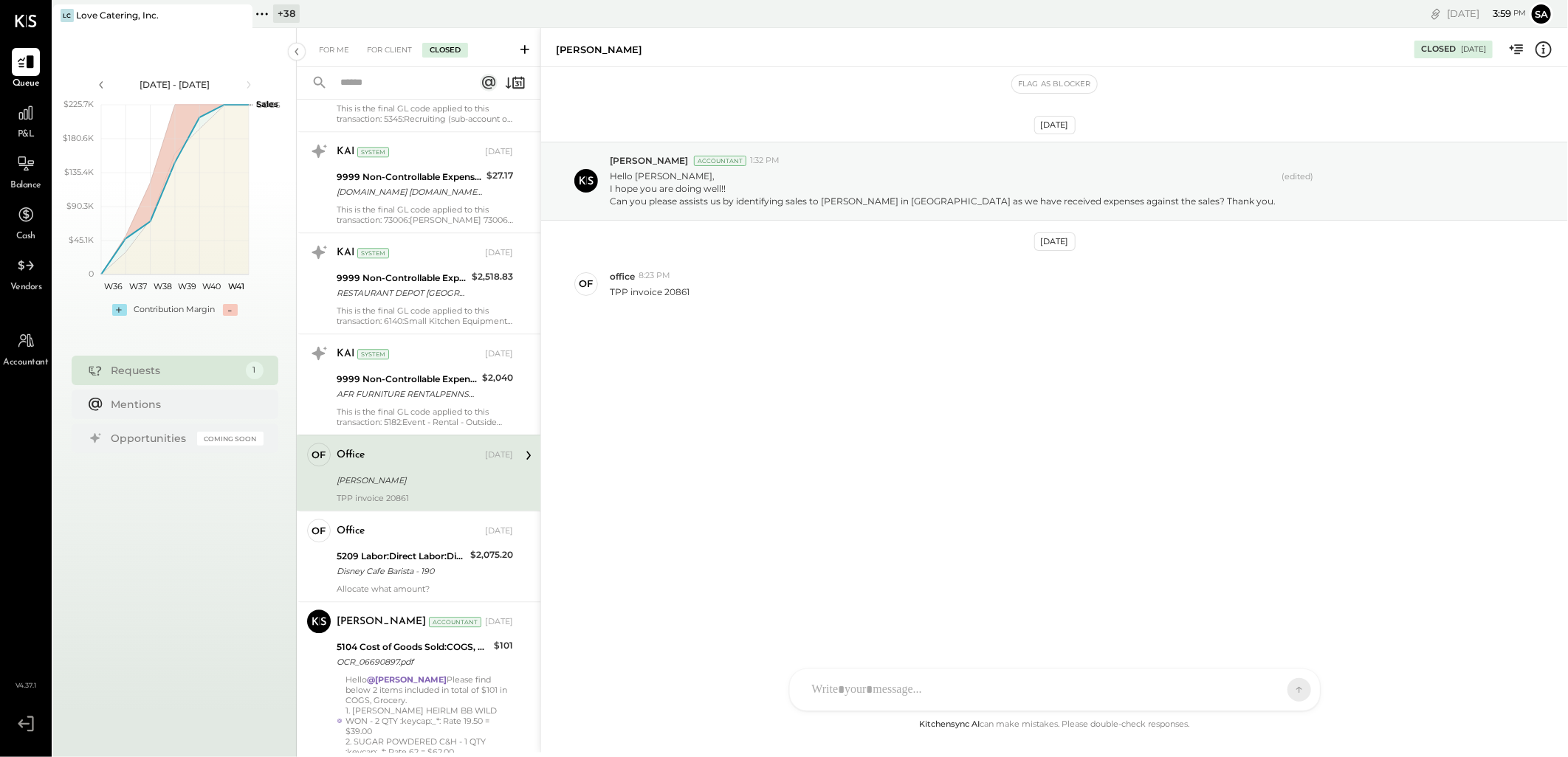
scroll to position [2460, 0]
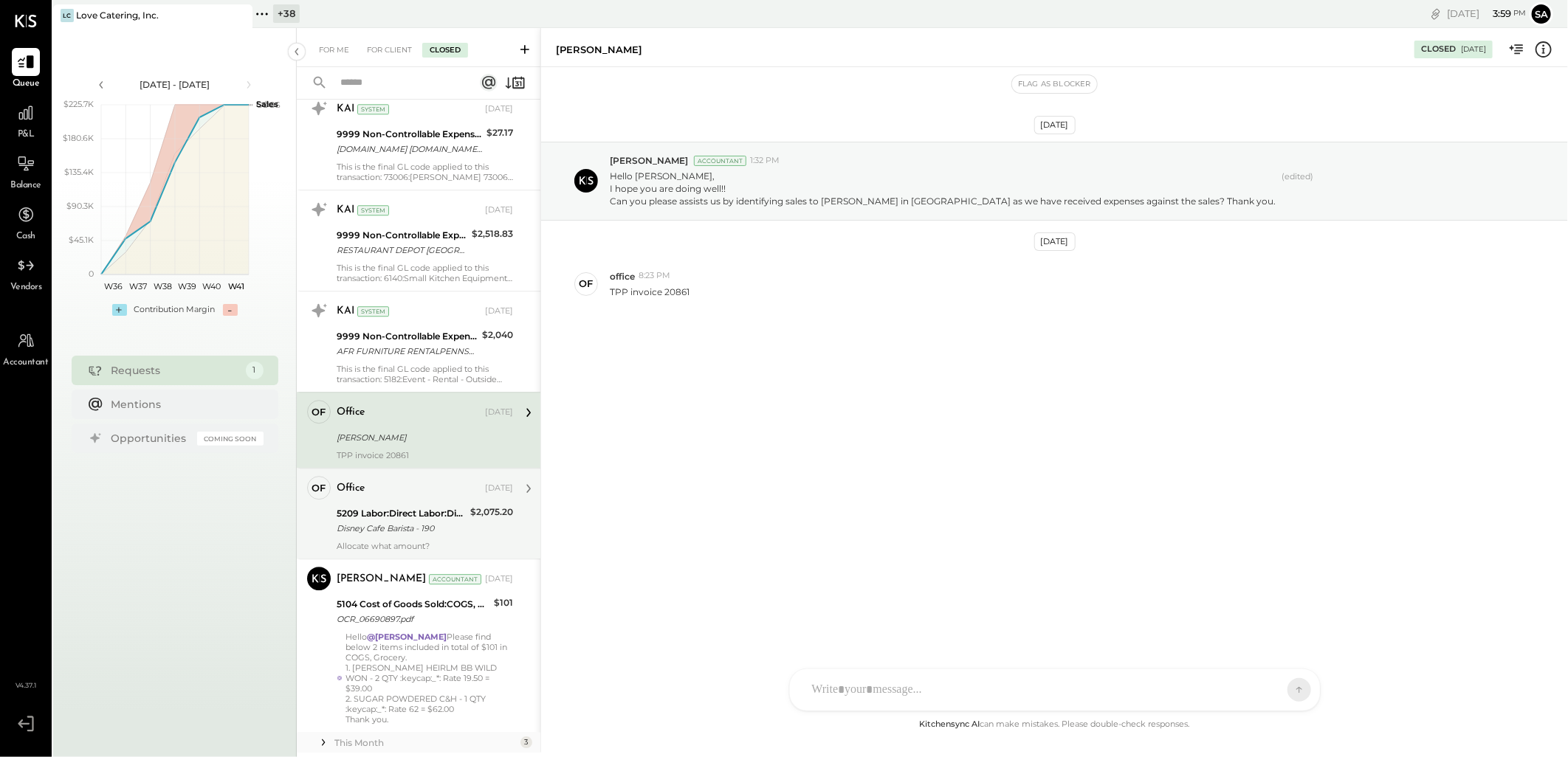
click at [443, 531] on div "Disney Cafe Barista - 190" at bounding box center [402, 528] width 129 height 14
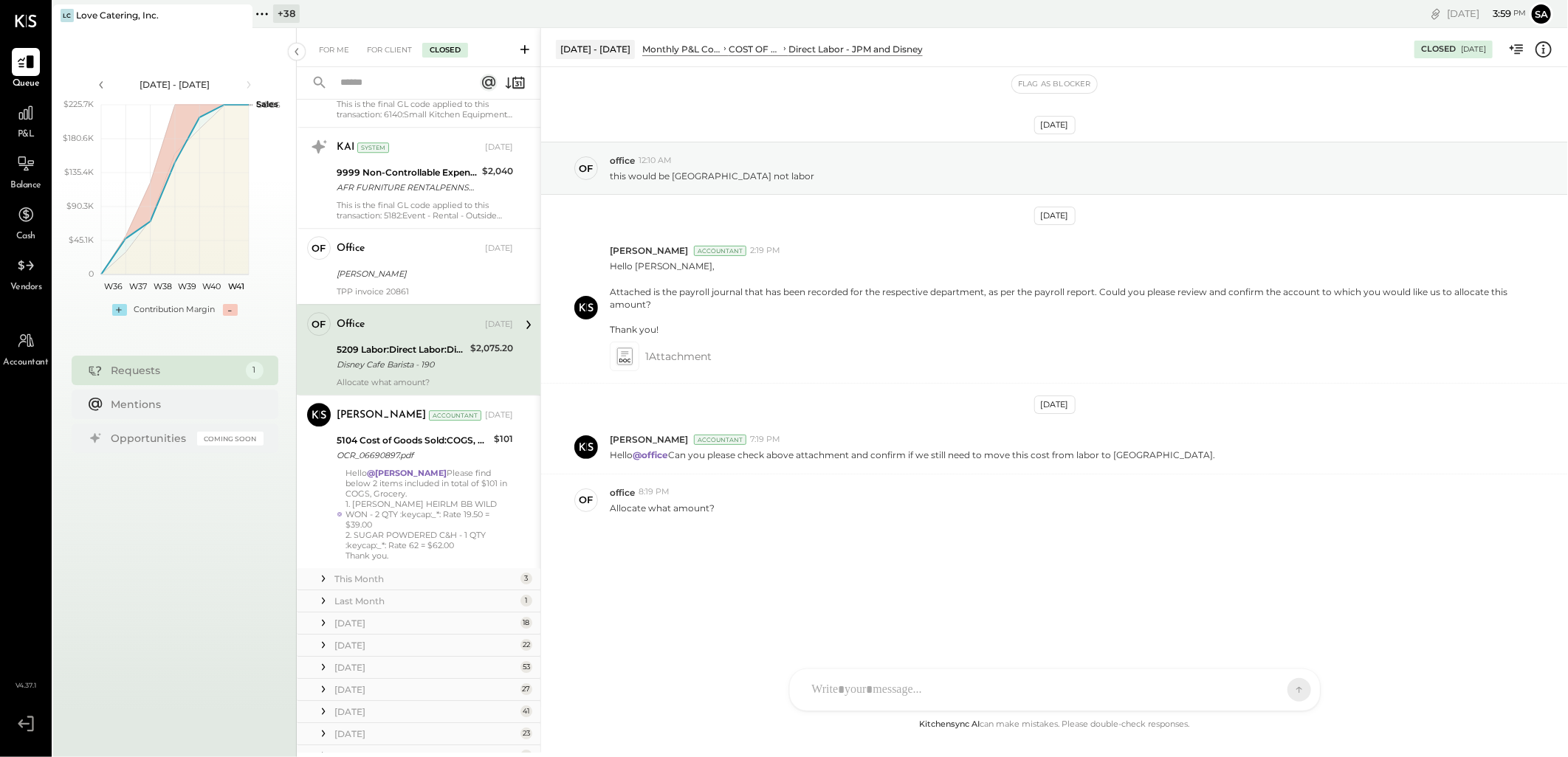
scroll to position [2706, 0]
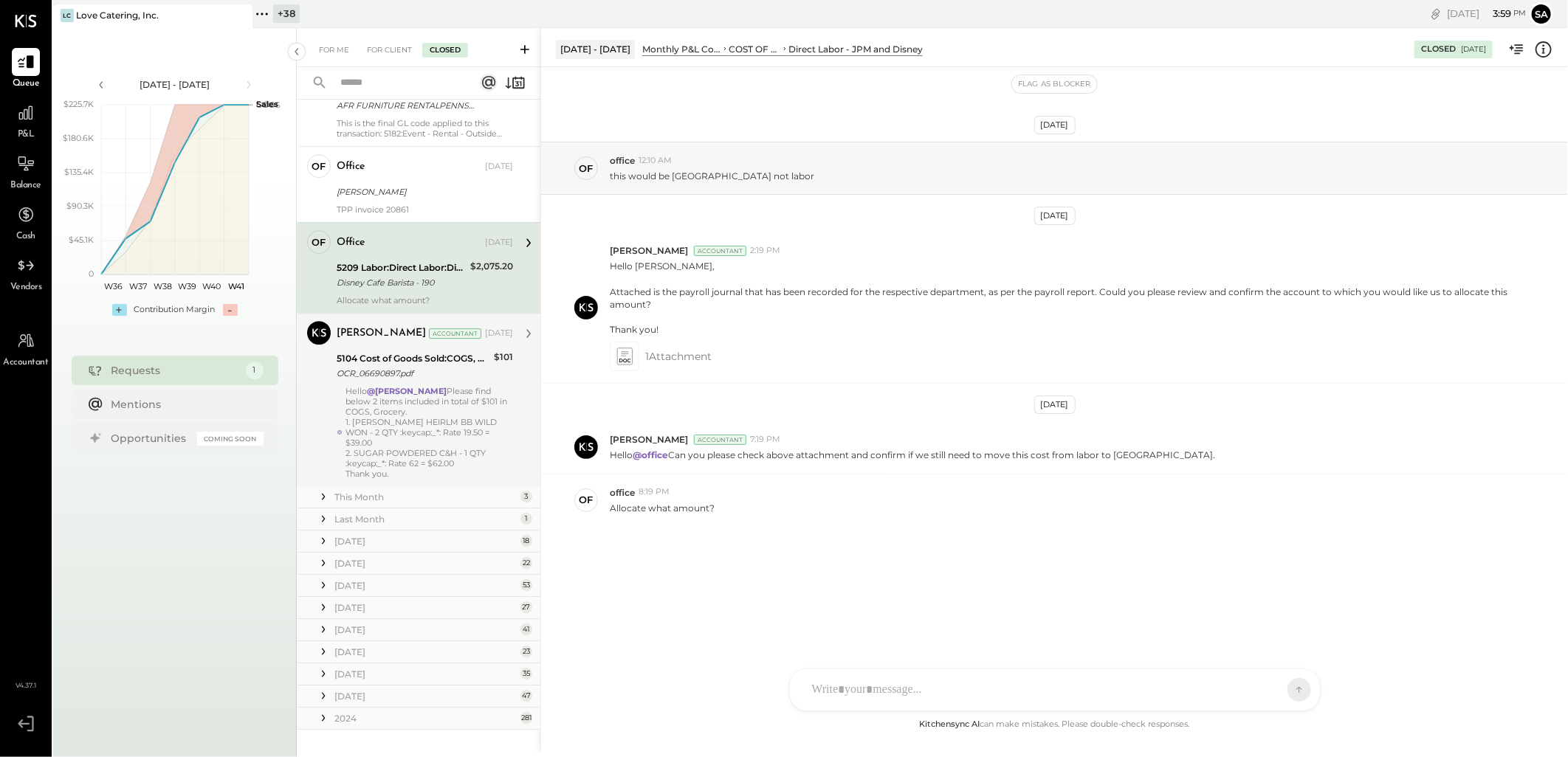
click at [447, 438] on div "1. [PERSON_NAME] HEIRLM BB WILD WON - 2 QTY :keycap:_*: Rate 19.50 = $39.00" at bounding box center [429, 432] width 167 height 31
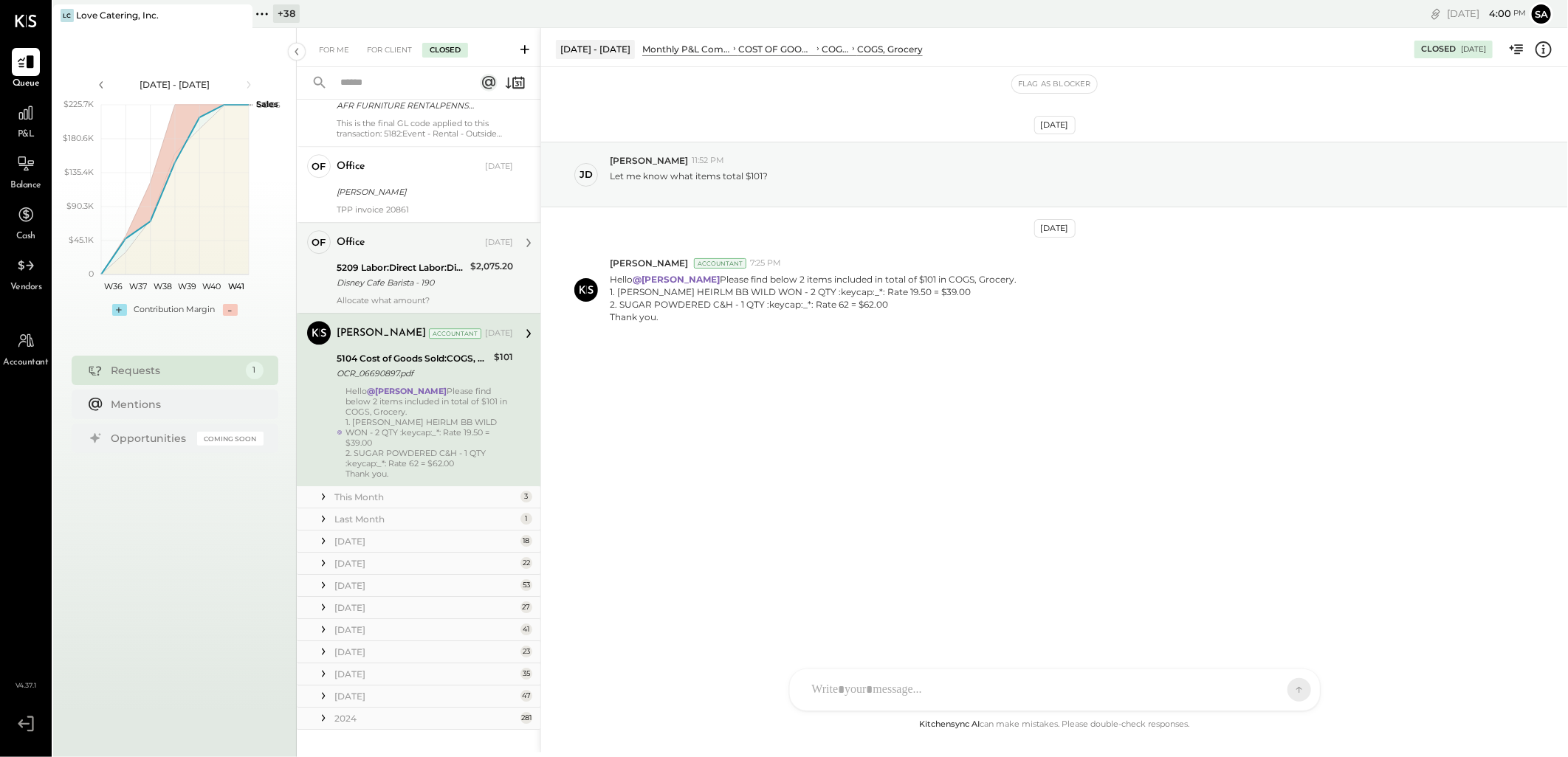
click at [424, 281] on div "Disney Cafe Barista - 190" at bounding box center [402, 282] width 129 height 14
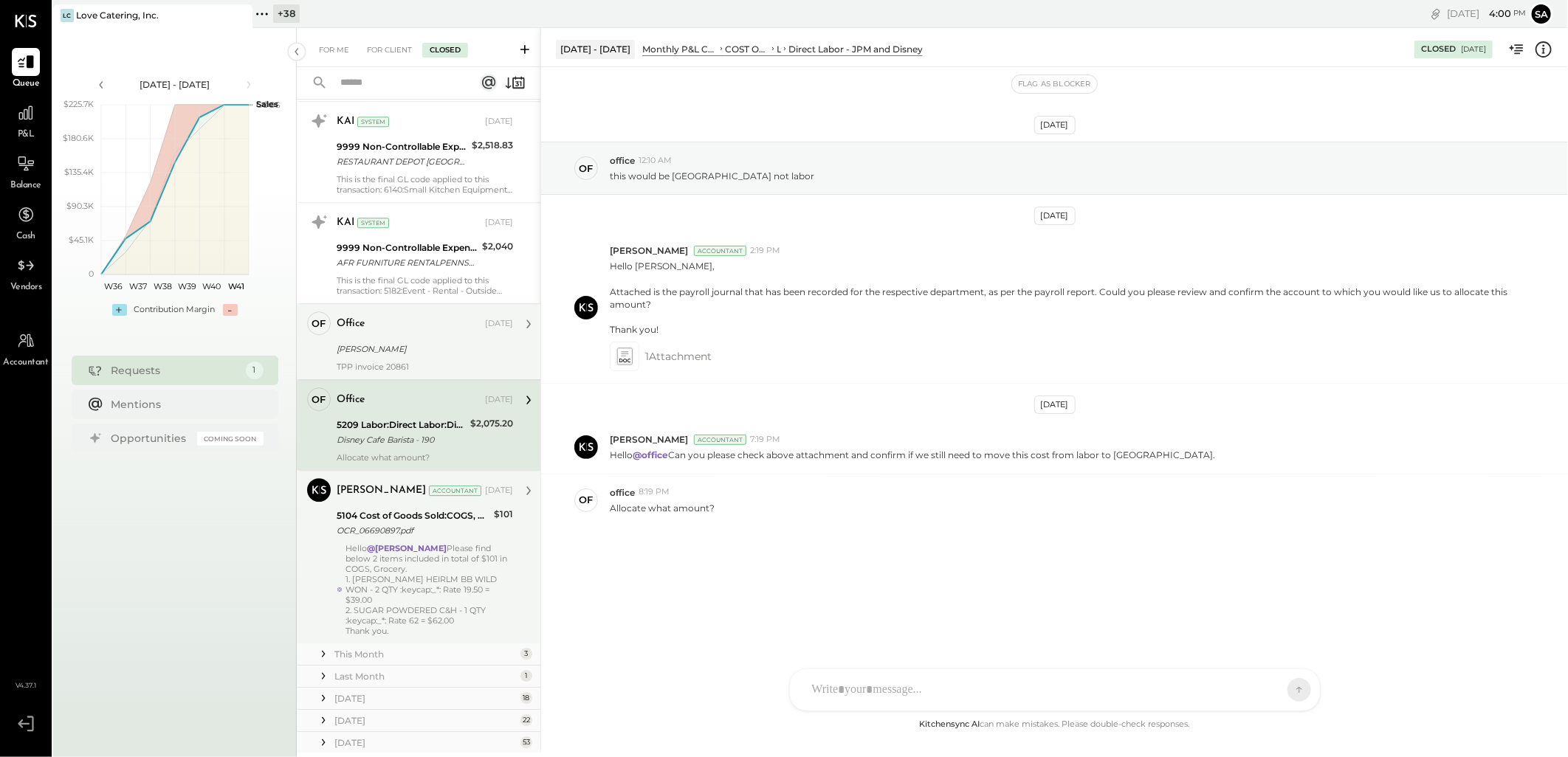
scroll to position [2543, 0]
click at [360, 351] on div "[PERSON_NAME]" at bounding box center [423, 356] width 172 height 14
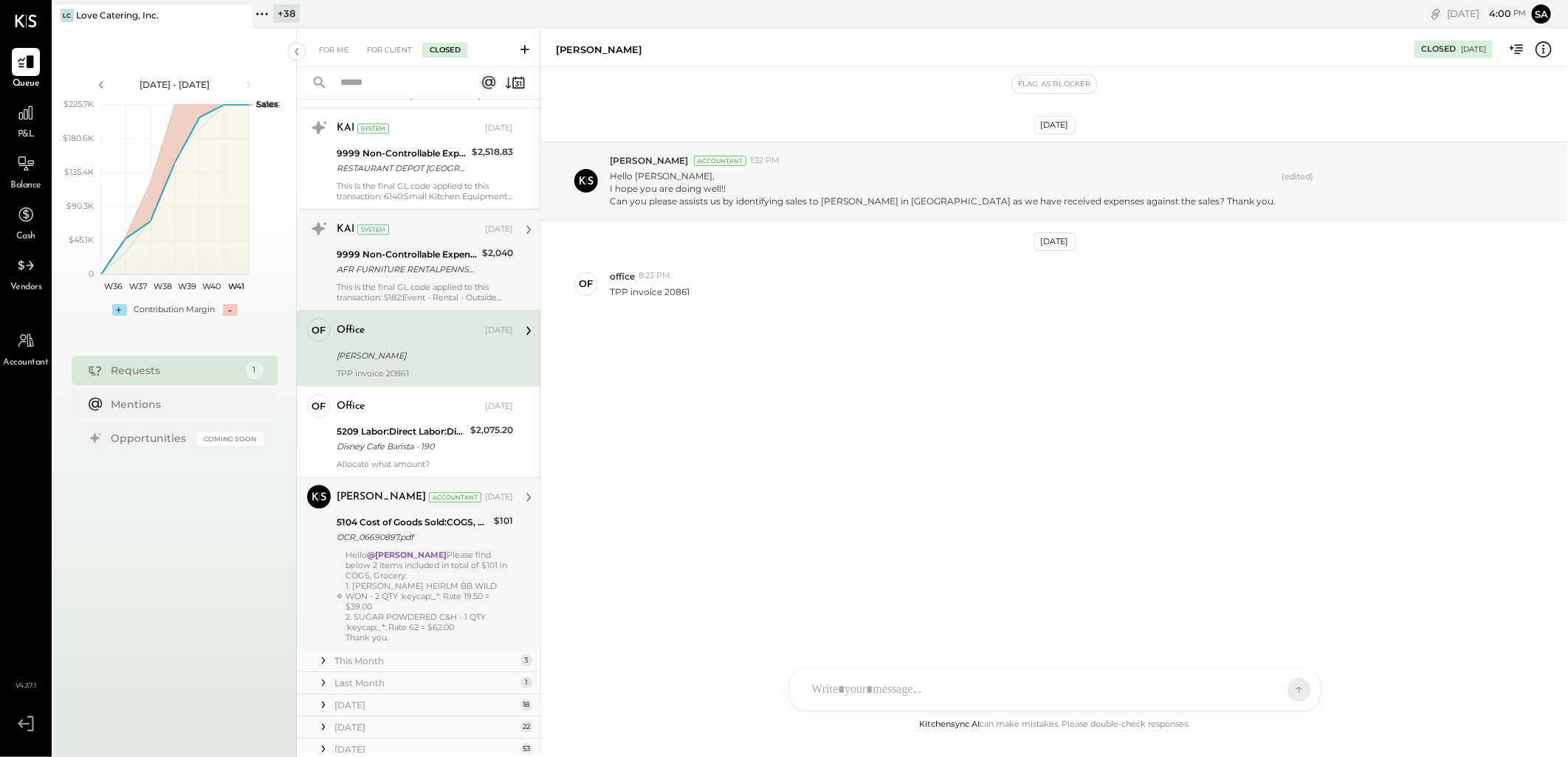
click at [438, 241] on div "KAI System Oct 02, 2025" at bounding box center [425, 230] width 177 height 25
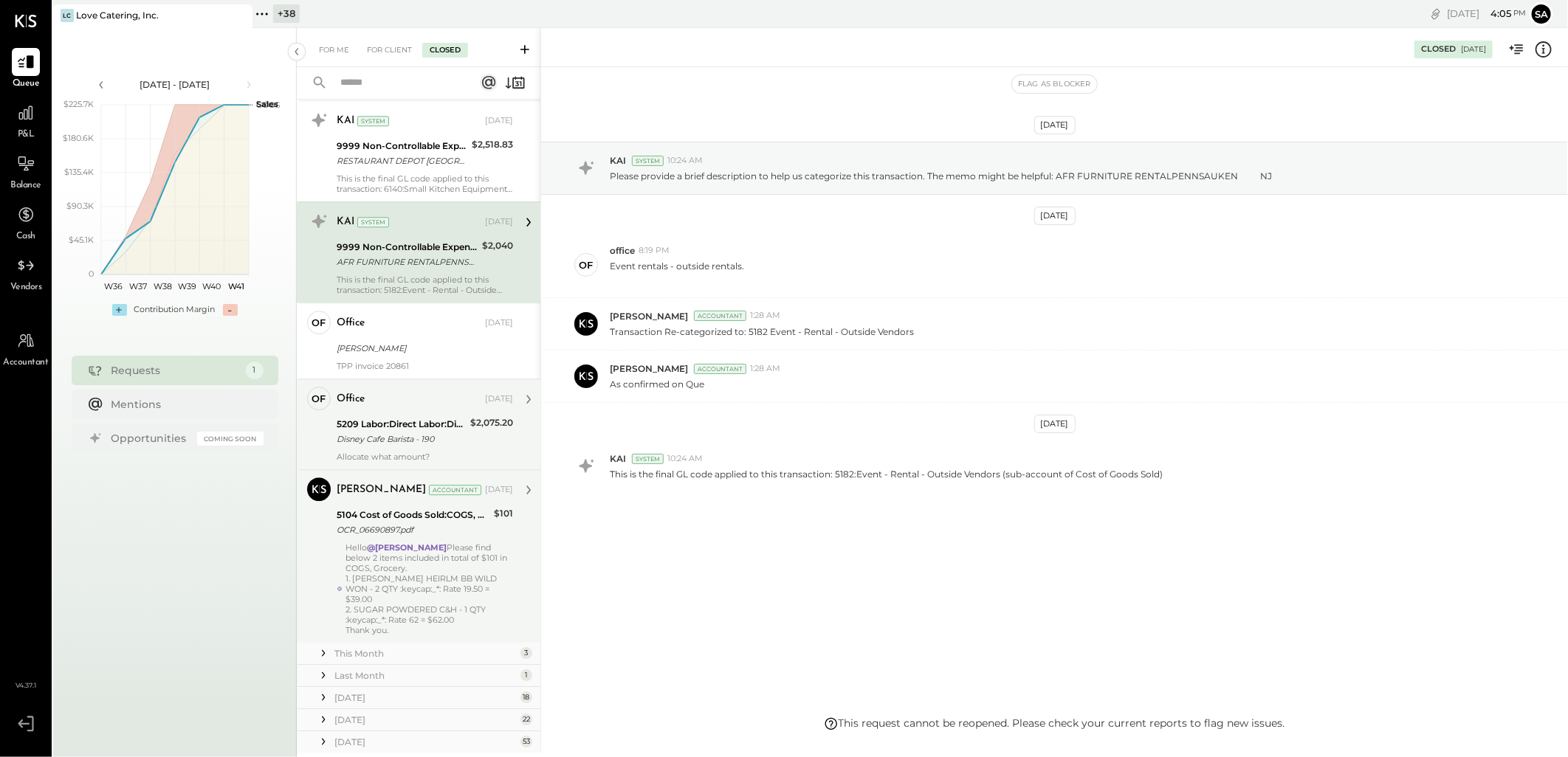
scroll to position [2473, 0]
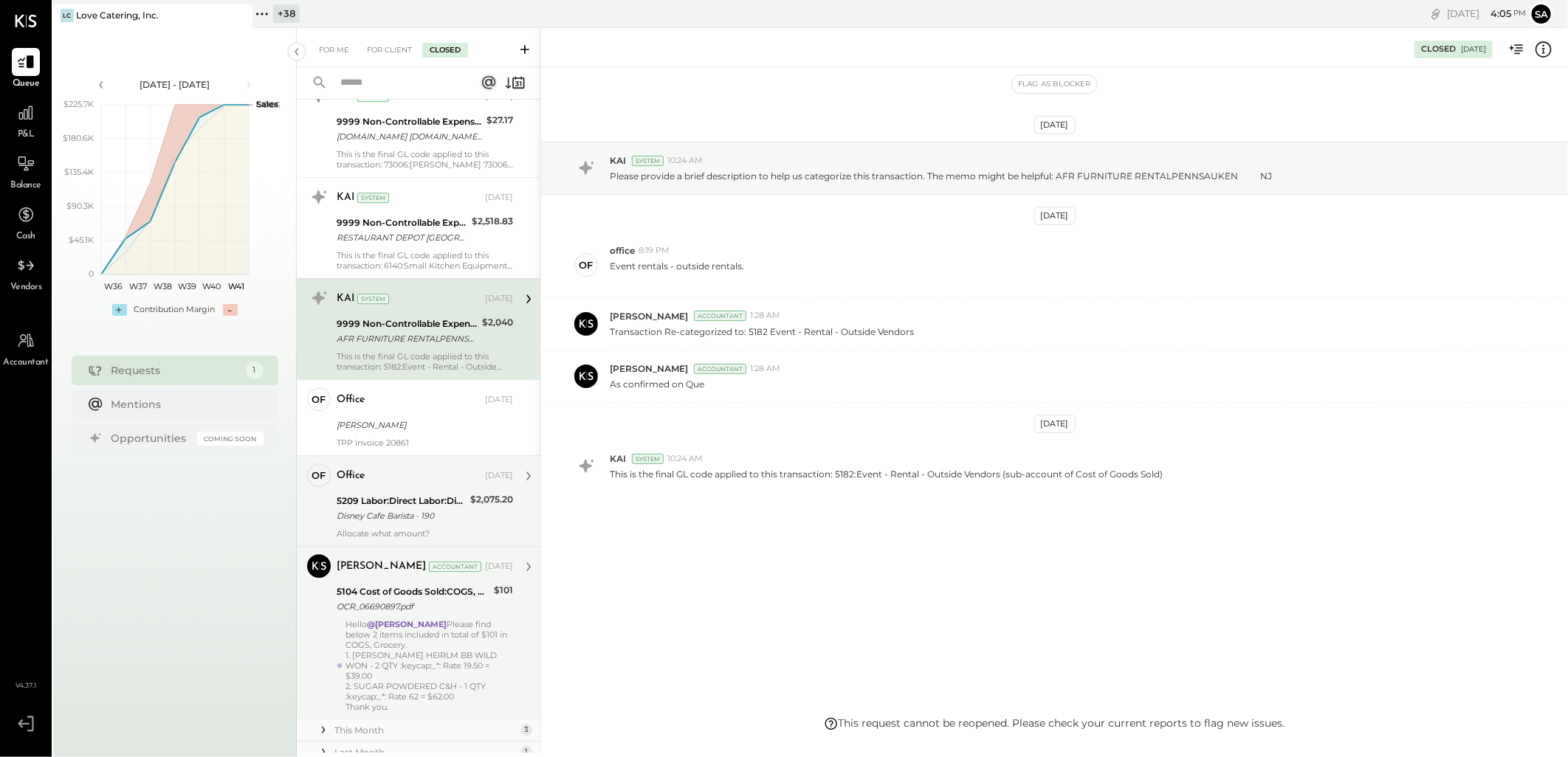
click at [368, 433] on div "[PERSON_NAME]" at bounding box center [423, 424] width 172 height 14
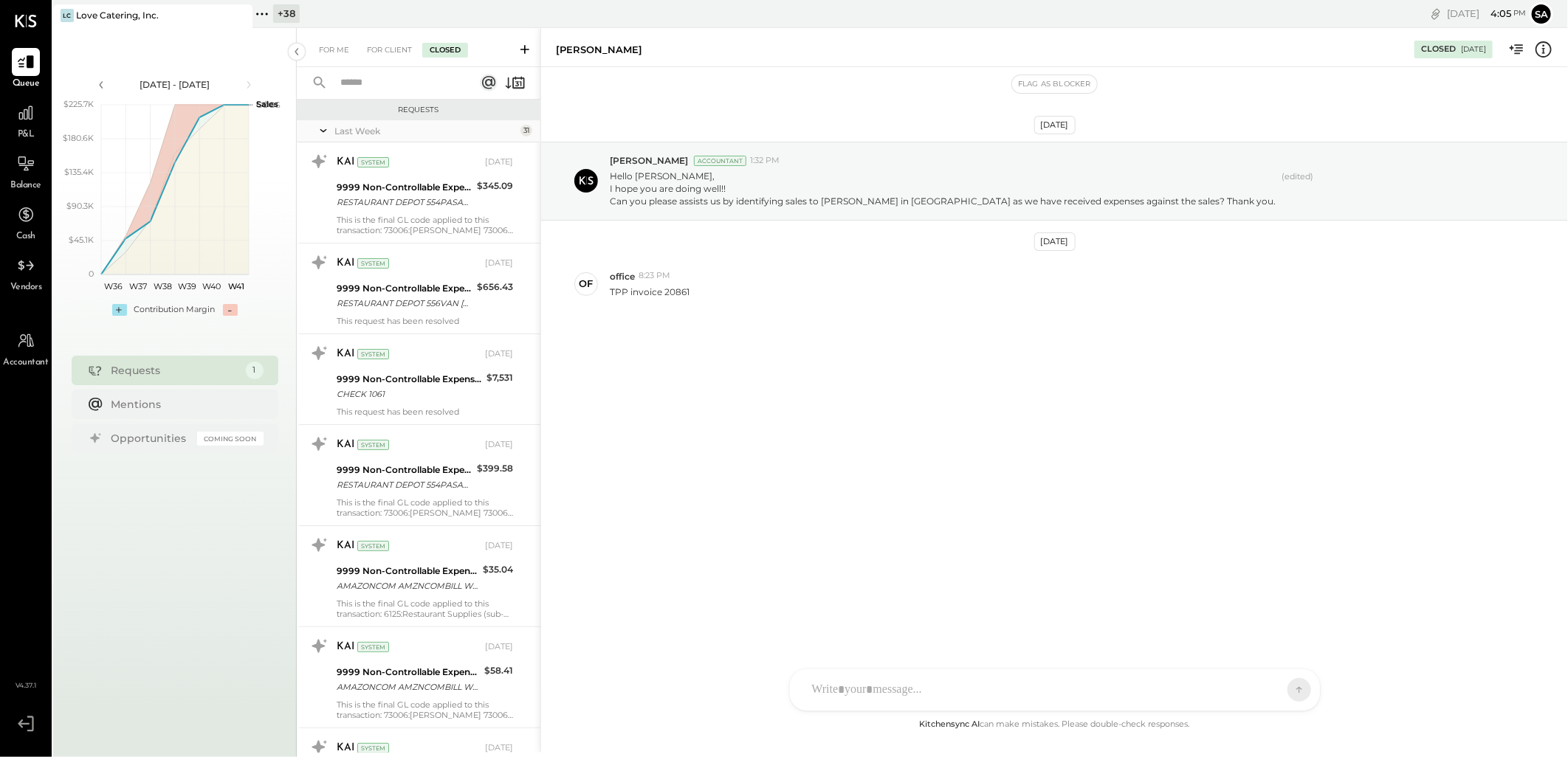
click at [334, 131] on div "Last Week" at bounding box center [425, 131] width 183 height 13
